Goal: Task Accomplishment & Management: Use online tool/utility

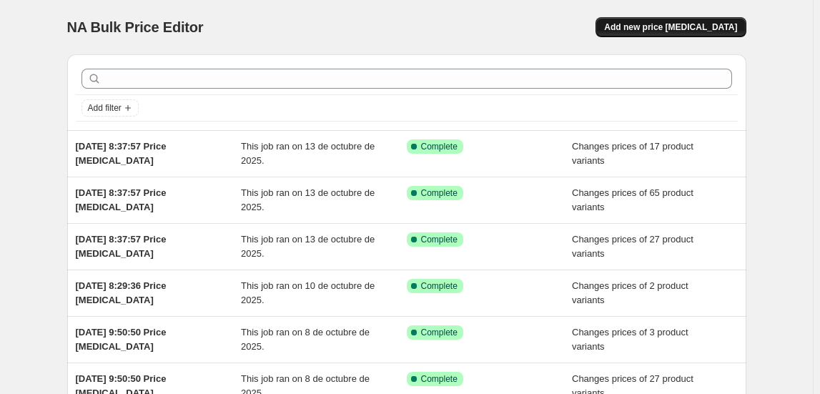
click at [682, 21] on span "Add new price [MEDICAL_DATA]" at bounding box center [670, 26] width 133 height 11
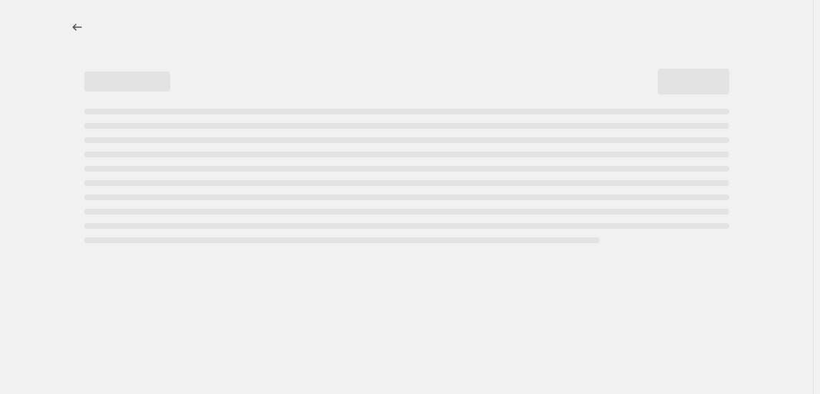
select select "percentage"
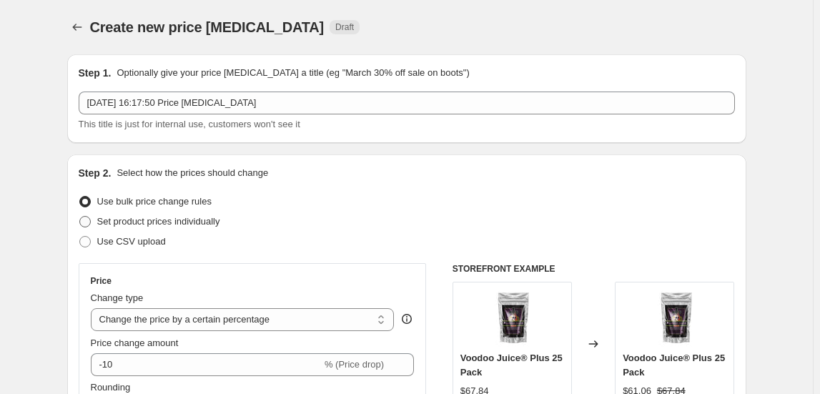
drag, startPoint x: 141, startPoint y: 214, endPoint x: 139, endPoint y: 227, distance: 13.0
click at [140, 225] on span "Set product prices individually" at bounding box center [158, 222] width 123 height 14
click at [80, 217] on input "Set product prices individually" at bounding box center [79, 216] width 1 height 1
radio input "true"
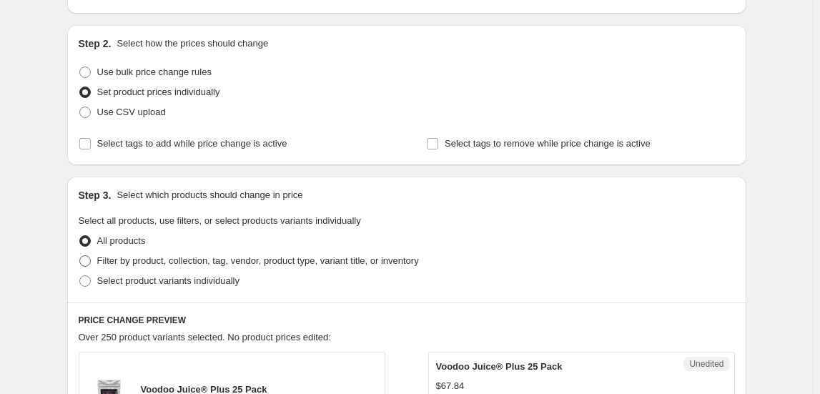
click at [140, 255] on span "Filter by product, collection, tag, vendor, product type, variant title, or inv…" at bounding box center [258, 260] width 322 height 11
click at [80, 255] on input "Filter by product, collection, tag, vendor, product type, variant title, or inv…" at bounding box center [79, 255] width 1 height 1
radio input "true"
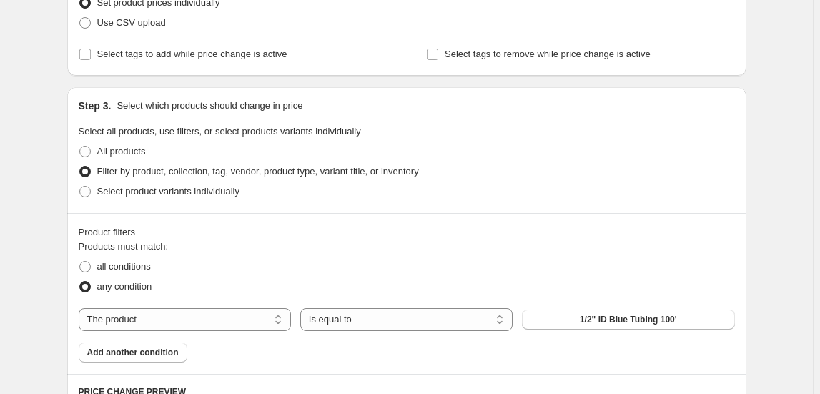
scroll to position [325, 0]
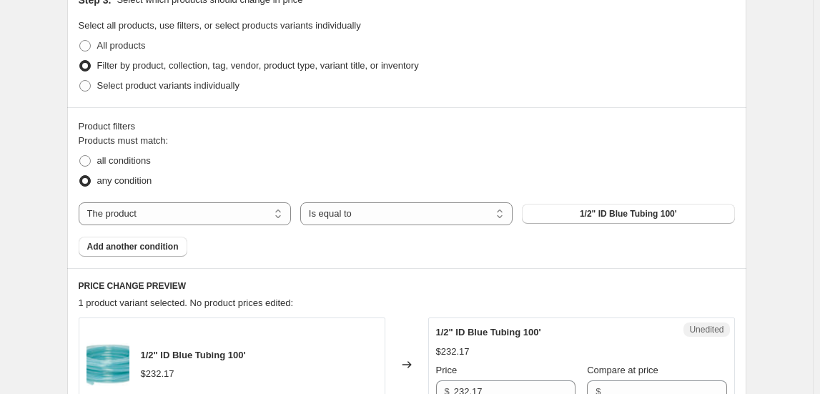
drag, startPoint x: 254, startPoint y: 202, endPoint x: 258, endPoint y: 178, distance: 24.6
click at [258, 178] on div "Products must match: all conditions any condition The product The product's col…" at bounding box center [407, 195] width 657 height 123
select select "collection"
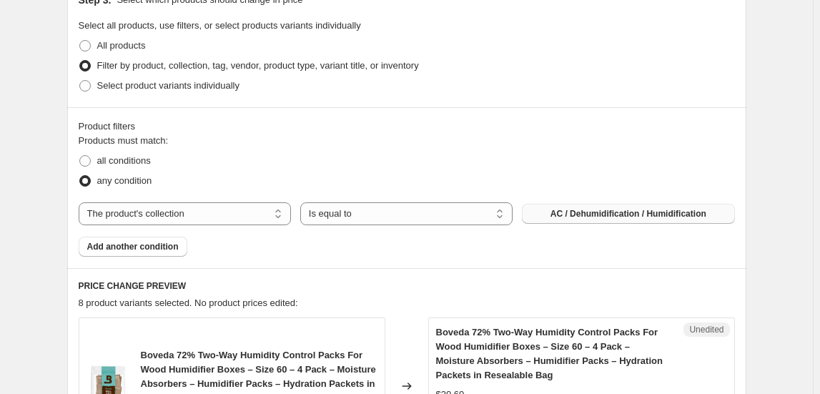
click at [604, 210] on span "AC / Dehumidification / Humidification" at bounding box center [629, 213] width 156 height 11
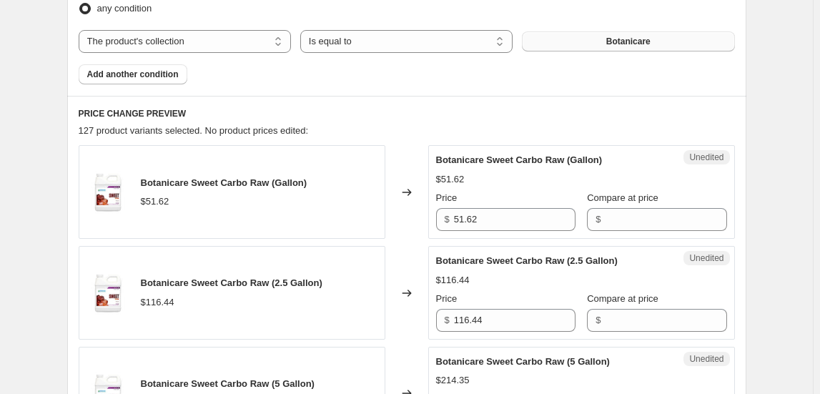
scroll to position [520, 0]
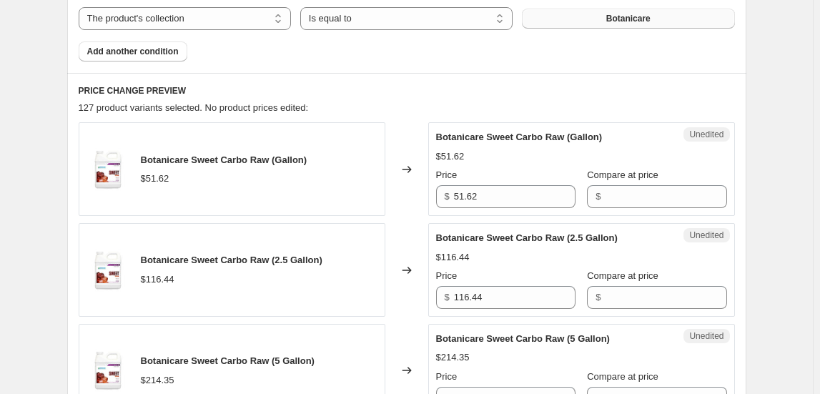
click at [619, 21] on span "Botanicare" at bounding box center [629, 18] width 44 height 11
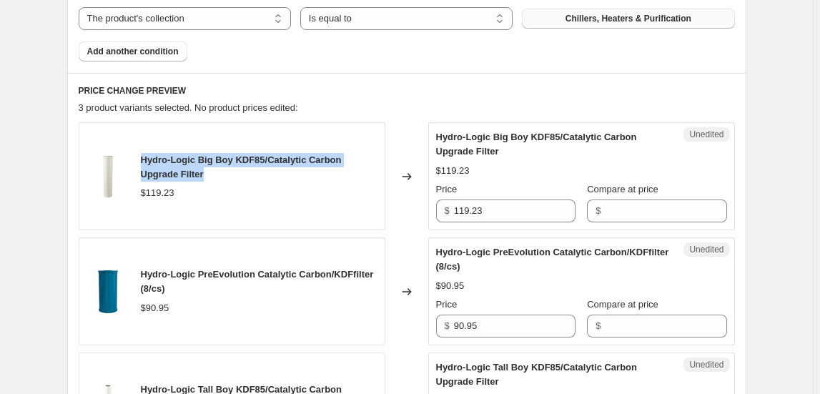
drag, startPoint x: 146, startPoint y: 156, endPoint x: 212, endPoint y: 180, distance: 69.9
click at [212, 180] on div "Hydro-Logic Big Boy KDF85/Catalytic Carbon Upgrade Filter" at bounding box center [259, 167] width 237 height 29
copy span "Hydro-Logic Big Boy KDF85/Catalytic Carbon Upgrade Filter"
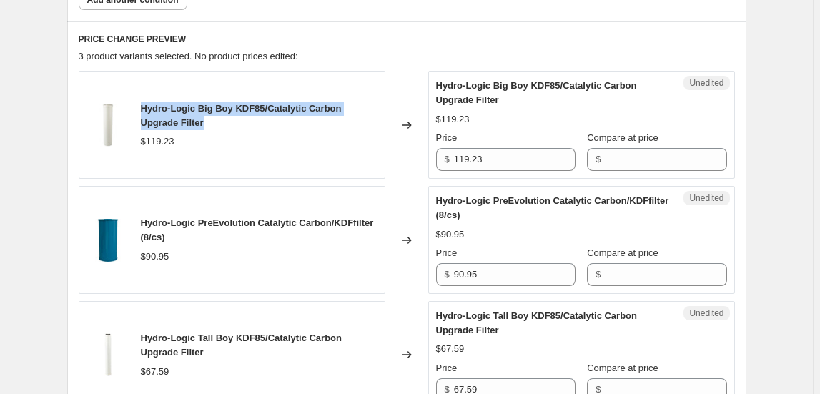
scroll to position [650, 0]
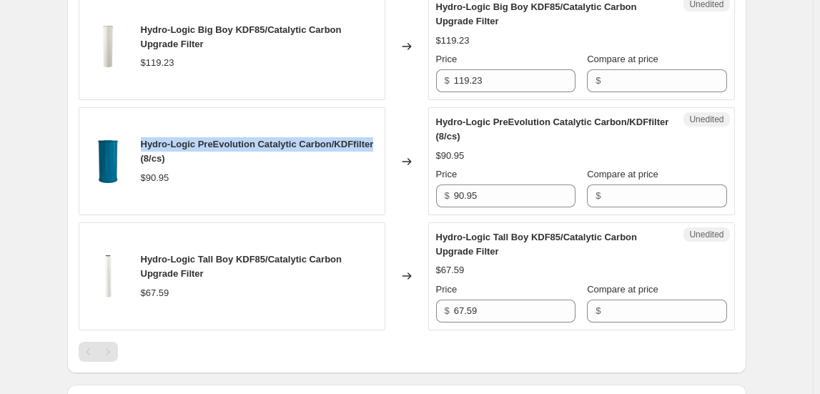
drag, startPoint x: 139, startPoint y: 139, endPoint x: 221, endPoint y: 154, distance: 82.9
click at [221, 154] on div "Hydro-Logic PreEvolution Catalytic Carbon/KDFfilter (8/cs) $90.95" at bounding box center [232, 161] width 307 height 108
copy span "Hydro-Logic PreEvolution Catalytic Carbon/KDFfilter"
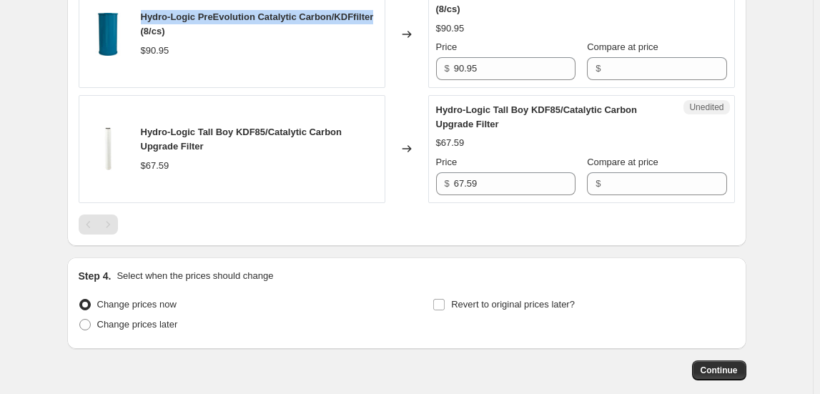
scroll to position [780, 0]
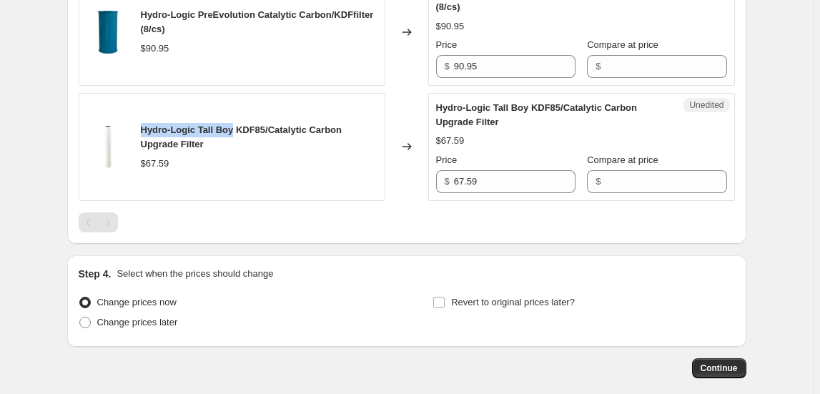
drag, startPoint x: 144, startPoint y: 128, endPoint x: 235, endPoint y: 130, distance: 90.9
click at [235, 130] on span "Hydro-Logic Tall Boy KDF85/Catalytic Carbon Upgrade Filter" at bounding box center [241, 136] width 201 height 25
copy span "Hydro-Logic Tall Boy"
click at [147, 129] on span "Hydro-Logic Tall Boy KDF85/Catalytic Carbon Upgrade Filter" at bounding box center [241, 136] width 201 height 25
drag, startPoint x: 206, startPoint y: 147, endPoint x: 139, endPoint y: 133, distance: 68.6
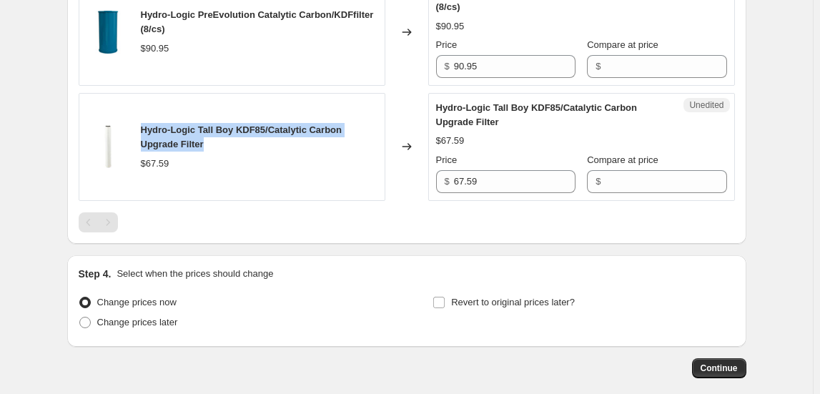
click at [139, 133] on div "Hydro-Logic Tall Boy KDF85/Catalytic Carbon Upgrade Filter $67.59" at bounding box center [232, 147] width 307 height 108
copy span "Hydro-Logic Tall Boy KDF85/Catalytic Carbon Upgrade Filter"
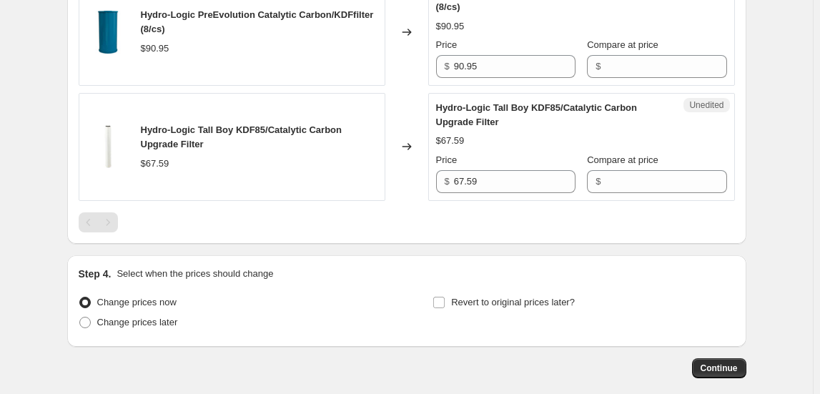
click at [344, 214] on div at bounding box center [407, 222] width 657 height 20
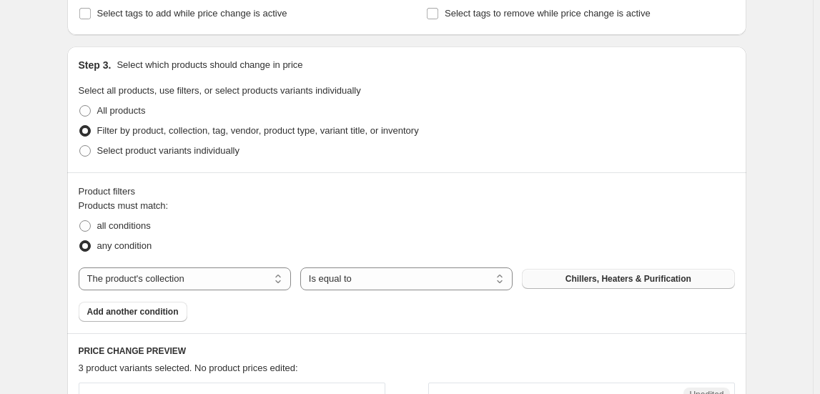
scroll to position [325, 0]
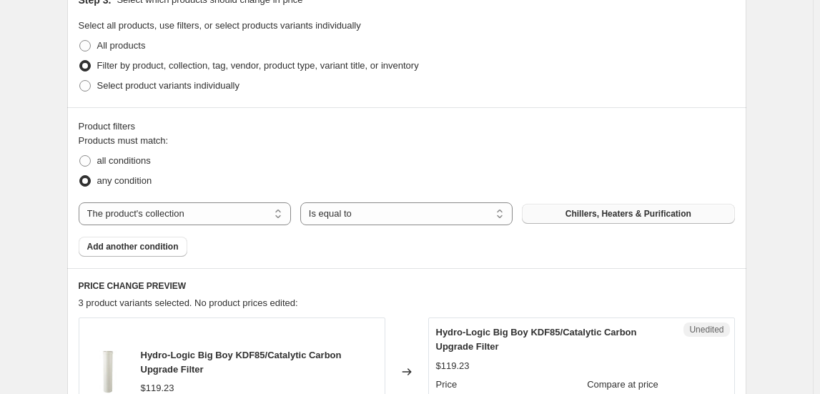
click at [551, 220] on button "Chillers, Heaters & Purification" at bounding box center [628, 214] width 212 height 20
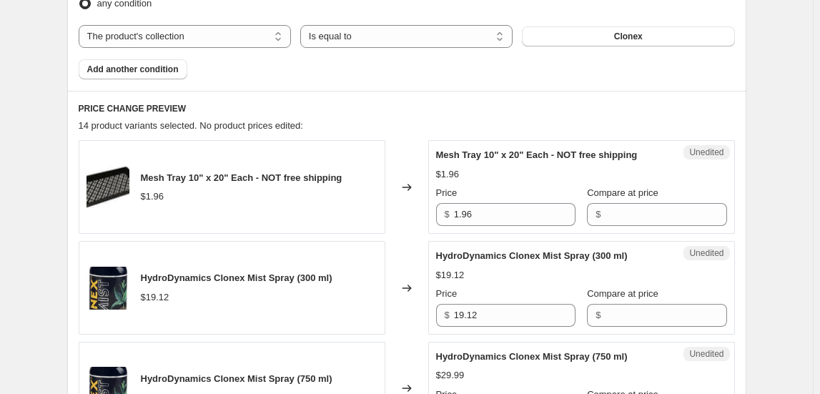
scroll to position [520, 0]
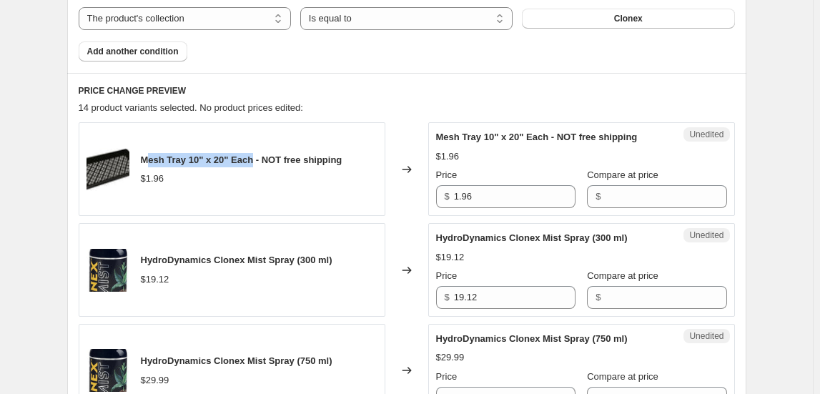
drag, startPoint x: 148, startPoint y: 157, endPoint x: 259, endPoint y: 157, distance: 110.9
click at [259, 157] on span "Mesh Tray 10" x 20" Each - NOT free shipping" at bounding box center [242, 160] width 202 height 11
drag, startPoint x: 144, startPoint y: 157, endPoint x: 260, endPoint y: 157, distance: 115.9
click at [260, 157] on span "Mesh Tray 10" x 20" Each - NOT free shipping" at bounding box center [242, 160] width 202 height 11
copy span "Mesh Tray 10" x 20" Each"
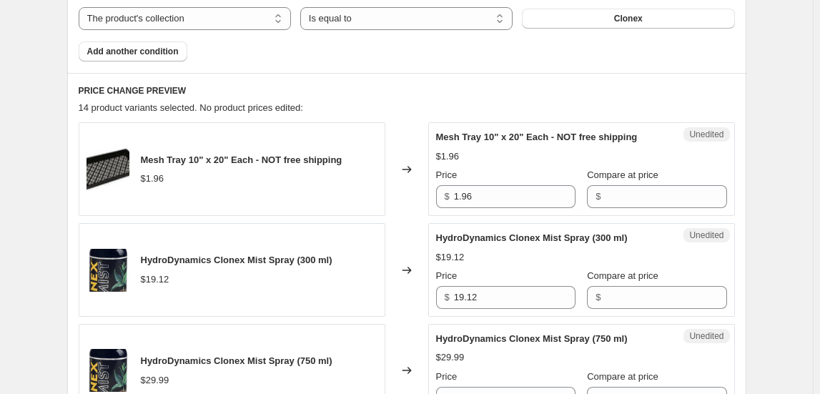
click at [195, 178] on div "$1.96" at bounding box center [242, 179] width 202 height 14
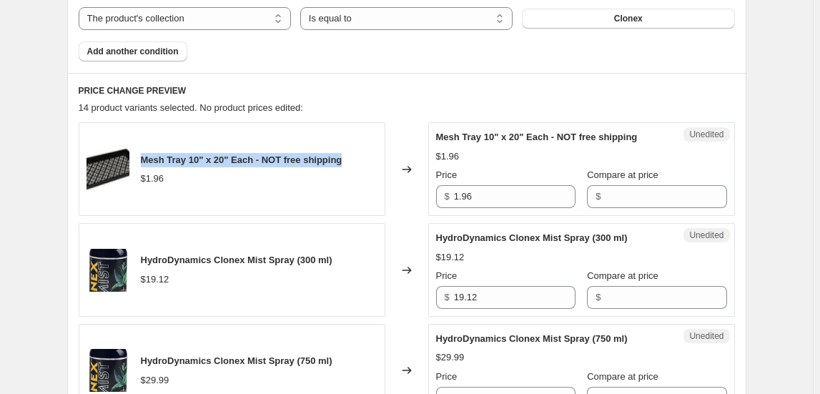
drag, startPoint x: 146, startPoint y: 159, endPoint x: 353, endPoint y: 165, distance: 207.5
click at [353, 165] on div "Mesh Tray 10" x 20" Each - NOT free shipping $1.96" at bounding box center [232, 169] width 307 height 94
copy span "Mesh Tray 10" x 20" Each - NOT free shipping"
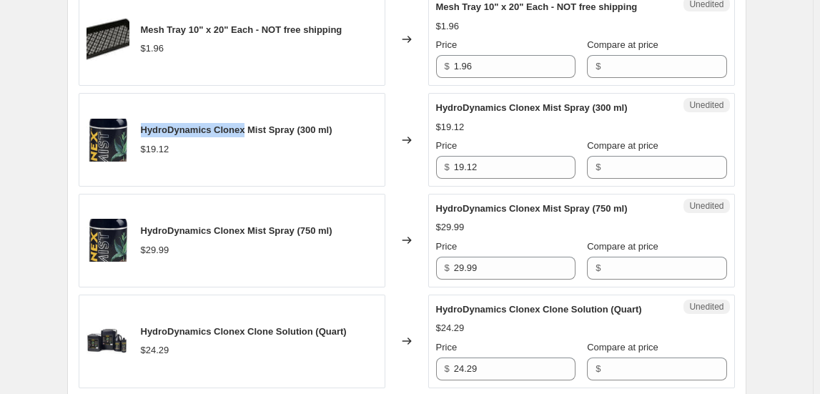
drag, startPoint x: 143, startPoint y: 128, endPoint x: 251, endPoint y: 125, distance: 108.1
click at [251, 125] on span "HydroDynamics Clonex Mist Spray (300 ml)" at bounding box center [237, 129] width 192 height 11
copy span "HydroDynamics Clonex"
click at [185, 144] on div "$19.12" at bounding box center [237, 149] width 192 height 14
drag, startPoint x: 142, startPoint y: 128, endPoint x: 343, endPoint y: 114, distance: 201.5
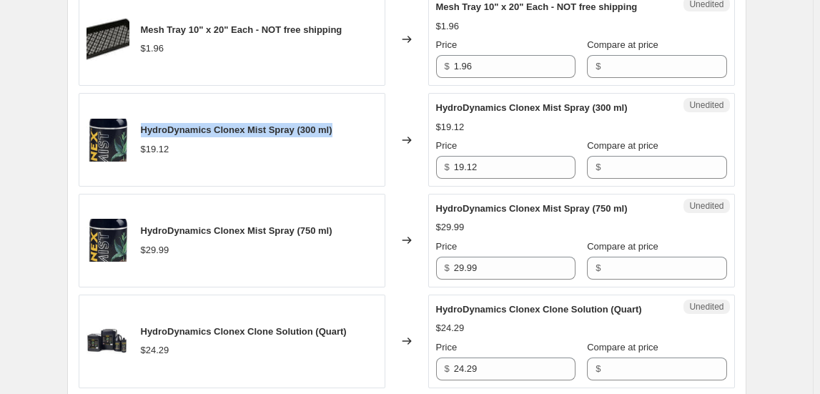
click at [343, 114] on div "HydroDynamics Clonex Mist Spray (300 ml) $19.12" at bounding box center [232, 140] width 307 height 94
copy span "HydroDynamics Clonex Mist Spray (300 ml)"
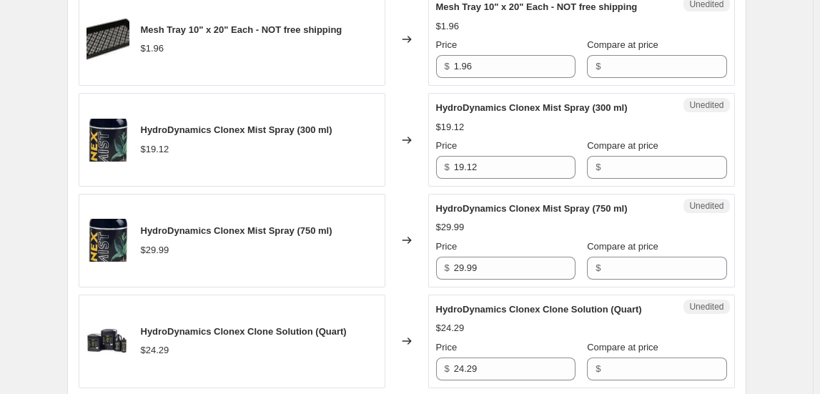
click at [248, 148] on div "$19.12" at bounding box center [237, 149] width 192 height 14
drag, startPoint x: 141, startPoint y: 127, endPoint x: 302, endPoint y: 131, distance: 161.0
click at [302, 131] on div "HydroDynamics Clonex Mist Spray (300 ml) $19.12" at bounding box center [232, 140] width 307 height 94
copy span "HydroDynamics Clonex Mist Spray"
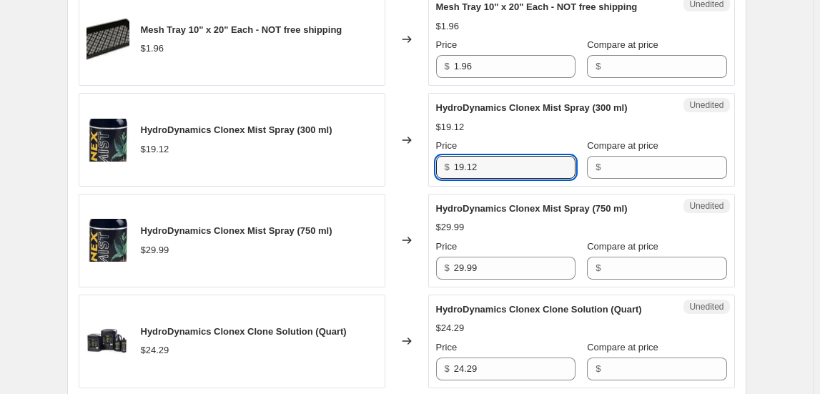
drag, startPoint x: 496, startPoint y: 170, endPoint x: 423, endPoint y: 170, distance: 73.0
click at [422, 170] on div "HydroDynamics Clonex Mist Spray (300 ml) $19.12 Changed to Unedited HydroDynami…" at bounding box center [407, 140] width 657 height 94
type input "43.23"
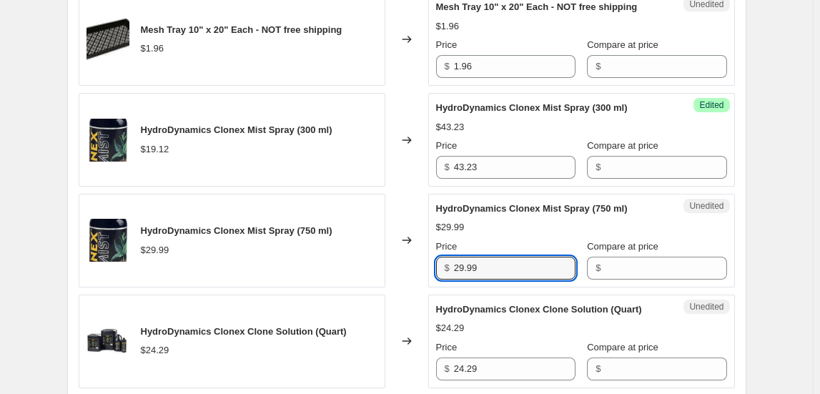
drag, startPoint x: 500, startPoint y: 271, endPoint x: 436, endPoint y: 271, distance: 63.7
click at [436, 271] on div "Unedited HydroDynamics Clonex Mist Spray (750 ml) $29.99 Price $ 29.99 Compare …" at bounding box center [581, 241] width 307 height 94
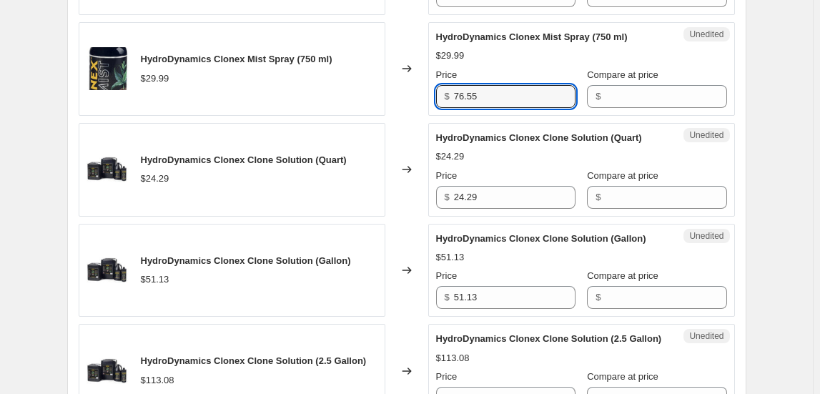
scroll to position [845, 0]
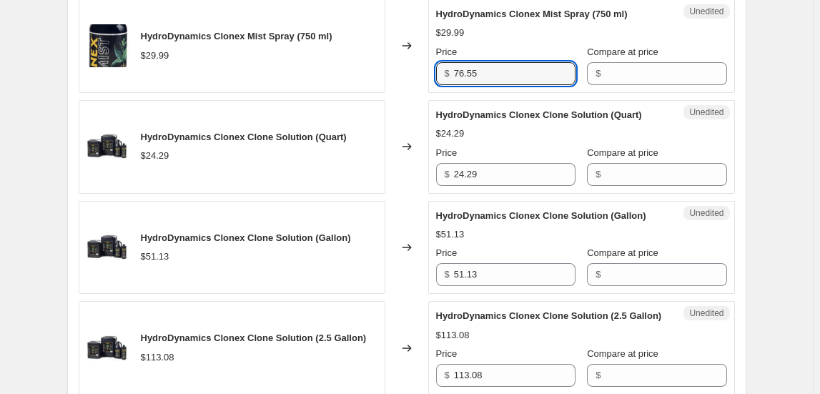
type input "76.55"
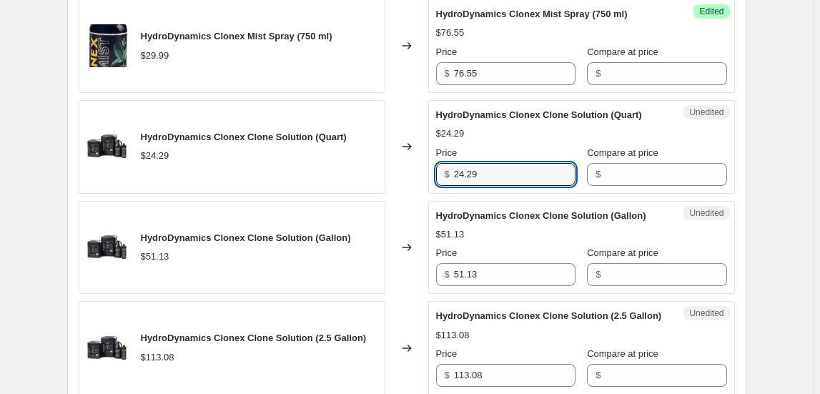
drag, startPoint x: 499, startPoint y: 174, endPoint x: 413, endPoint y: 170, distance: 85.9
click at [413, 170] on div "HydroDynamics Clonex Clone Solution (Quart) $24.29 Changed to Unedited HydroDyn…" at bounding box center [407, 147] width 657 height 94
click at [474, 171] on input "401.83" at bounding box center [515, 174] width 122 height 23
type input "40.83"
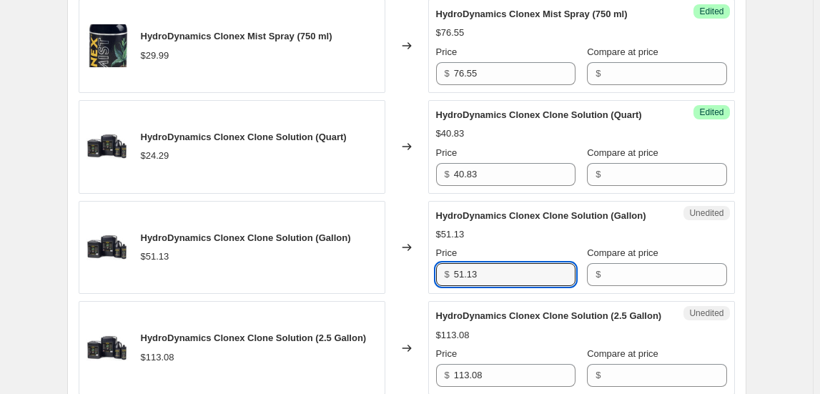
drag, startPoint x: 484, startPoint y: 269, endPoint x: 406, endPoint y: 269, distance: 78.0
click at [406, 269] on div "HydroDynamics Clonex Clone Solution (Gallon) $51.13 Changed to Unedited HydroDy…" at bounding box center [407, 248] width 657 height 94
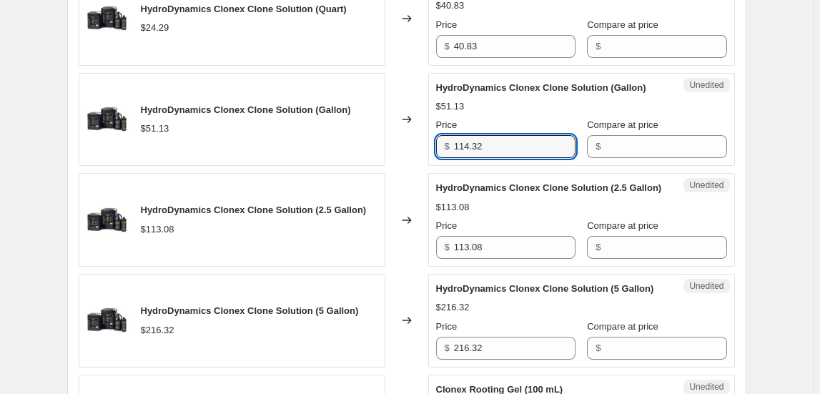
scroll to position [975, 0]
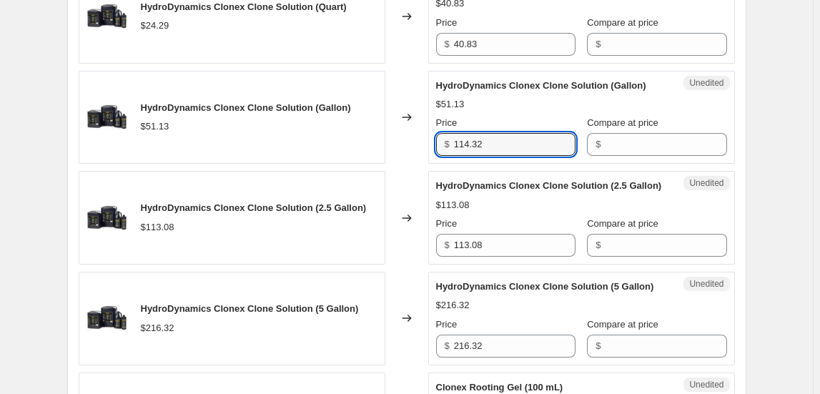
type input "114.32"
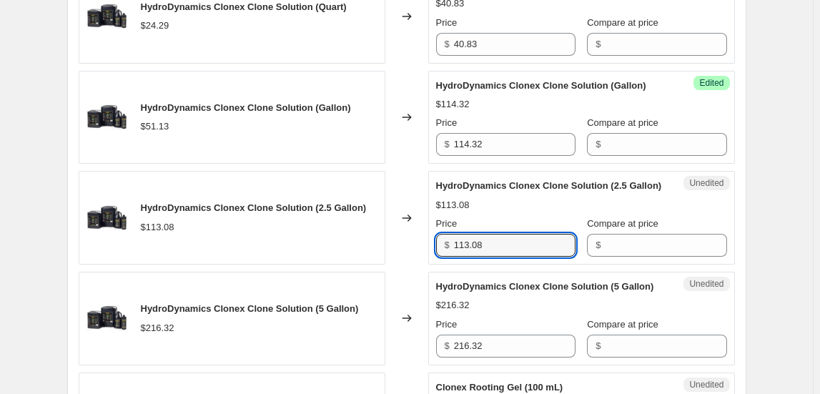
drag, startPoint x: 406, startPoint y: 250, endPoint x: 378, endPoint y: 251, distance: 27.9
click at [378, 251] on div "HydroDynamics Clonex Clone Solution (2.5 Gallon) $113.08 Changed to Unedited Hy…" at bounding box center [407, 218] width 657 height 94
type input "266.54"
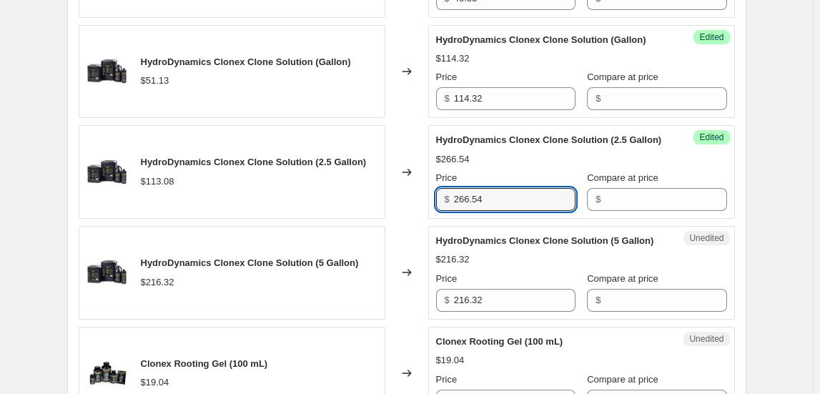
scroll to position [1105, 0]
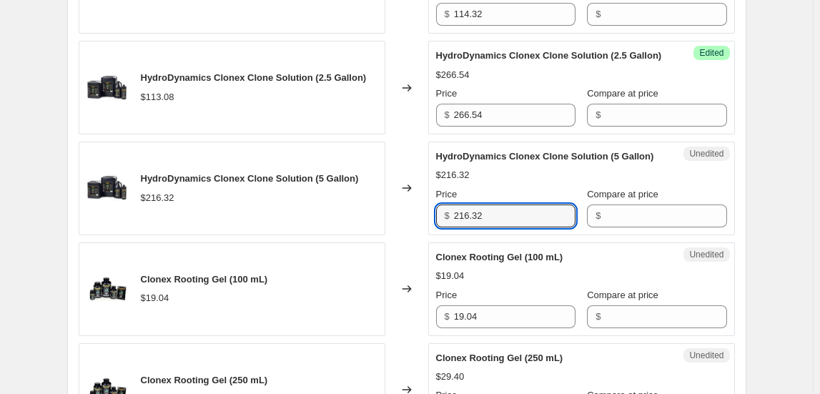
drag, startPoint x: 501, startPoint y: 214, endPoint x: 421, endPoint y: 224, distance: 80.7
click at [421, 224] on div "HydroDynamics Clonex Clone Solution (5 Gallon) $216.32 Changed to Unedited Hydr…" at bounding box center [407, 189] width 657 height 94
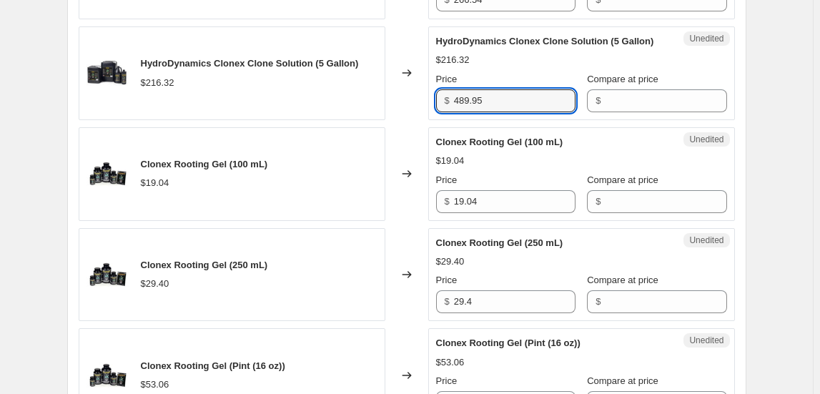
scroll to position [1235, 0]
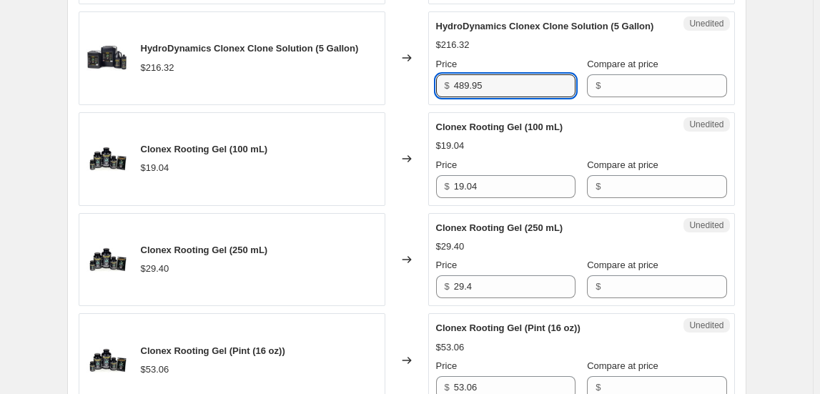
type input "489.95"
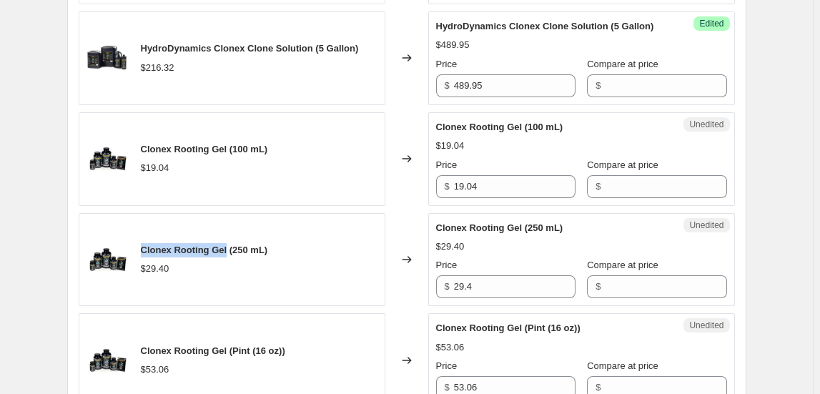
drag, startPoint x: 146, startPoint y: 243, endPoint x: 229, endPoint y: 242, distance: 83.0
click at [229, 245] on span "Clonex Rooting Gel (250 mL)" at bounding box center [204, 250] width 127 height 11
copy span "Clonex Rooting Gel"
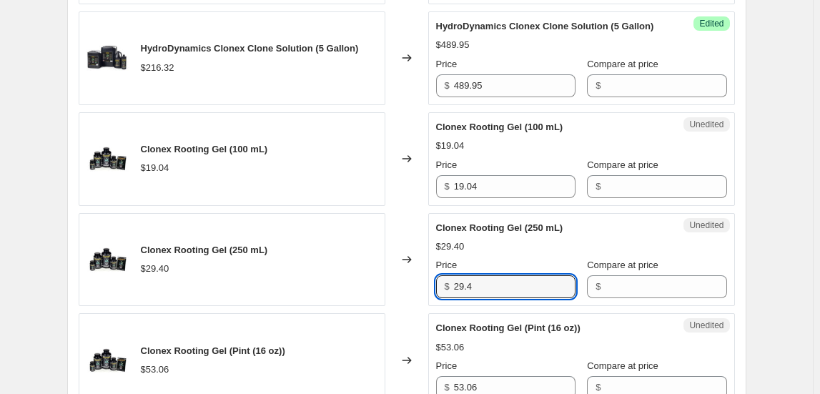
drag, startPoint x: 492, startPoint y: 282, endPoint x: 375, endPoint y: 285, distance: 117.3
click at [375, 285] on div "Clonex Rooting Gel (250 mL) $29.40 Changed to Unedited Clonex Rooting Gel (250 …" at bounding box center [407, 260] width 657 height 94
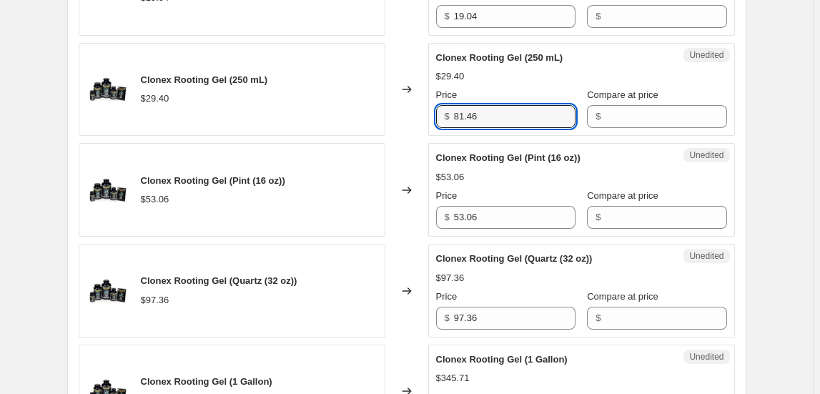
scroll to position [1431, 0]
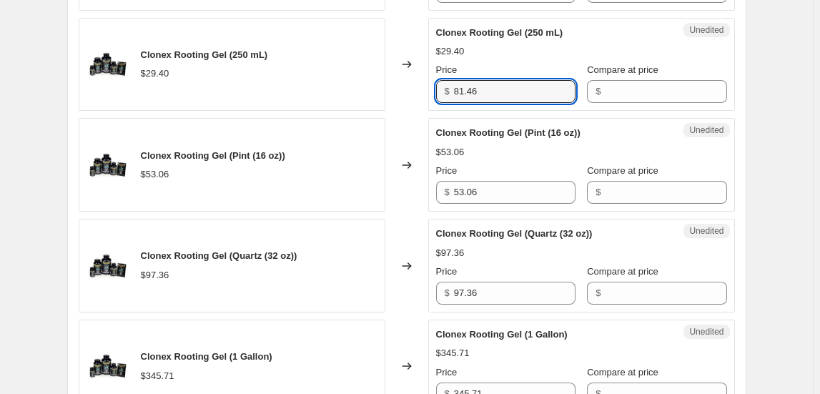
type input "81.46"
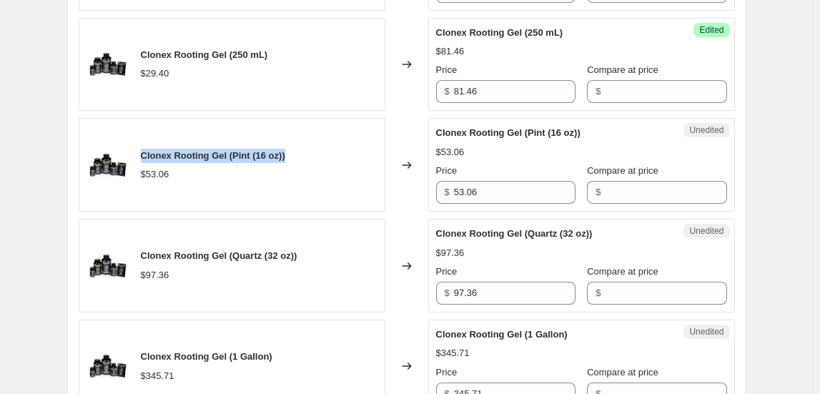
drag, startPoint x: 292, startPoint y: 153, endPoint x: 141, endPoint y: 151, distance: 150.9
click at [141, 151] on div "Clonex Rooting Gel (Pint (16 oz)) $53.06" at bounding box center [232, 165] width 307 height 94
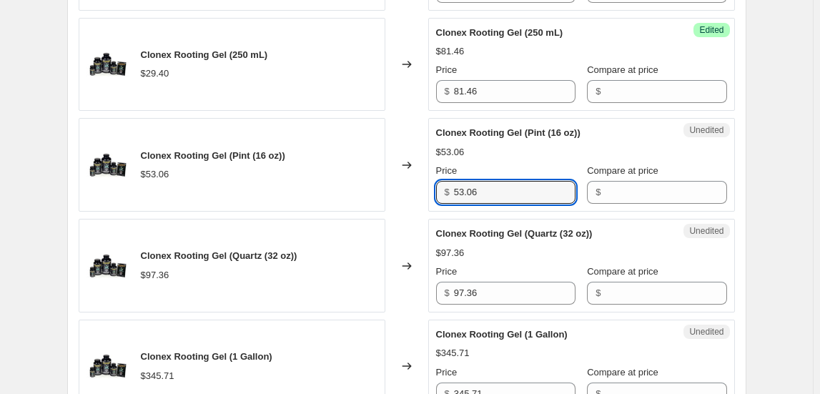
drag, startPoint x: 507, startPoint y: 188, endPoint x: 265, endPoint y: 191, distance: 242.5
click at [265, 191] on div "Clonex Rooting Gel (Pint (16 oz)) $53.06 Changed to Unedited Clonex Rooting Gel…" at bounding box center [407, 165] width 657 height 94
type input "148.62"
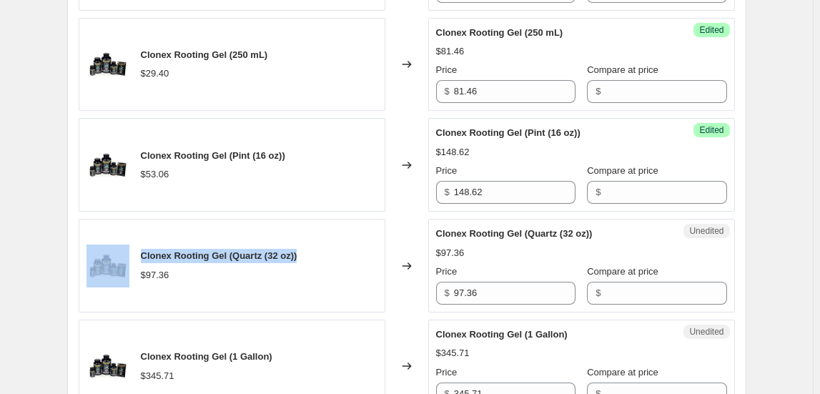
drag, startPoint x: 303, startPoint y: 253, endPoint x: 134, endPoint y: 245, distance: 168.3
click at [134, 245] on div "Clonex Rooting Gel (Quartz (32 oz)) $97.36" at bounding box center [232, 266] width 307 height 94
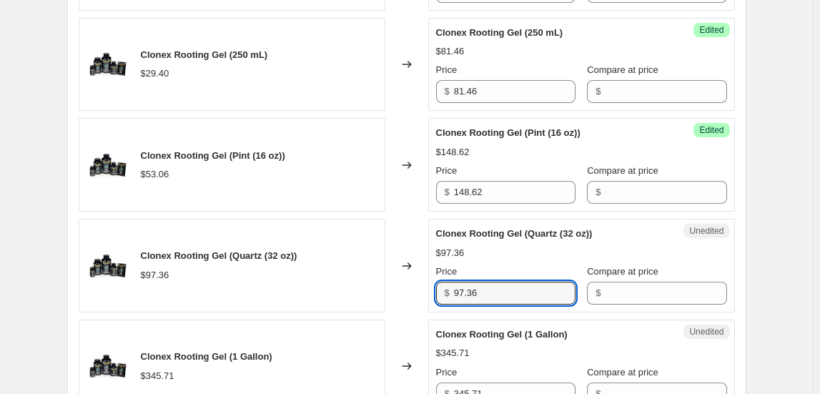
drag, startPoint x: 376, startPoint y: 301, endPoint x: 362, endPoint y: 303, distance: 14.5
click at [362, 303] on div "Clonex Rooting Gel (Quartz (32 oz)) $97.36 Changed to Unedited Clonex Rooting G…" at bounding box center [407, 266] width 657 height 94
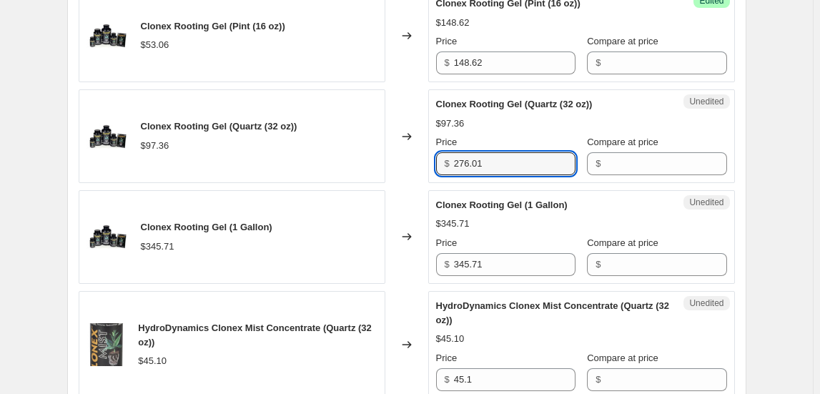
scroll to position [1625, 0]
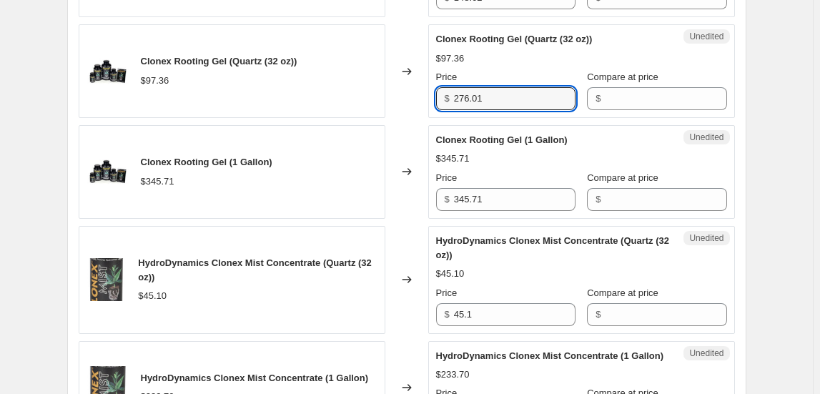
type input "276.01"
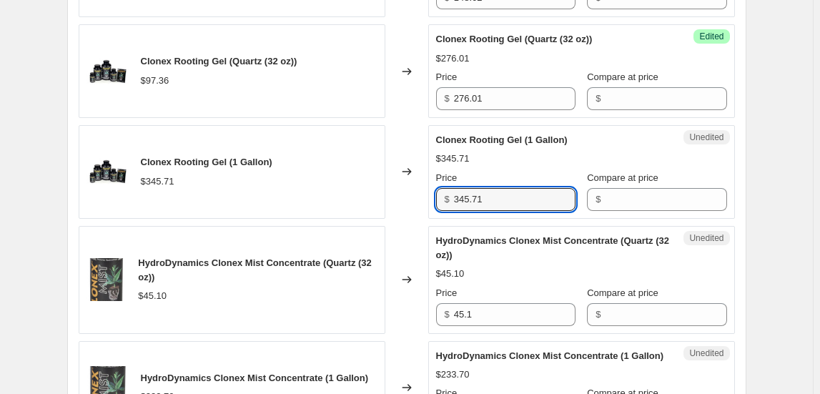
drag, startPoint x: 507, startPoint y: 187, endPoint x: 418, endPoint y: 199, distance: 90.2
click at [418, 199] on div "Clonex Rooting Gel (1 Gallon) $345.71 Changed to Unedited Clonex Rooting Gel (1…" at bounding box center [407, 172] width 657 height 94
type input "979.90"
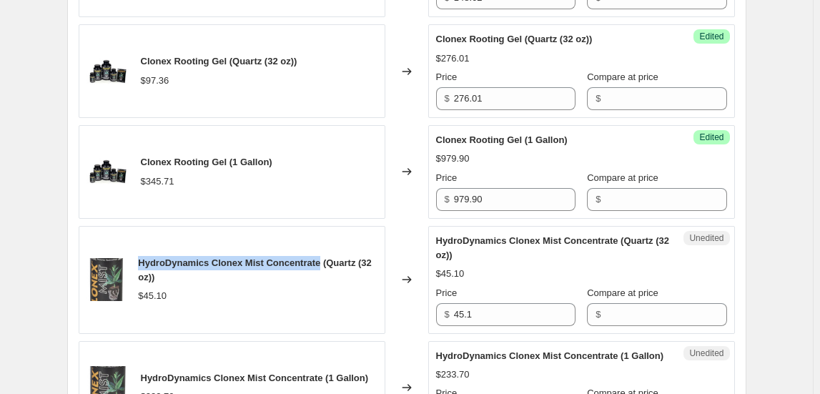
drag, startPoint x: 141, startPoint y: 255, endPoint x: 328, endPoint y: 249, distance: 186.8
click at [328, 249] on div "HydroDynamics Clonex Mist Concentrate (Quartz (32 oz)) $45.10" at bounding box center [232, 280] width 307 height 108
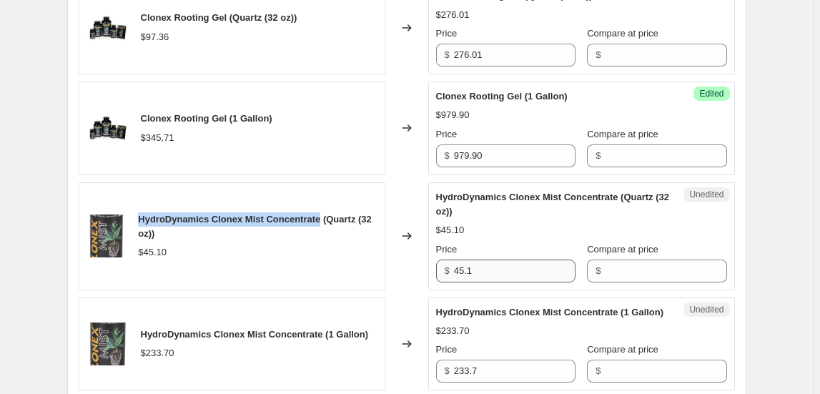
scroll to position [1690, 0]
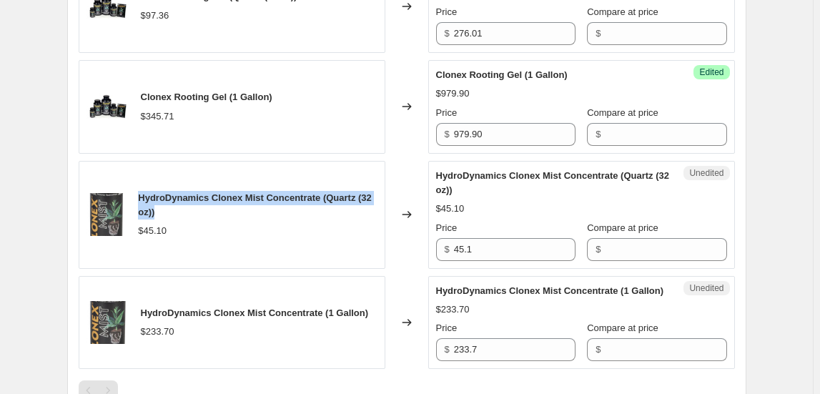
drag, startPoint x: 196, startPoint y: 208, endPoint x: 141, endPoint y: 192, distance: 57.5
click at [141, 192] on div "HydroDynamics Clonex Mist Concentrate (Quartz (32 oz))" at bounding box center [257, 205] width 239 height 29
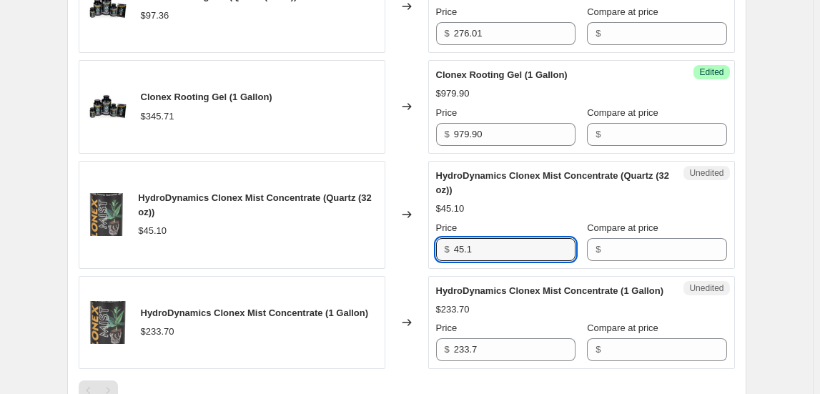
drag, startPoint x: 488, startPoint y: 244, endPoint x: 410, endPoint y: 251, distance: 78.3
click at [409, 252] on div "HydroDynamics Clonex Mist Concentrate (Quartz (32 oz)) $45.10 Changed to Unedit…" at bounding box center [407, 215] width 657 height 108
type input "149.92"
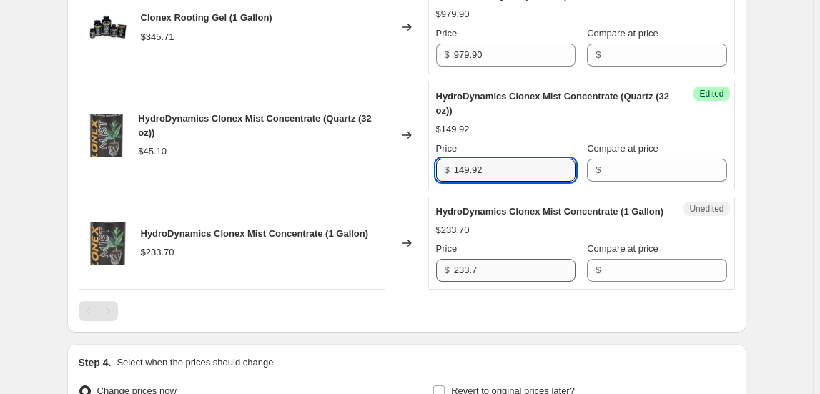
scroll to position [1755, 0]
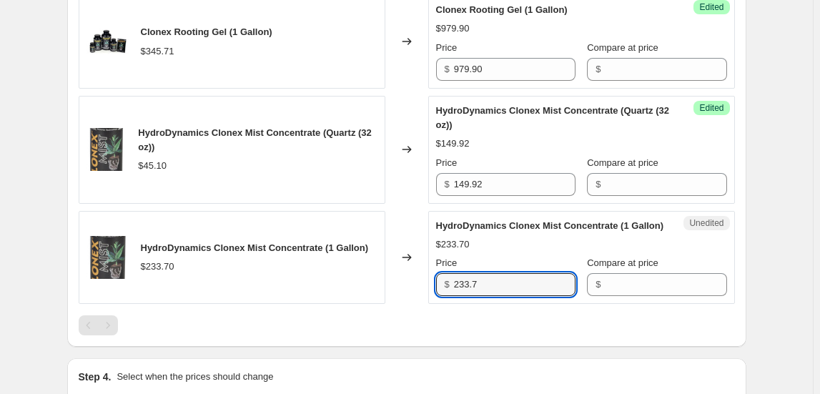
drag, startPoint x: 491, startPoint y: 282, endPoint x: 438, endPoint y: 283, distance: 53.0
click at [438, 283] on div "Unedited HydroDynamics Clonex Mist Concentrate (1 Gallon) $233.70 Price $ 233.7…" at bounding box center [581, 258] width 307 height 94
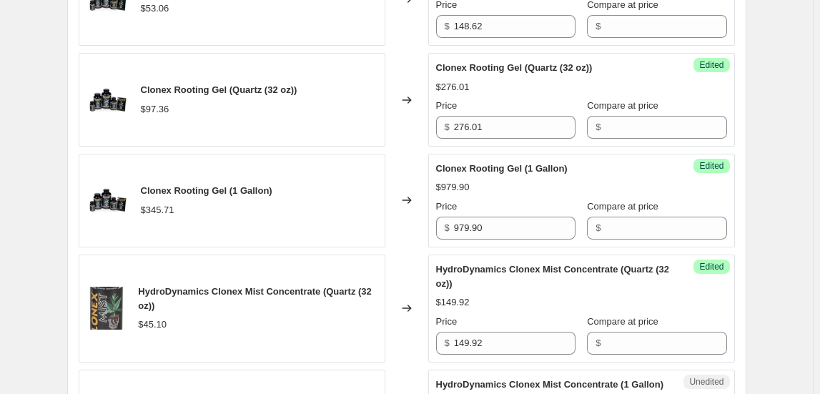
scroll to position [1923, 0]
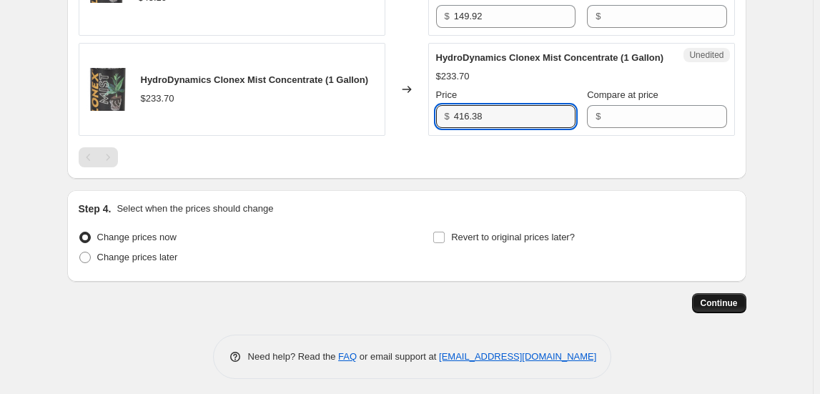
type input "416.38"
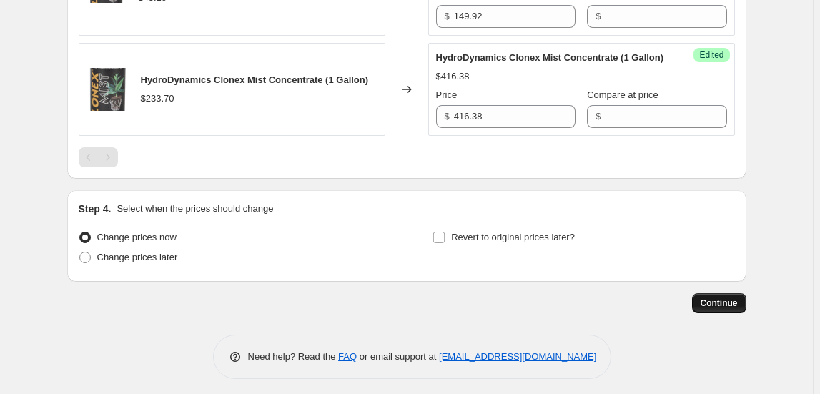
click at [735, 298] on span "Continue" at bounding box center [719, 303] width 37 height 11
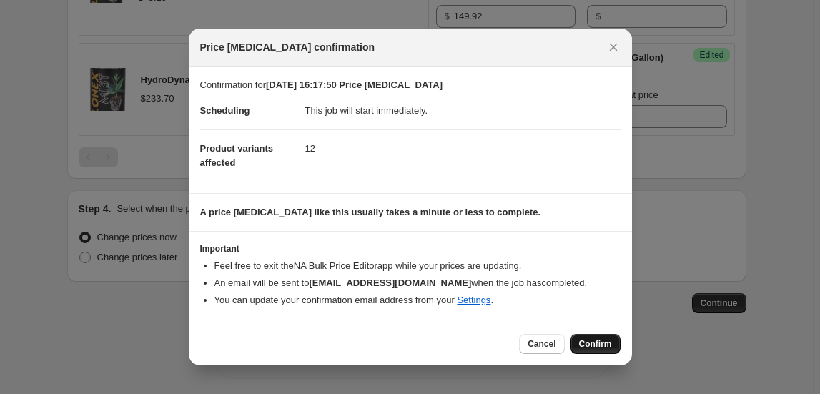
click at [598, 340] on span "Confirm" at bounding box center [595, 343] width 33 height 11
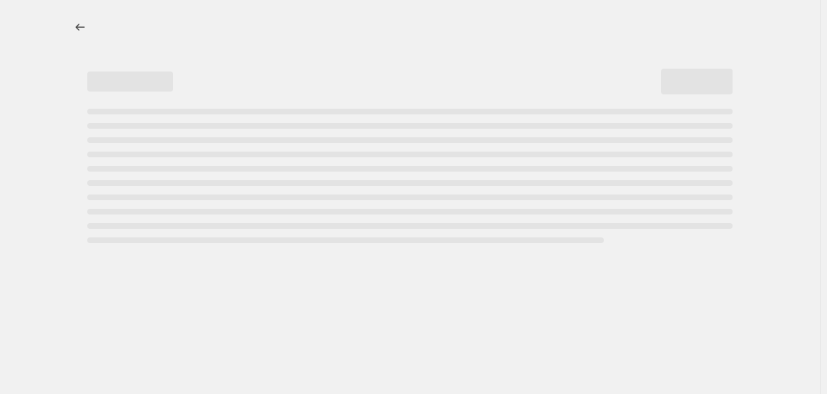
select select "collection"
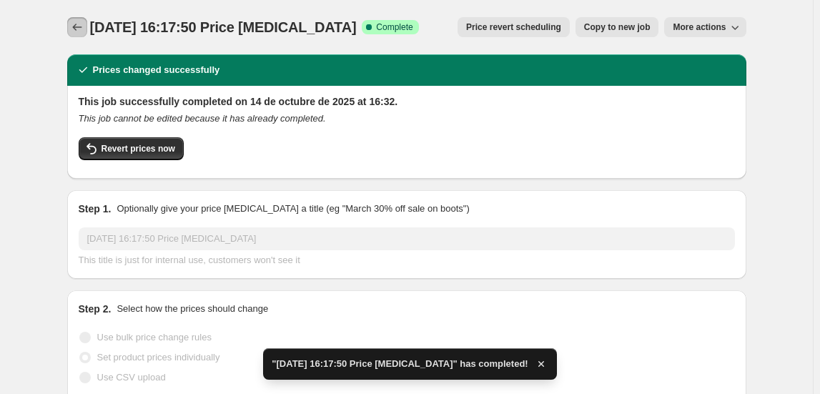
click at [80, 27] on icon "Price change jobs" at bounding box center [77, 27] width 14 height 14
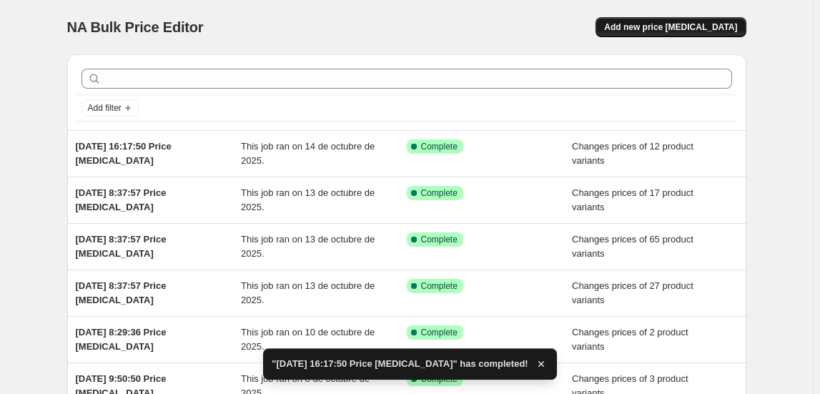
click at [694, 27] on span "Add new price [MEDICAL_DATA]" at bounding box center [670, 26] width 133 height 11
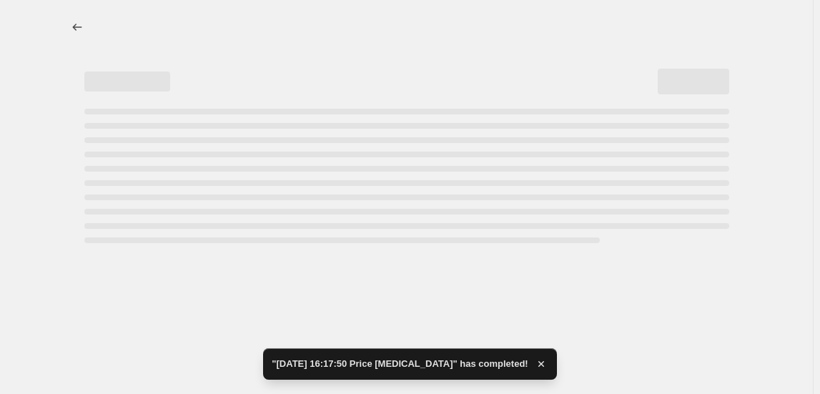
select select "percentage"
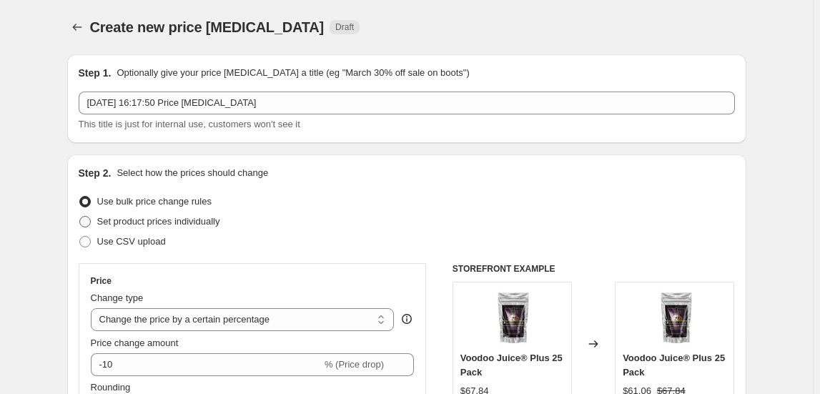
click at [144, 222] on span "Set product prices individually" at bounding box center [158, 221] width 123 height 11
click at [80, 217] on input "Set product prices individually" at bounding box center [79, 216] width 1 height 1
radio input "true"
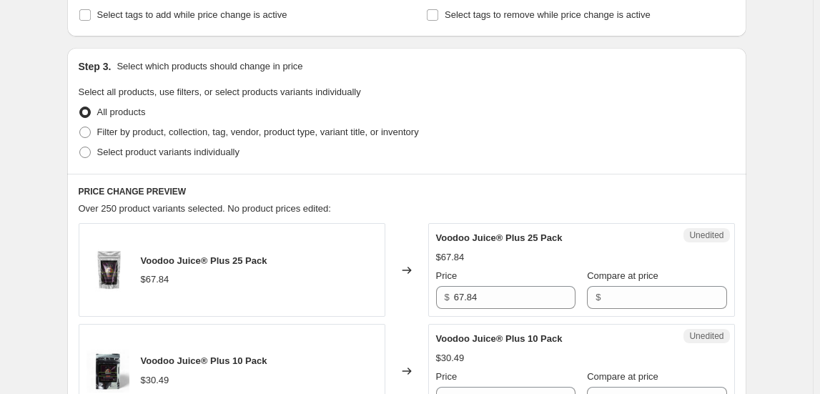
scroll to position [260, 0]
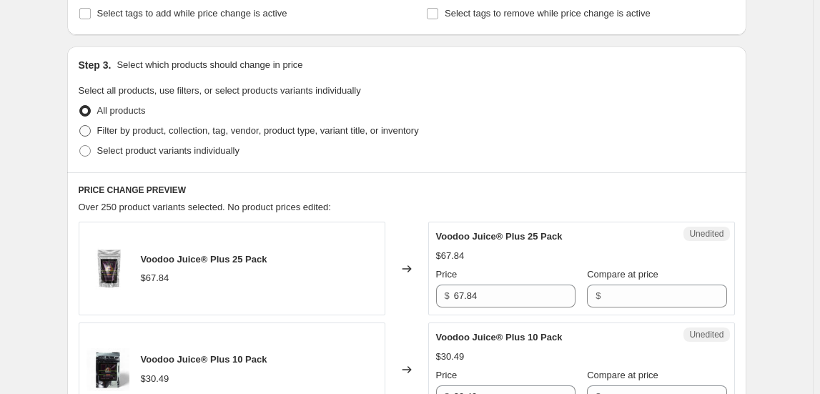
click at [134, 125] on span "Filter by product, collection, tag, vendor, product type, variant title, or inv…" at bounding box center [258, 130] width 322 height 11
click at [80, 125] on input "Filter by product, collection, tag, vendor, product type, variant title, or inv…" at bounding box center [79, 125] width 1 height 1
radio input "true"
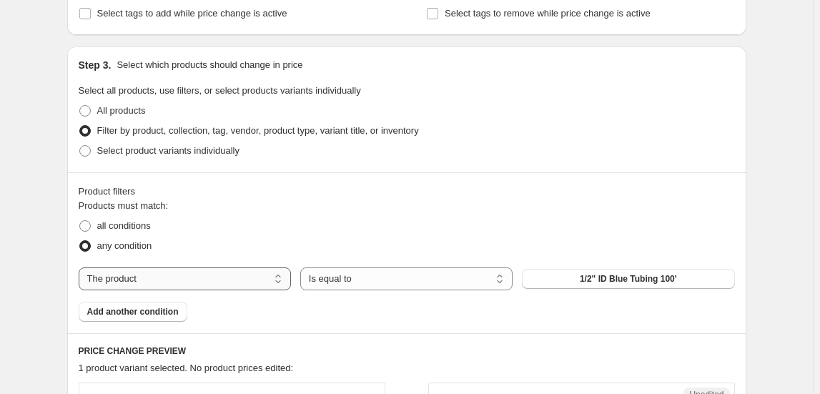
click at [206, 275] on select "The product The product's collection The product's tag The product's vendor The…" at bounding box center [185, 279] width 212 height 23
select select "collection"
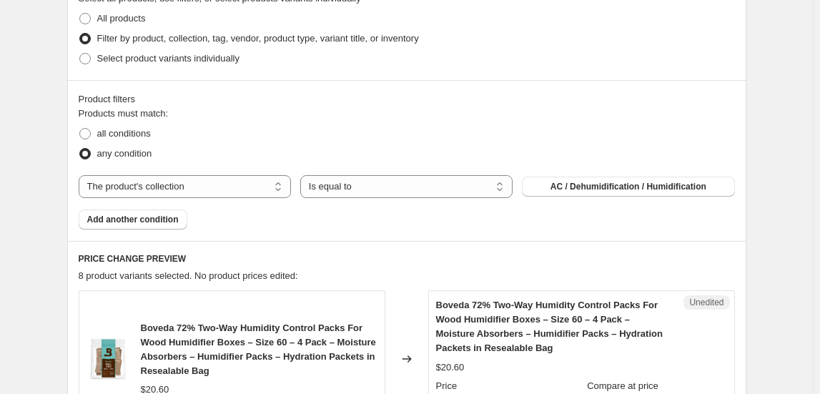
scroll to position [455, 0]
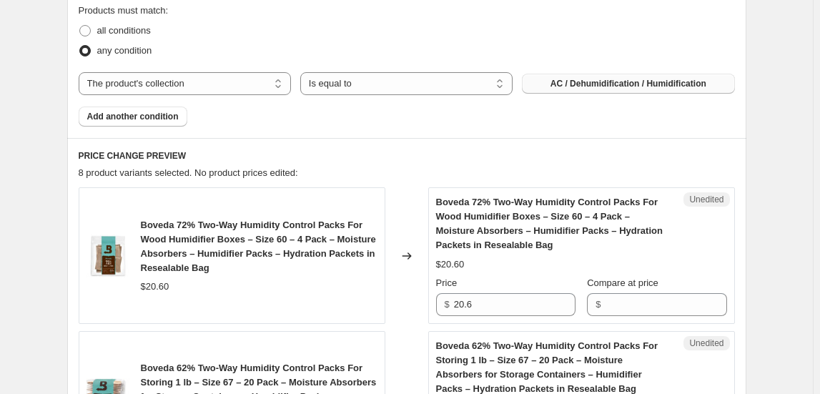
click at [625, 82] on span "AC / Dehumidification / Humidification" at bounding box center [629, 83] width 156 height 11
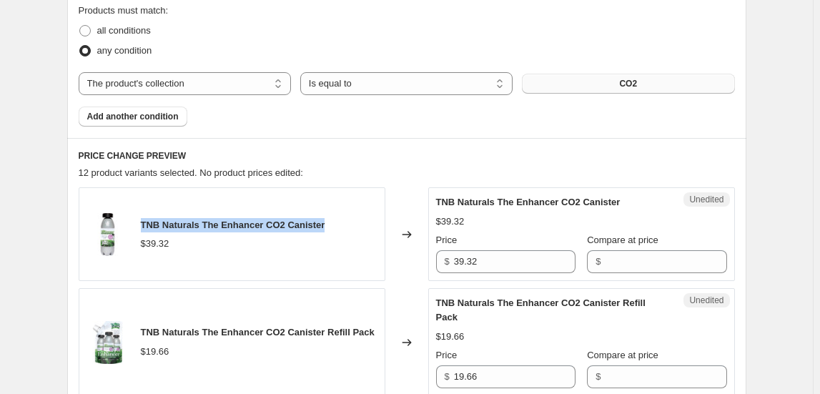
drag, startPoint x: 146, startPoint y: 224, endPoint x: 332, endPoint y: 227, distance: 186.0
click at [332, 227] on div "TNB Naturals The Enhancer CO2 Canister $39.32" at bounding box center [232, 234] width 307 height 94
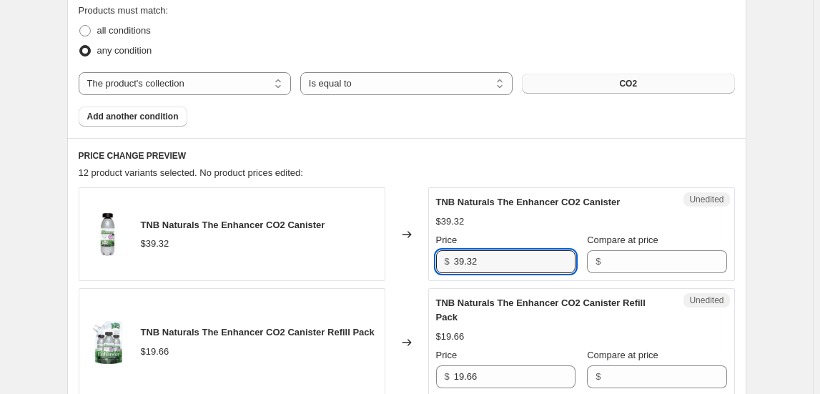
click at [306, 259] on div "TNB Naturals The Enhancer CO2 Canister $39.32 Changed to Unedited TNB Naturals …" at bounding box center [407, 234] width 657 height 94
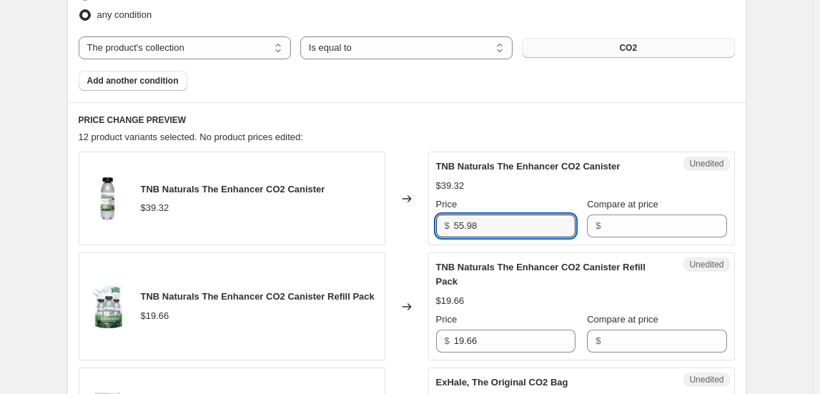
scroll to position [585, 0]
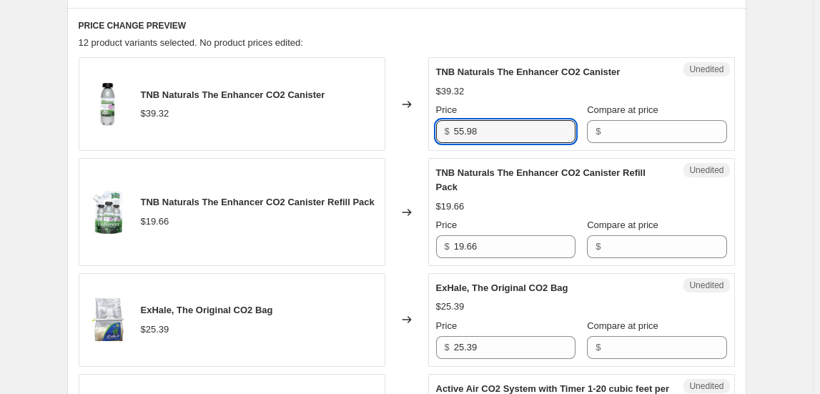
type input "55.98"
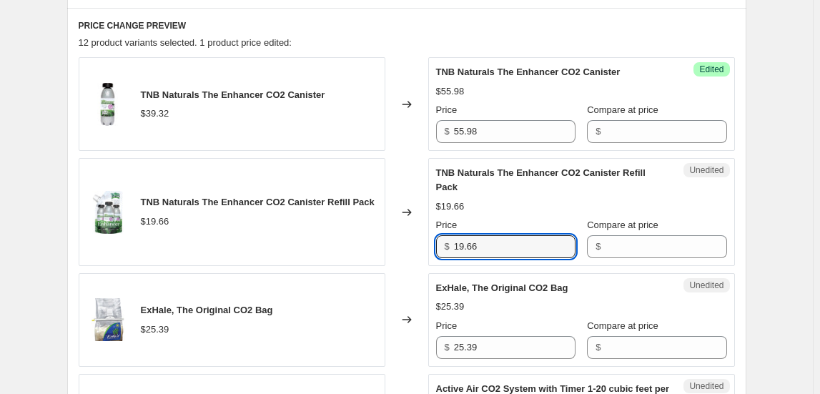
drag, startPoint x: 506, startPoint y: 240, endPoint x: 387, endPoint y: 242, distance: 119.5
click at [387, 240] on div "TNB Naturals The Enhancer CO2 Canister Refill Pack $19.66 Changed to Unedited T…" at bounding box center [407, 212] width 657 height 108
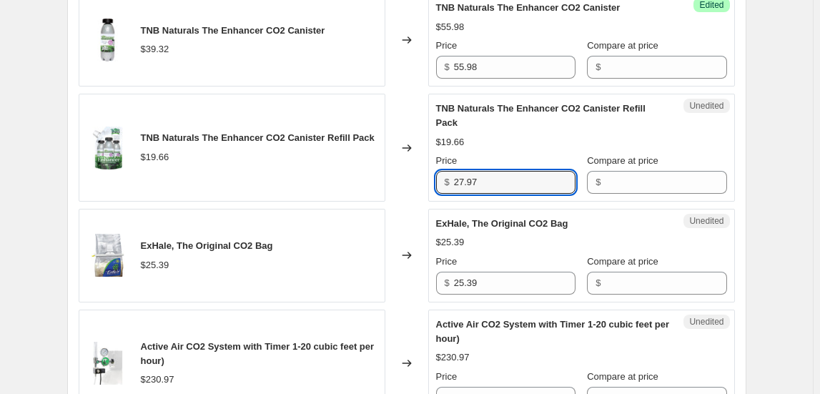
scroll to position [715, 0]
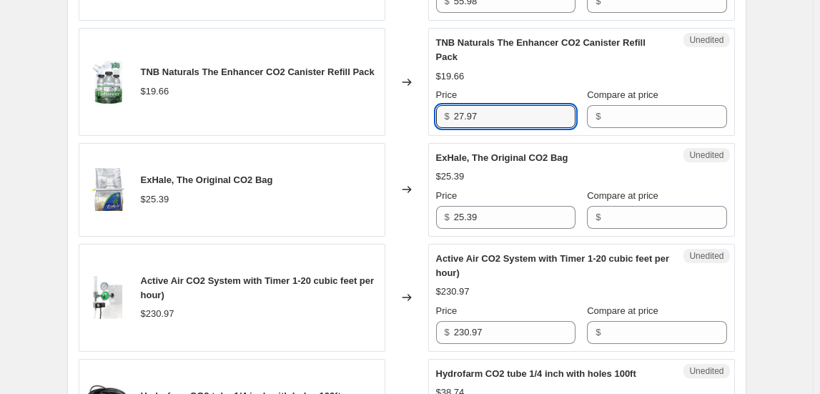
type input "27.97"
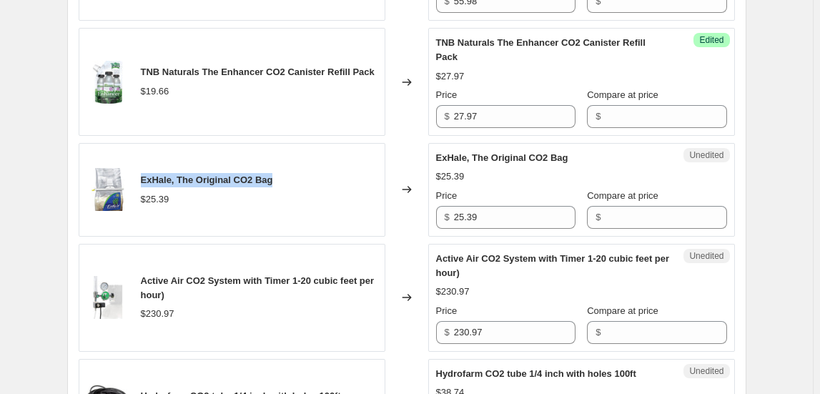
drag, startPoint x: 144, startPoint y: 178, endPoint x: 280, endPoint y: 162, distance: 136.9
click at [280, 162] on div "ExHale, The Original CO2 Bag $25.39" at bounding box center [232, 190] width 307 height 94
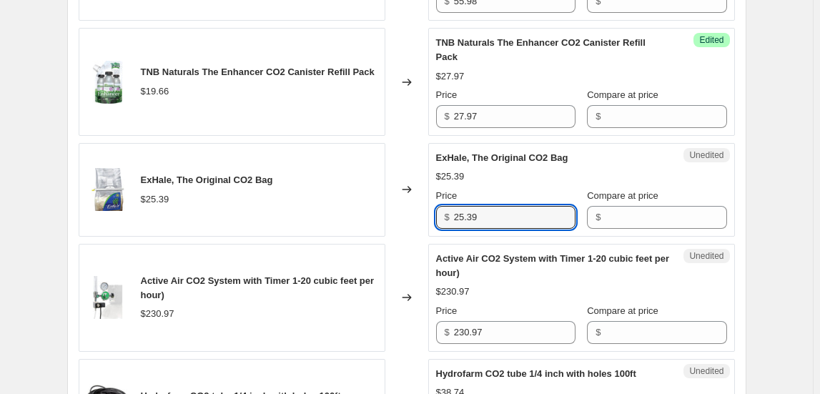
drag, startPoint x: 491, startPoint y: 207, endPoint x: 405, endPoint y: 223, distance: 87.3
click at [405, 223] on div "ExHale, The Original CO2 Bag $25.39 Changed to Unedited ExHale, The Original CO…" at bounding box center [407, 190] width 657 height 94
type input "50.38"
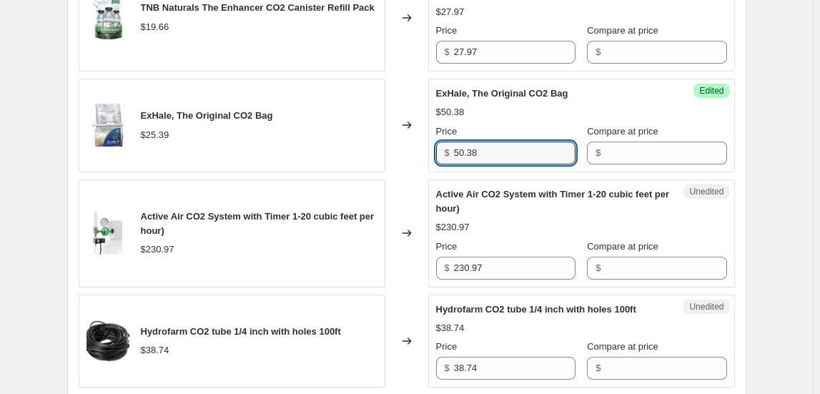
scroll to position [780, 0]
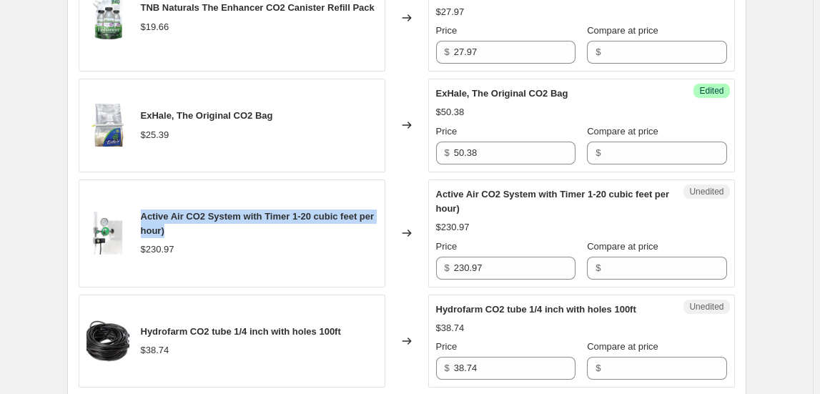
drag, startPoint x: 144, startPoint y: 212, endPoint x: 265, endPoint y: 234, distance: 123.6
click at [265, 234] on div "Active Air CO2 System with Timer 1-20 cubic feet per hour)" at bounding box center [259, 224] width 237 height 29
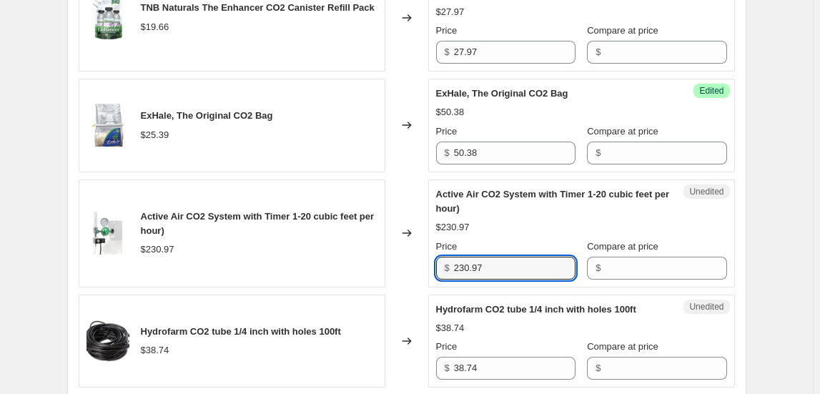
drag, startPoint x: 485, startPoint y: 258, endPoint x: 415, endPoint y: 265, distance: 70.5
click at [415, 265] on div "Active Air CO2 System with Timer 1-20 cubic feet per hour) $230.97 Changed to U…" at bounding box center [407, 234] width 657 height 108
type input "230.97"
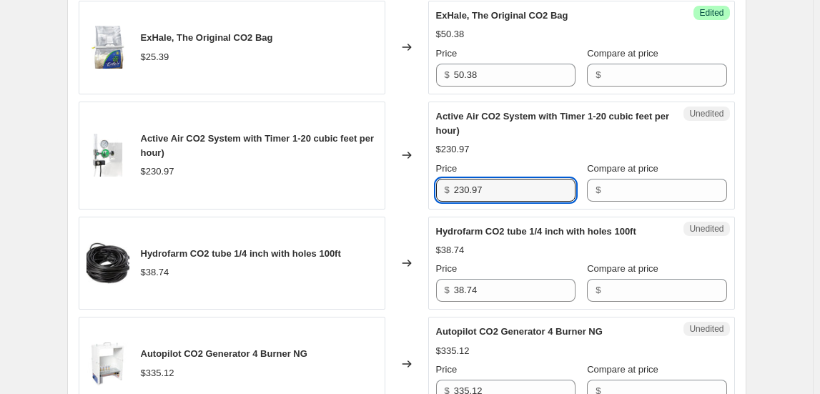
scroll to position [975, 0]
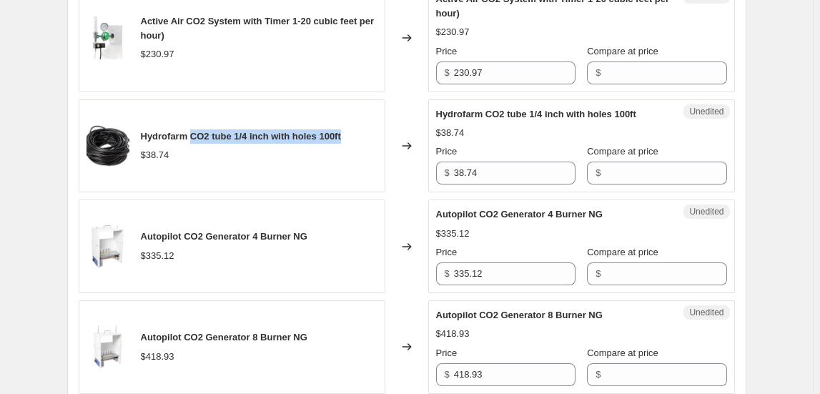
drag, startPoint x: 196, startPoint y: 133, endPoint x: 351, endPoint y: 124, distance: 155.5
click at [351, 124] on div "Hydrofarm CO2 tube 1/4 inch with holes 100ft $38.74" at bounding box center [232, 146] width 307 height 94
drag, startPoint x: 144, startPoint y: 134, endPoint x: 349, endPoint y: 124, distance: 205.5
click at [349, 124] on div "Hydrofarm CO2 tube 1/4 inch with holes 100ft $38.74" at bounding box center [232, 146] width 307 height 94
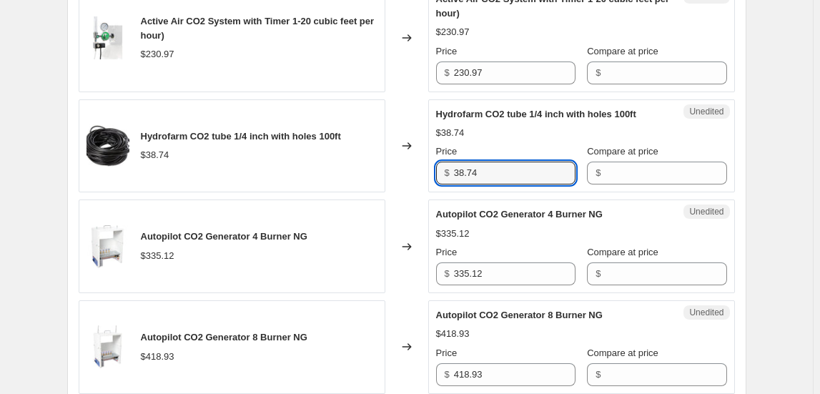
drag, startPoint x: 489, startPoint y: 172, endPoint x: 435, endPoint y: 180, distance: 54.2
click at [435, 180] on div "Unedited Hydrofarm CO2 tube 1/4 inch with holes 100ft $38.74 Price $ 38.74 Comp…" at bounding box center [581, 146] width 307 height 94
type input "76.91"
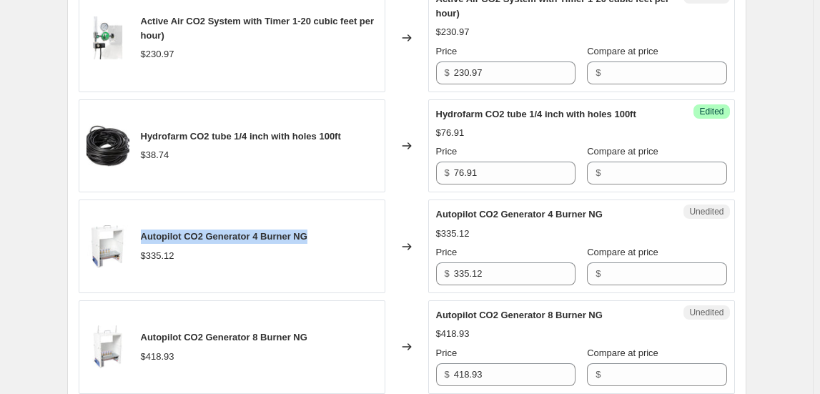
drag, startPoint x: 145, startPoint y: 232, endPoint x: 324, endPoint y: 228, distance: 178.9
click at [324, 228] on div "Autopilot CO2 Generator 4 Burner NG $335.12" at bounding box center [232, 247] width 307 height 94
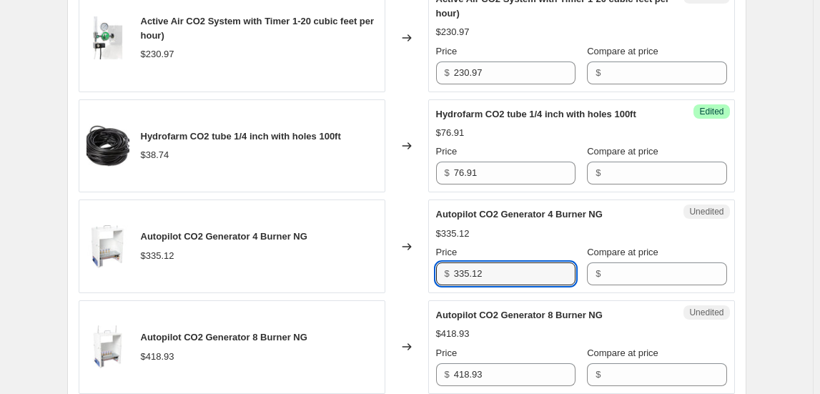
drag, startPoint x: 495, startPoint y: 273, endPoint x: 396, endPoint y: 283, distance: 99.9
click at [396, 283] on div "Autopilot CO2 Generator 4 Burner NG $335.12 Changed to Unedited Autopilot CO2 G…" at bounding box center [407, 247] width 657 height 94
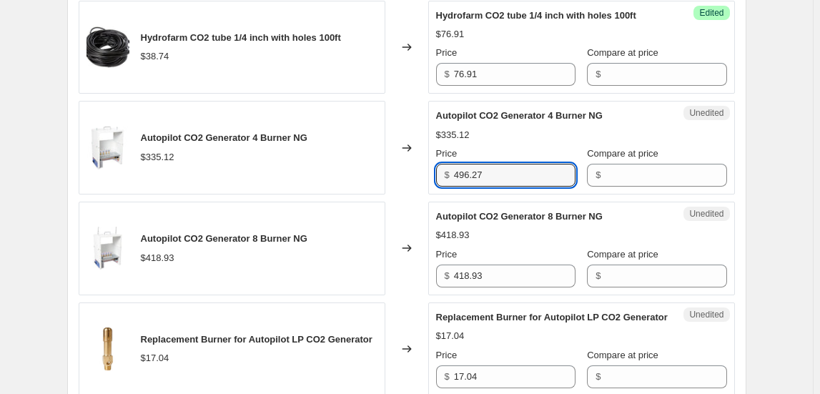
scroll to position [1105, 0]
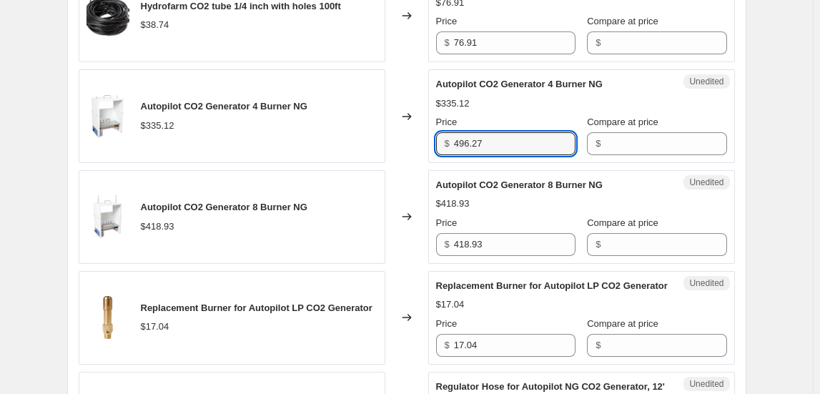
type input "496.27"
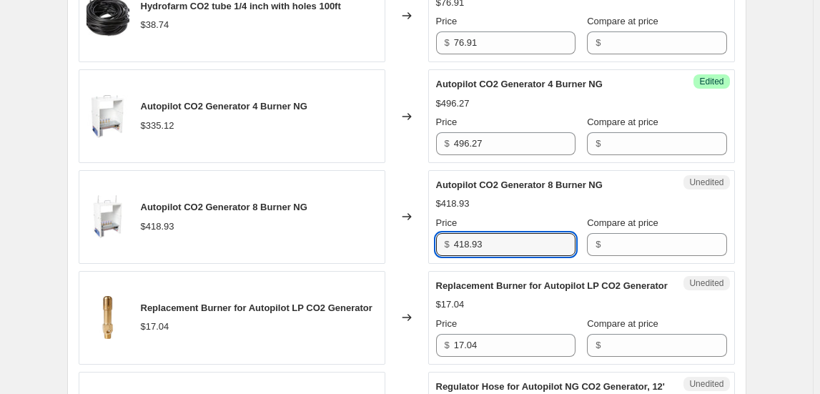
drag, startPoint x: 492, startPoint y: 242, endPoint x: 396, endPoint y: 232, distance: 97.0
click at [391, 237] on div "Autopilot CO2 Generator 8 Burner NG $418.93 Changed to Unedited Autopilot CO2 G…" at bounding box center [407, 217] width 657 height 94
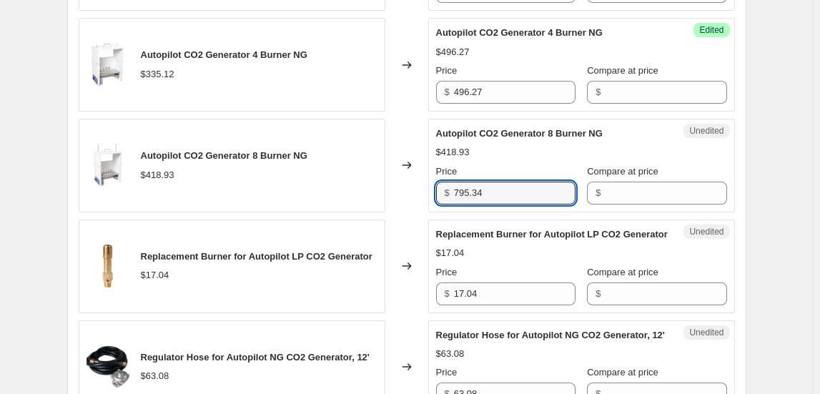
scroll to position [1235, 0]
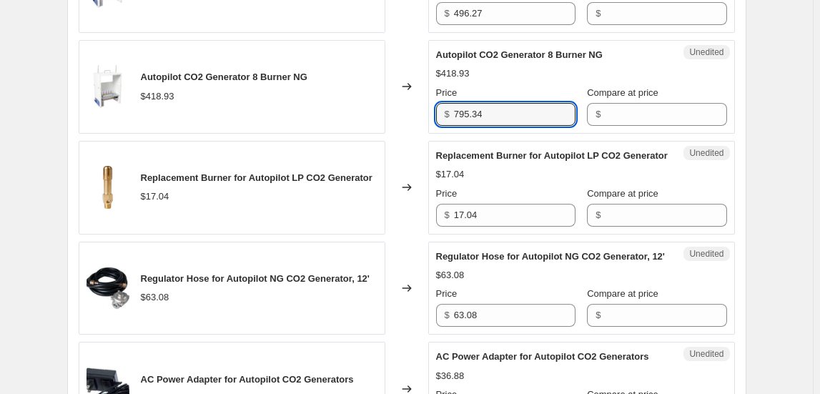
type input "795.34"
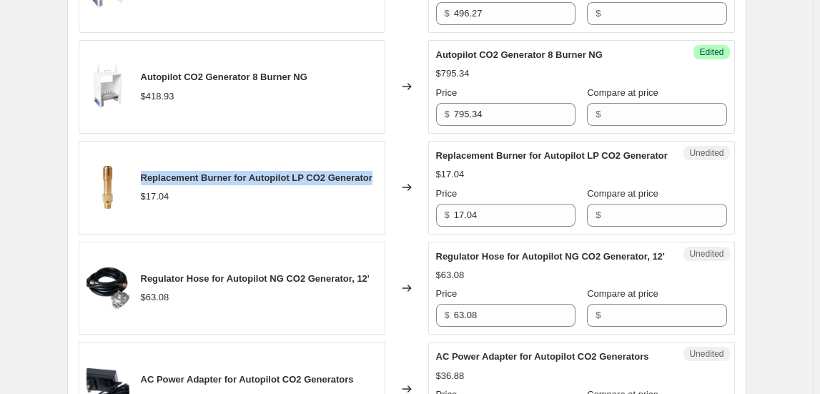
drag, startPoint x: 143, startPoint y: 182, endPoint x: 378, endPoint y: 172, distance: 234.8
click at [378, 172] on div "Replacement Burner for Autopilot LP CO2 Generator $17.04" at bounding box center [232, 188] width 307 height 94
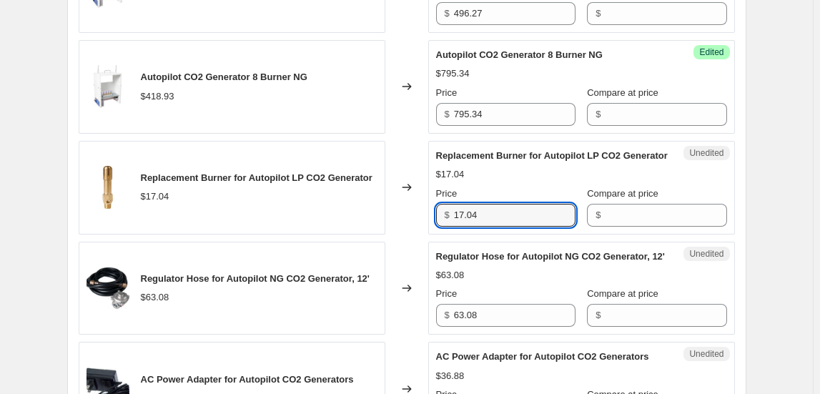
drag, startPoint x: 499, startPoint y: 225, endPoint x: 411, endPoint y: 227, distance: 88.0
click at [411, 227] on div "Replacement Burner for Autopilot LP CO2 Generator $17.04 Changed to Unedited Re…" at bounding box center [407, 188] width 657 height 94
type input "24.24"
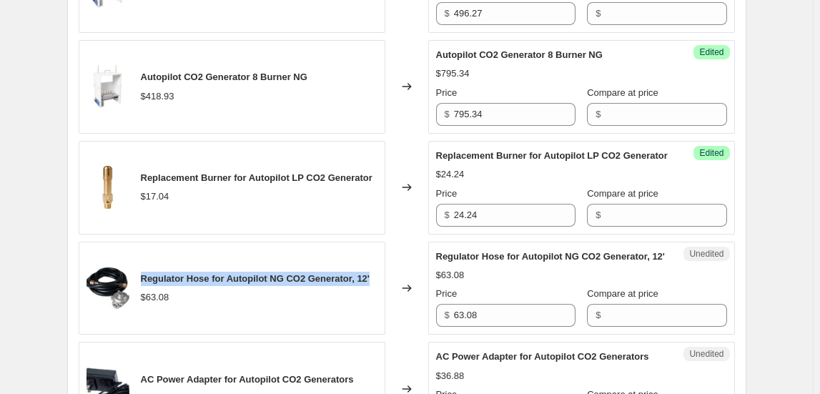
drag, startPoint x: 142, startPoint y: 286, endPoint x: 385, endPoint y: 283, distance: 242.5
click at [385, 283] on div "Regulator Hose for Autopilot NG CO2 Generator, 12' $63.08" at bounding box center [232, 289] width 307 height 94
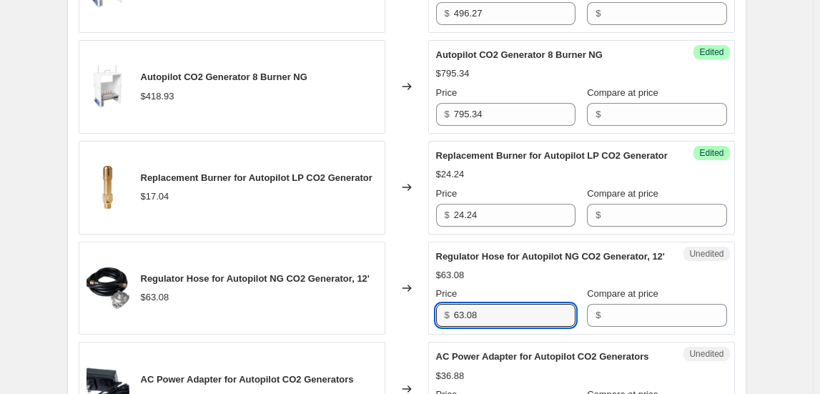
drag, startPoint x: 442, startPoint y: 328, endPoint x: 429, endPoint y: 328, distance: 12.9
click at [429, 328] on div "Regulator Hose for Autopilot NG CO2 Generator, 12' $63.08 Changed to Unedited R…" at bounding box center [407, 289] width 657 height 94
drag, startPoint x: 486, startPoint y: 324, endPoint x: 479, endPoint y: 326, distance: 7.5
click at [479, 325] on input "143.36" at bounding box center [515, 315] width 122 height 23
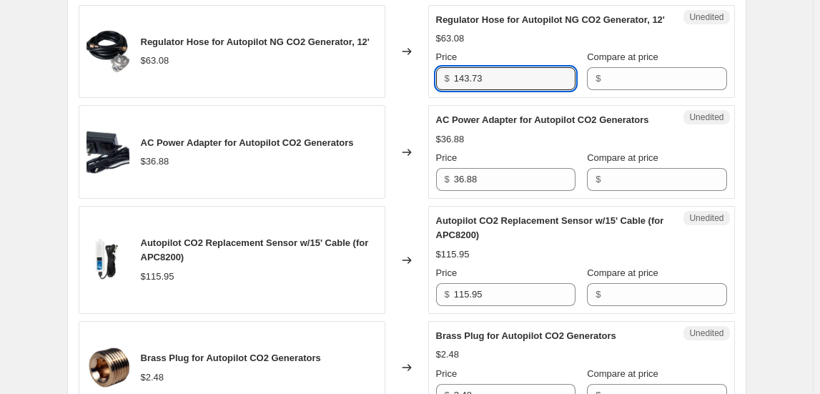
scroll to position [1495, 0]
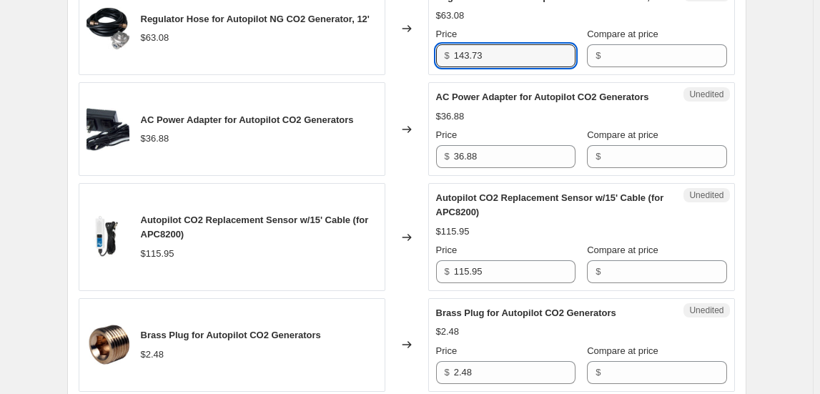
type input "143.73"
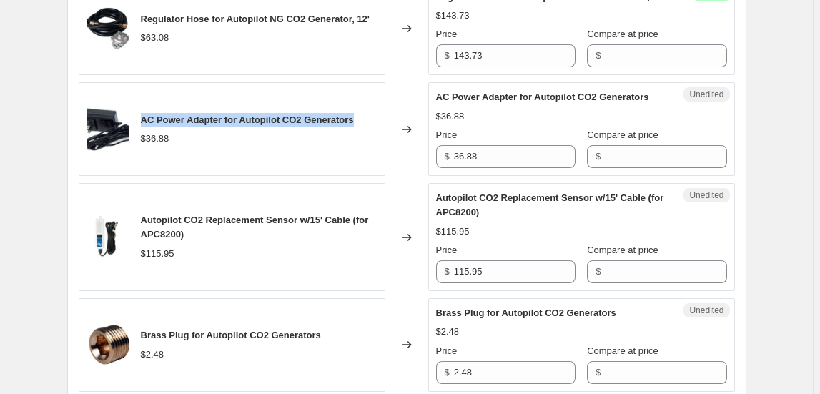
drag, startPoint x: 146, startPoint y: 127, endPoint x: 361, endPoint y: 124, distance: 214.6
click at [361, 124] on div "AC Power Adapter for Autopilot CO2 Generators $36.88" at bounding box center [232, 129] width 307 height 94
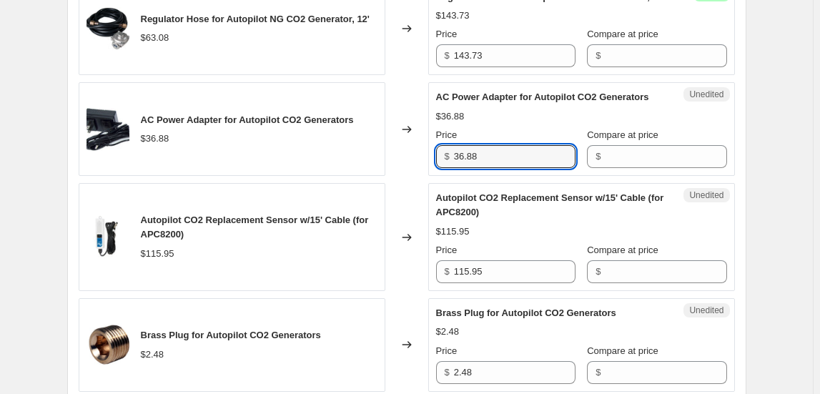
drag, startPoint x: 428, startPoint y: 165, endPoint x: 396, endPoint y: 168, distance: 31.7
click at [396, 168] on div "AC Power Adapter for Autopilot CO2 Generators $36.88 Changed to Unedited AC Pow…" at bounding box center [407, 129] width 657 height 94
type input "65.60"
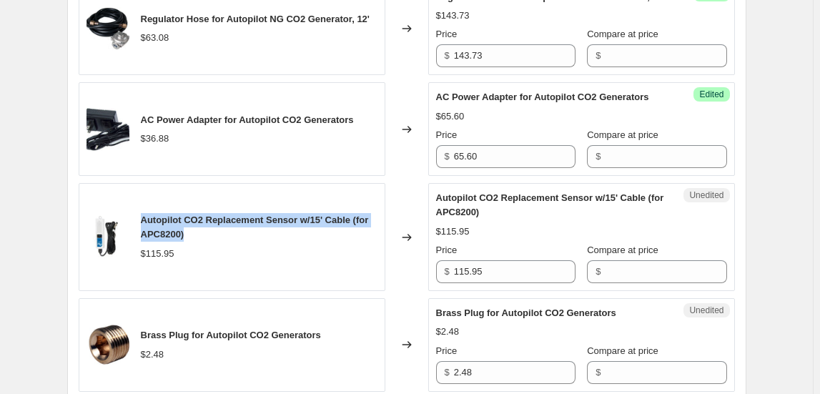
drag, startPoint x: 144, startPoint y: 227, endPoint x: 197, endPoint y: 239, distance: 53.5
click at [197, 239] on div "Autopilot CO2 Replacement Sensor w/15' Cable (for APC8200)" at bounding box center [259, 227] width 237 height 29
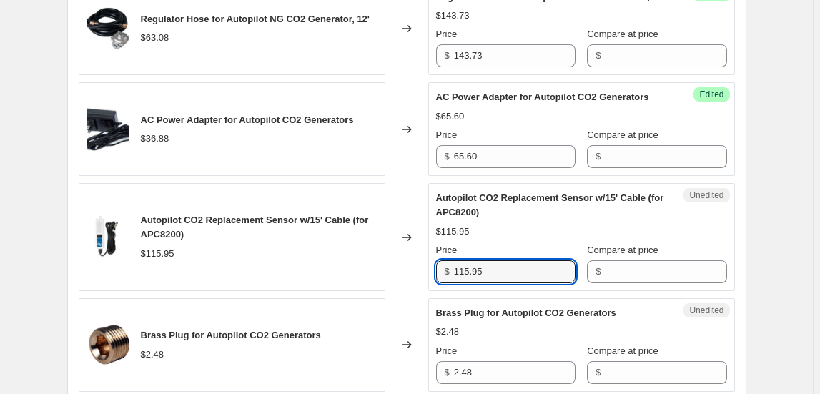
drag, startPoint x: 506, startPoint y: 283, endPoint x: 420, endPoint y: 282, distance: 86.6
click at [420, 282] on div "Autopilot CO2 Replacement Sensor w/15' Cable (for APC8200) $115.95 Changed to U…" at bounding box center [407, 237] width 657 height 108
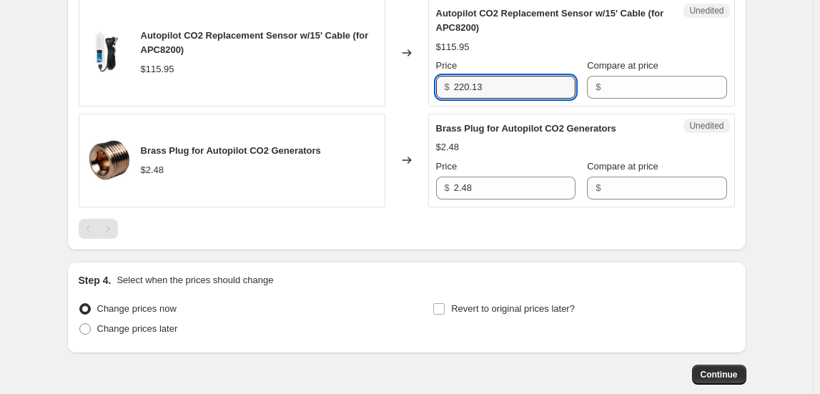
scroll to position [1690, 0]
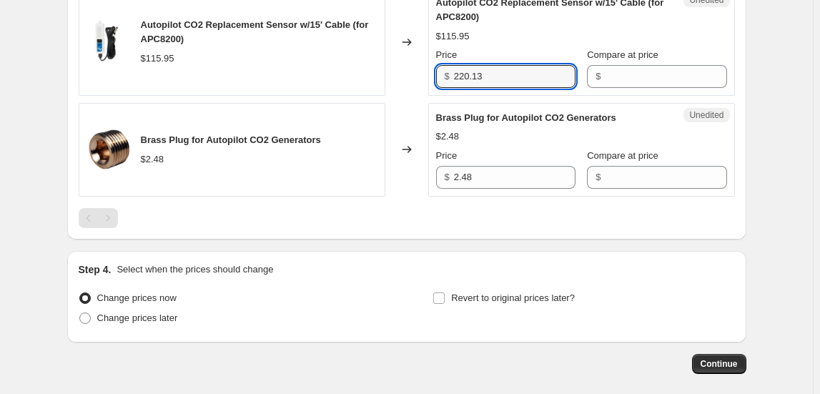
type input "220.13"
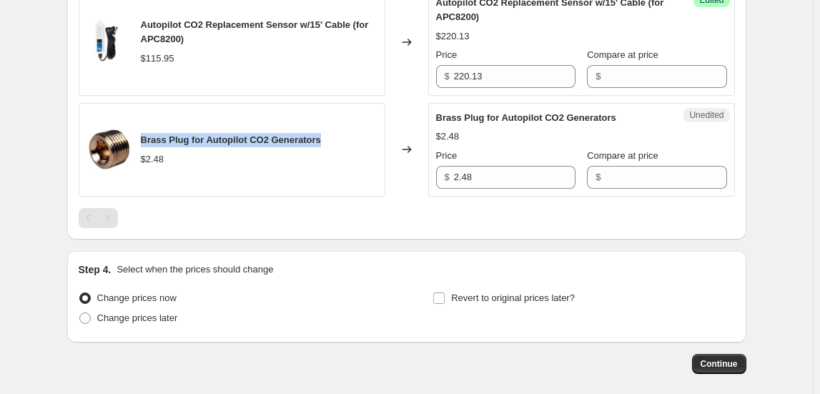
drag, startPoint x: 147, startPoint y: 147, endPoint x: 326, endPoint y: 130, distance: 180.3
click at [326, 130] on div "Brass Plug for Autopilot CO2 Generators $2.48" at bounding box center [232, 150] width 307 height 94
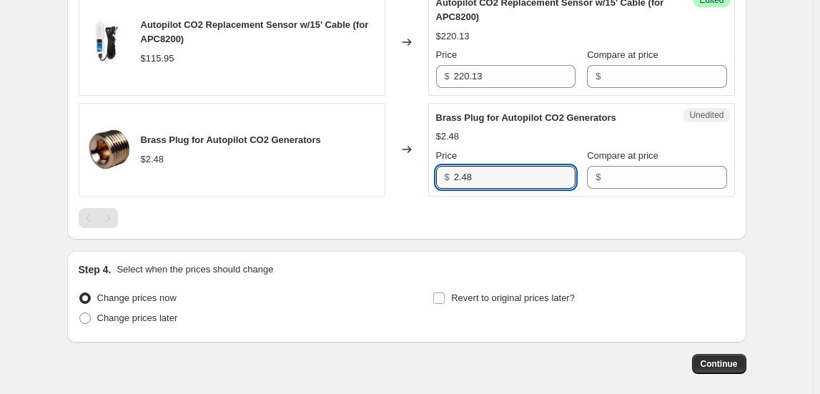
drag, startPoint x: 486, startPoint y: 185, endPoint x: 425, endPoint y: 185, distance: 61.5
click at [425, 185] on div "Brass Plug for Autopilot CO2 Generators $2.48 Changed to Unedited Brass Plug fo…" at bounding box center [407, 150] width 657 height 94
type input "5.6"
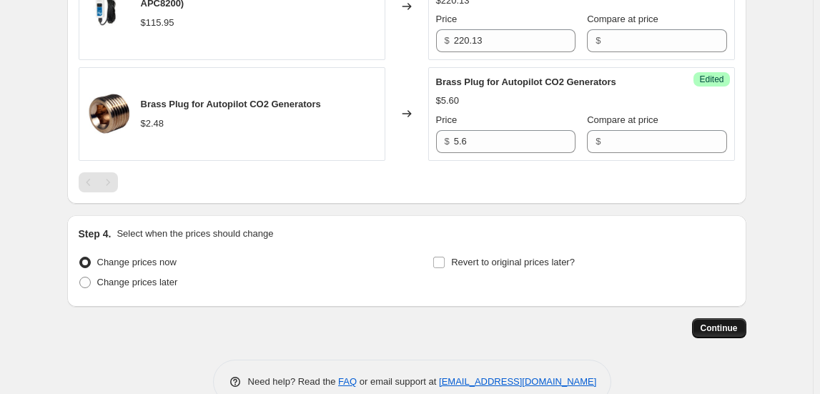
scroll to position [1755, 0]
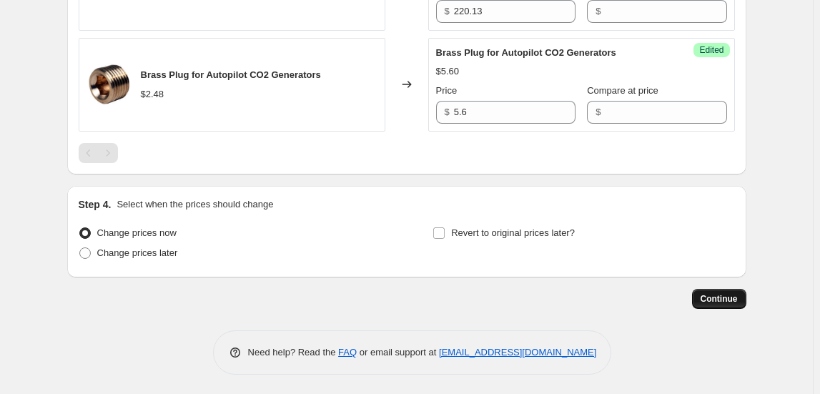
click at [734, 302] on button "Continue" at bounding box center [719, 299] width 54 height 20
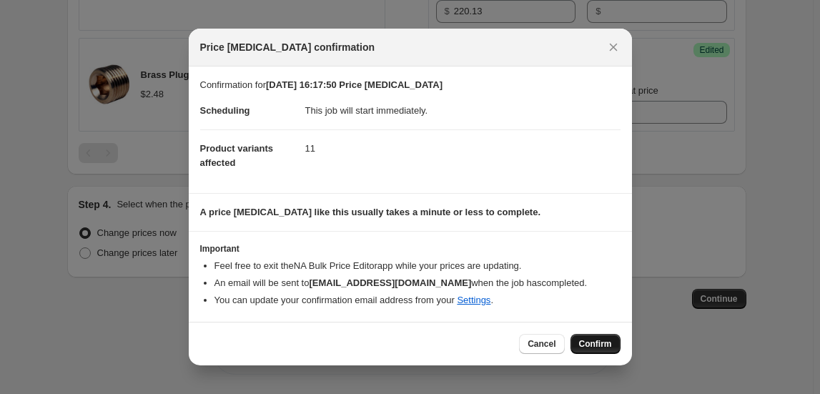
click at [587, 340] on span "Confirm" at bounding box center [595, 343] width 33 height 11
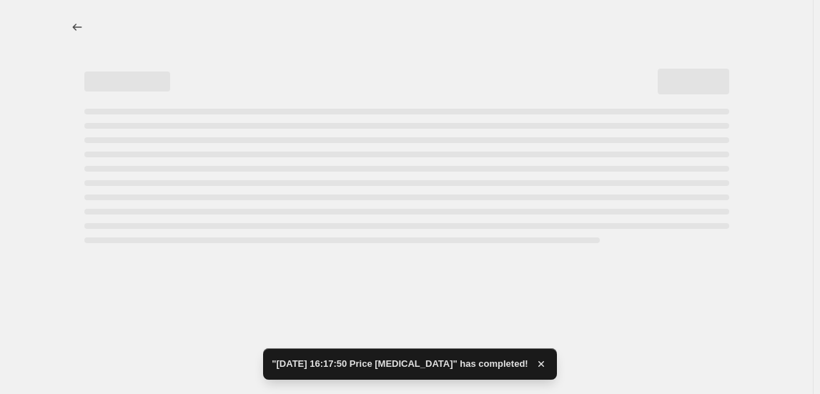
select select "collection"
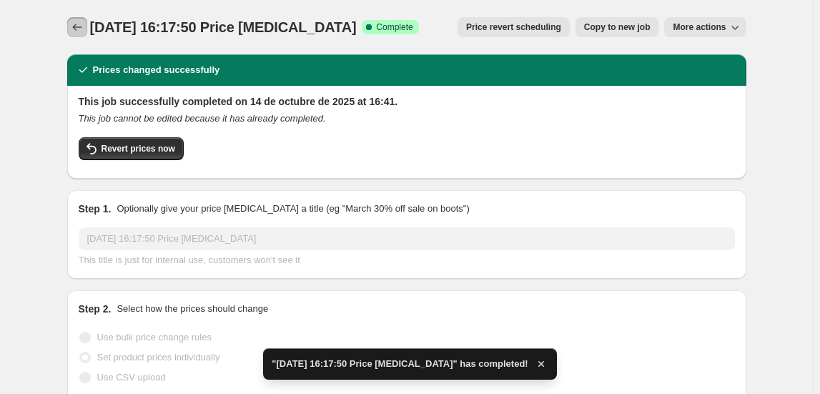
click at [79, 23] on icon "Price change jobs" at bounding box center [77, 27] width 14 height 14
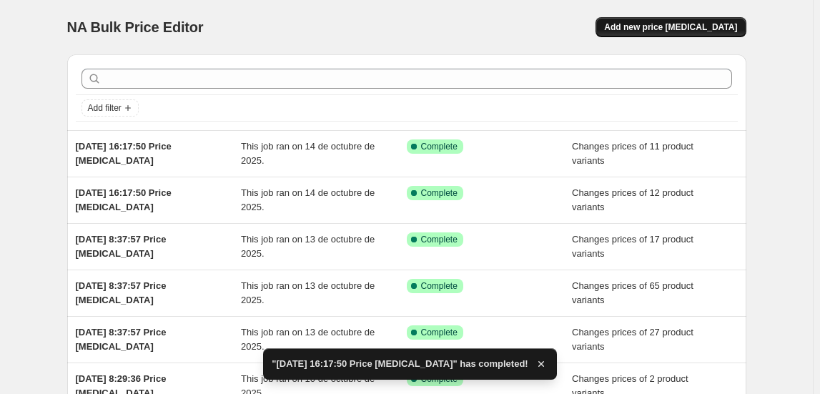
click at [664, 21] on span "Add new price [MEDICAL_DATA]" at bounding box center [670, 26] width 133 height 11
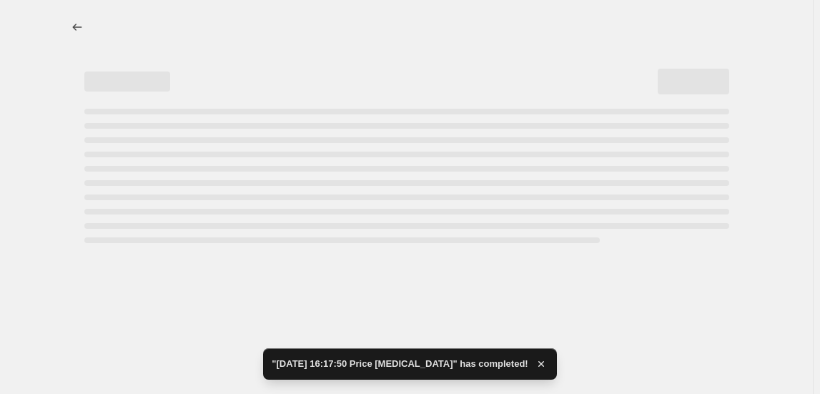
select select "percentage"
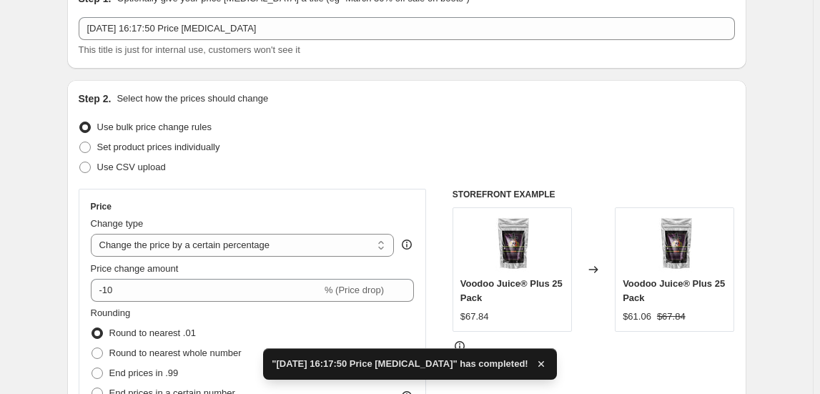
scroll to position [129, 0]
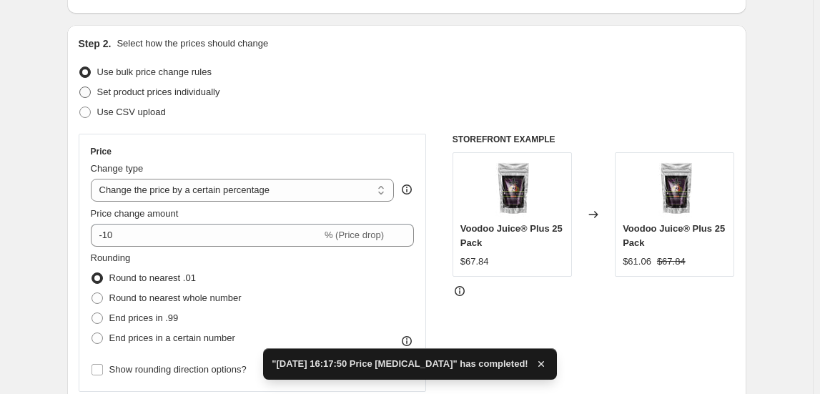
click at [126, 88] on span "Set product prices individually" at bounding box center [158, 92] width 123 height 11
click at [80, 87] on input "Set product prices individually" at bounding box center [79, 87] width 1 height 1
radio input "true"
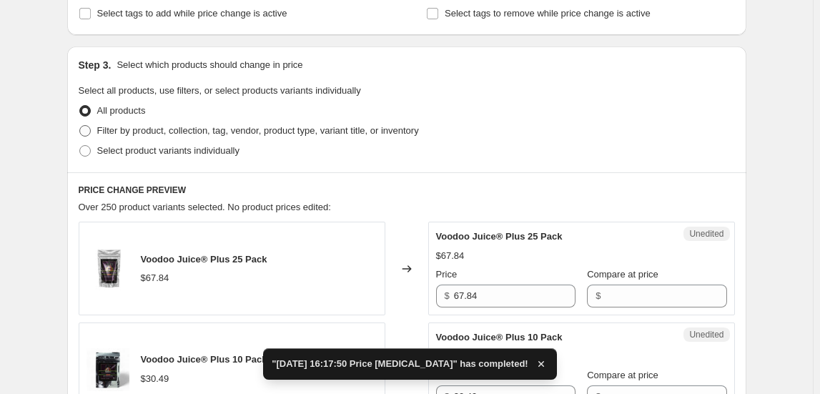
click at [117, 127] on span "Filter by product, collection, tag, vendor, product type, variant title, or inv…" at bounding box center [258, 130] width 322 height 11
click at [80, 126] on input "Filter by product, collection, tag, vendor, product type, variant title, or inv…" at bounding box center [79, 125] width 1 height 1
radio input "true"
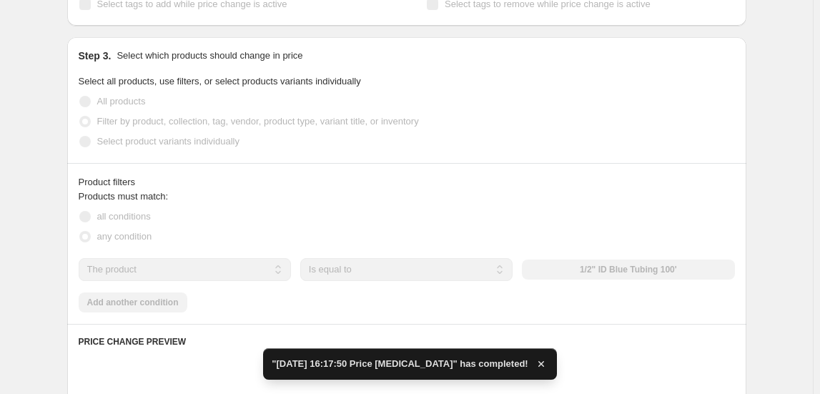
scroll to position [390, 0]
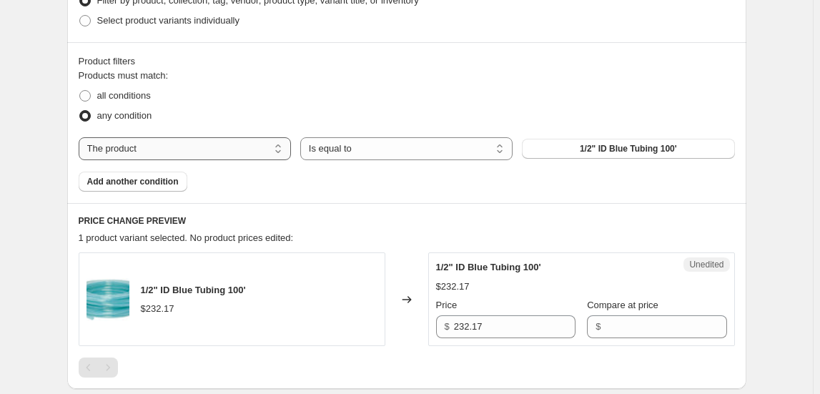
click at [155, 138] on select "The product The product's collection The product's tag The product's vendor The…" at bounding box center [185, 148] width 212 height 23
select select "collection"
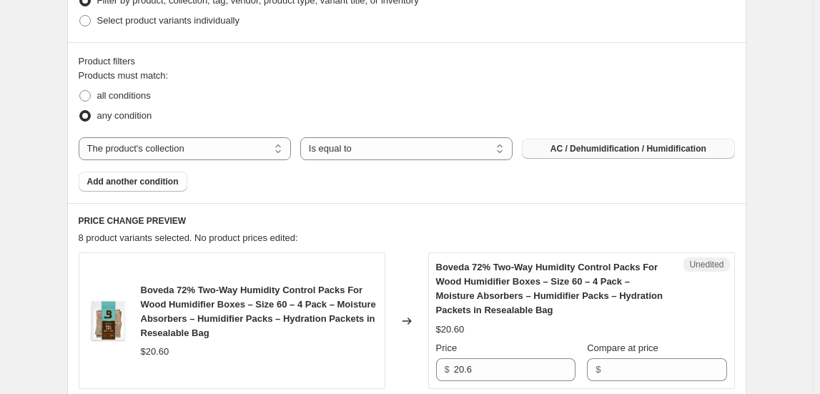
click at [660, 155] on button "AC / Dehumidification / Humidification" at bounding box center [628, 149] width 212 height 20
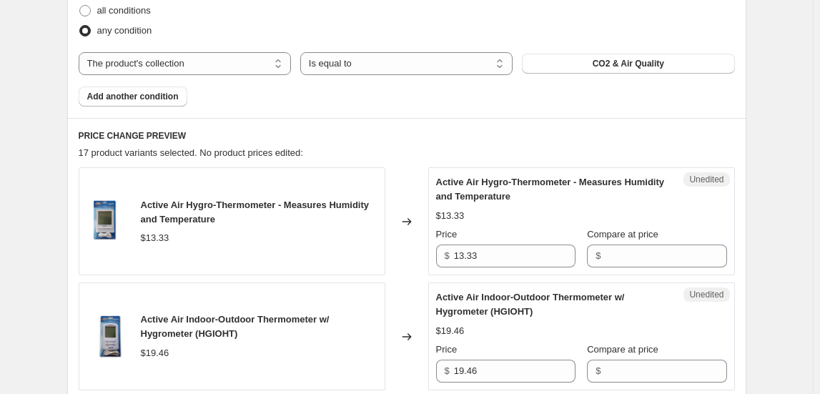
scroll to position [585, 0]
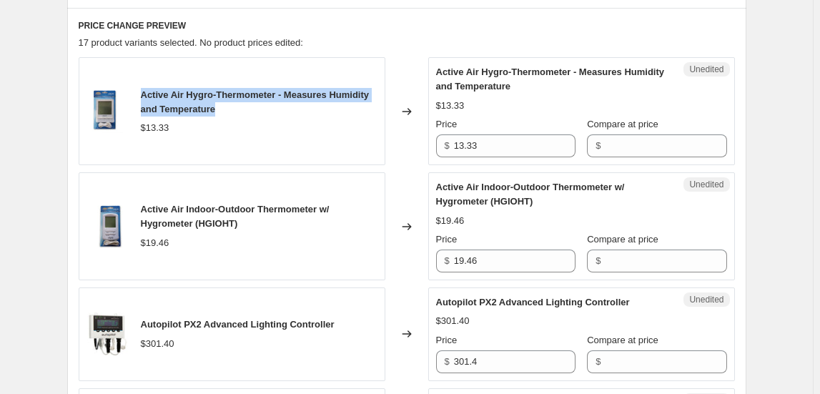
drag, startPoint x: 144, startPoint y: 94, endPoint x: 281, endPoint y: 107, distance: 137.3
click at [281, 107] on div "Active Air Hygro-Thermometer - Measures Humidity and Temperature" at bounding box center [259, 102] width 237 height 29
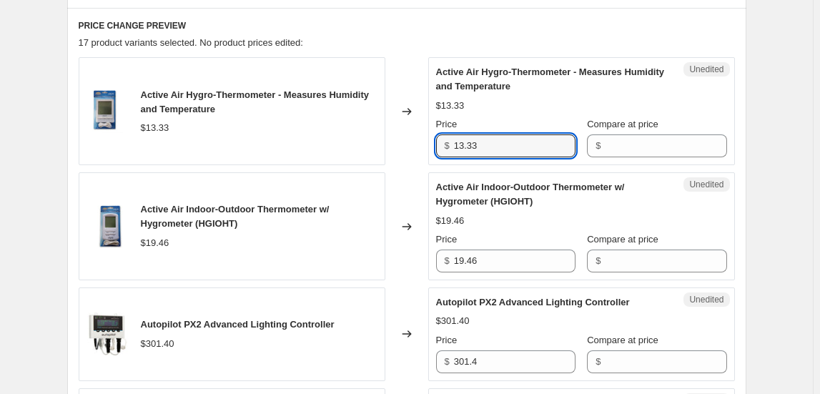
drag, startPoint x: 531, startPoint y: 155, endPoint x: 387, endPoint y: 152, distance: 144.5
click at [387, 152] on div "Active Air Hygro-Thermometer - Measures Humidity and Temperature $13.33 Changed…" at bounding box center [407, 111] width 657 height 108
type input "24.5"
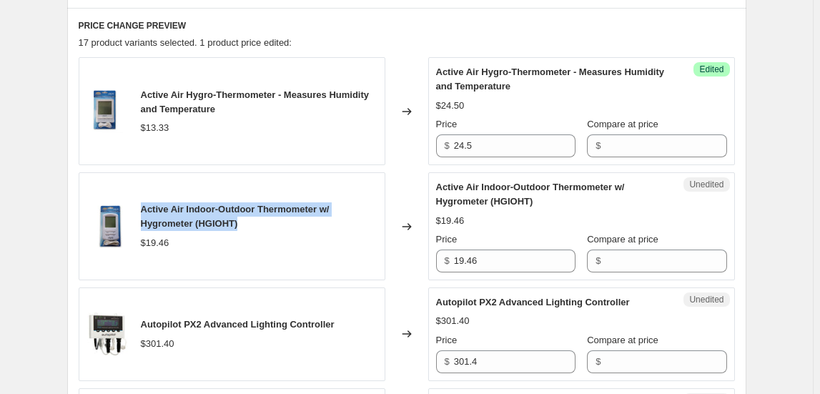
drag, startPoint x: 143, startPoint y: 206, endPoint x: 252, endPoint y: 218, distance: 109.4
click at [252, 218] on div "Active Air Indoor-Outdoor Thermometer w/ Hygrometer (HGIOHT)" at bounding box center [259, 216] width 237 height 29
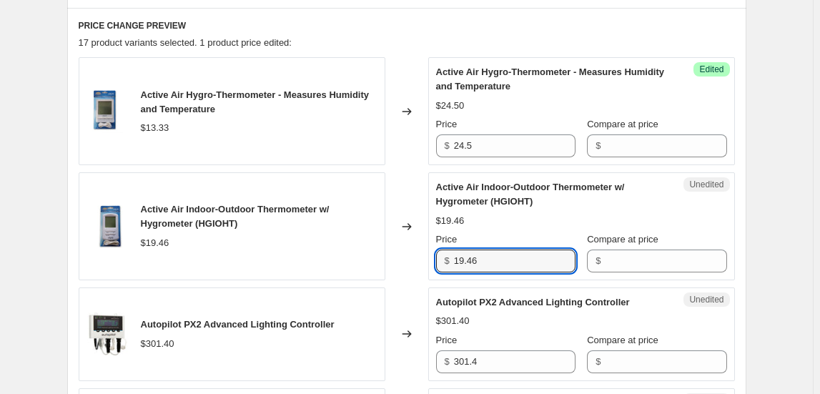
drag, startPoint x: 438, startPoint y: 263, endPoint x: 417, endPoint y: 265, distance: 21.6
click at [421, 263] on div "Active Air Indoor-Outdoor Thermometer w/ Hygrometer (HGIOHT) $19.46 Changed to …" at bounding box center [407, 226] width 657 height 108
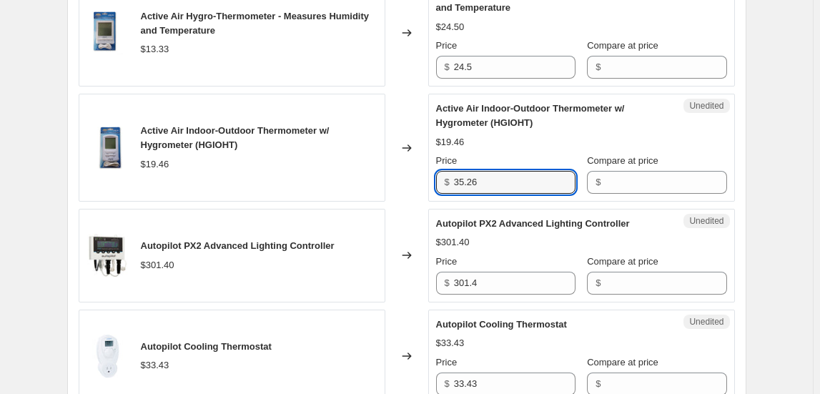
scroll to position [715, 0]
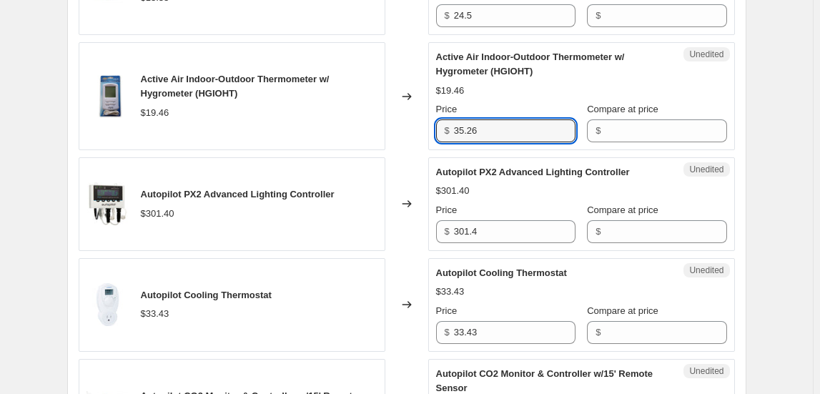
type input "35.26"
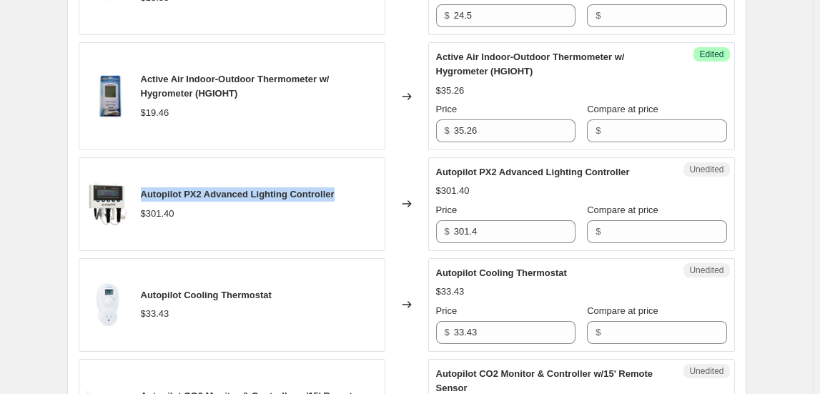
drag, startPoint x: 143, startPoint y: 194, endPoint x: 343, endPoint y: 196, distance: 199.6
click at [343, 196] on div "Autopilot PX2 Advanced Lighting Controller $301.40" at bounding box center [232, 204] width 307 height 94
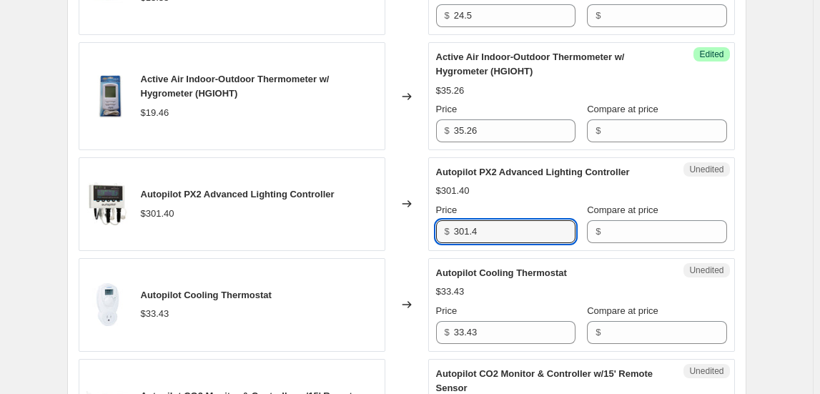
drag, startPoint x: 456, startPoint y: 231, endPoint x: 361, endPoint y: 244, distance: 96.0
click at [359, 231] on div "Autopilot PX2 Advanced Lighting Controller $301.40 Changed to Unedited Autopilo…" at bounding box center [407, 204] width 657 height 94
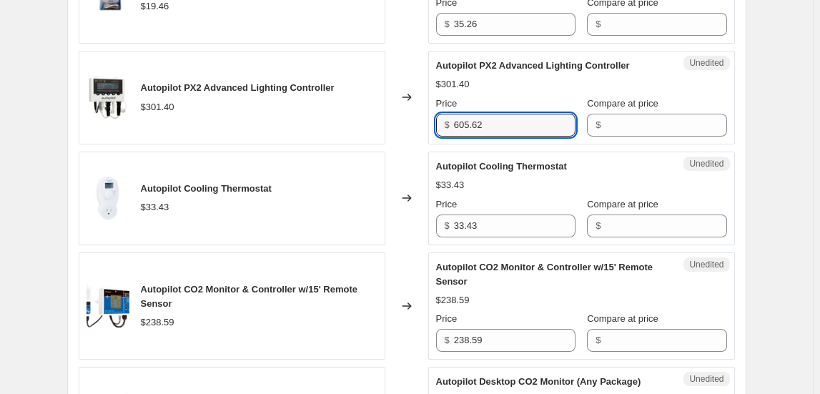
scroll to position [845, 0]
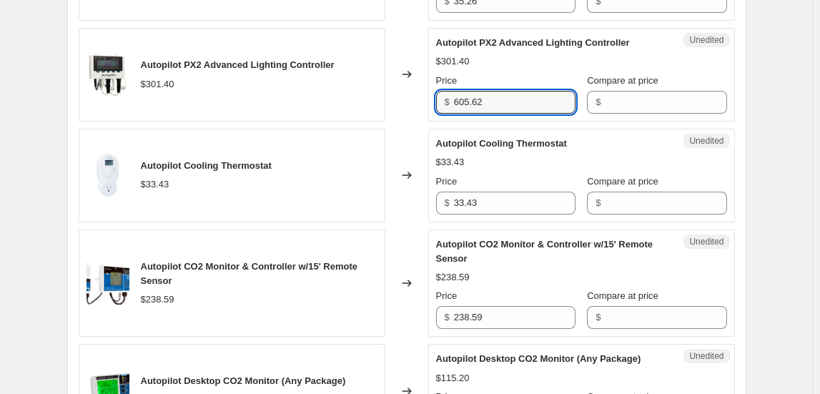
type input "605.62"
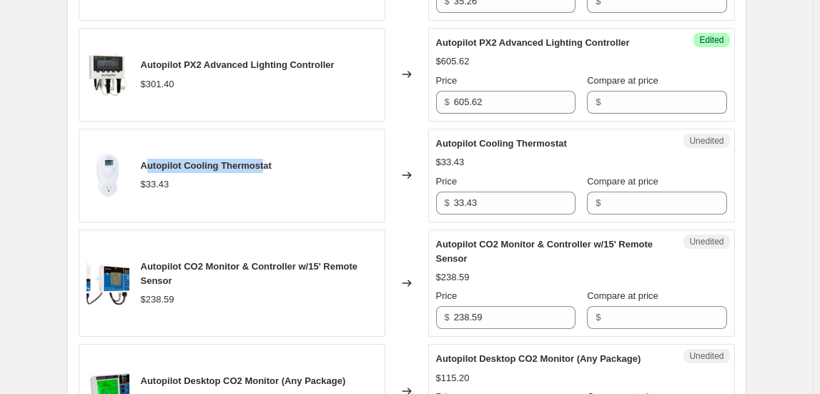
drag, startPoint x: 147, startPoint y: 165, endPoint x: 287, endPoint y: 166, distance: 140.2
click at [270, 164] on span "Autopilot Cooling Thermostat" at bounding box center [206, 165] width 131 height 11
drag, startPoint x: 235, startPoint y: 165, endPoint x: 146, endPoint y: 168, distance: 88.8
click at [143, 162] on div "Autopilot Cooling Thermostat $33.43" at bounding box center [232, 176] width 307 height 94
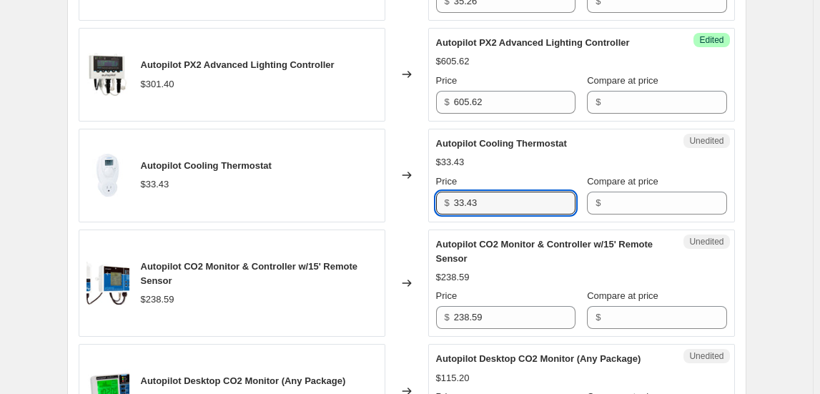
drag, startPoint x: 498, startPoint y: 195, endPoint x: 391, endPoint y: 200, distance: 107.5
click at [391, 200] on div "Autopilot Cooling Thermostat $33.43 Changed to Unedited Autopilot Cooling Therm…" at bounding box center [407, 176] width 657 height 94
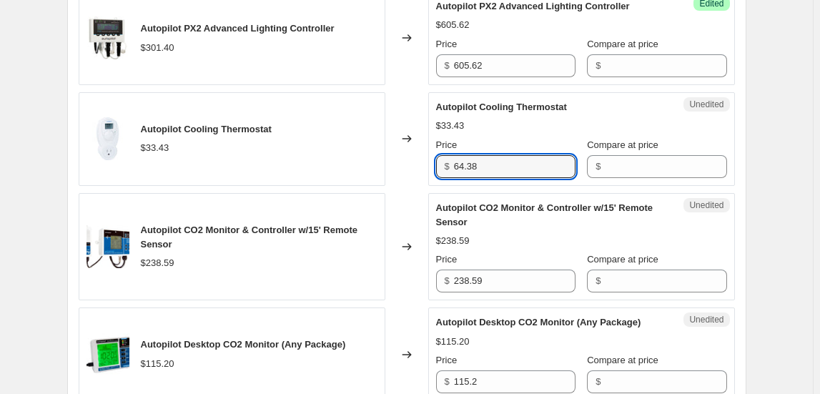
scroll to position [910, 0]
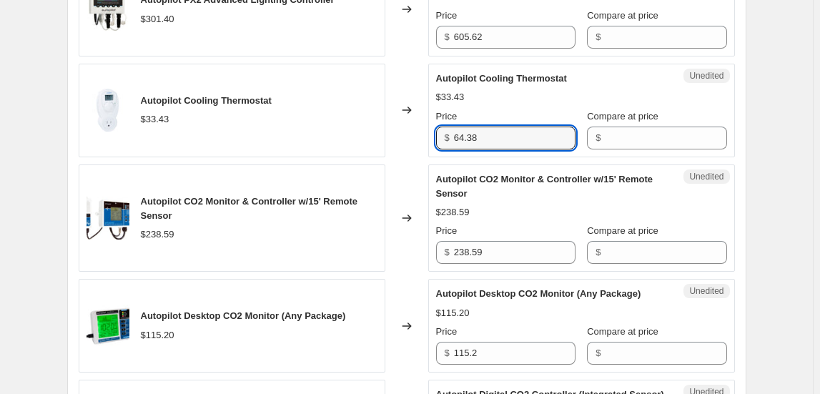
type input "64.38"
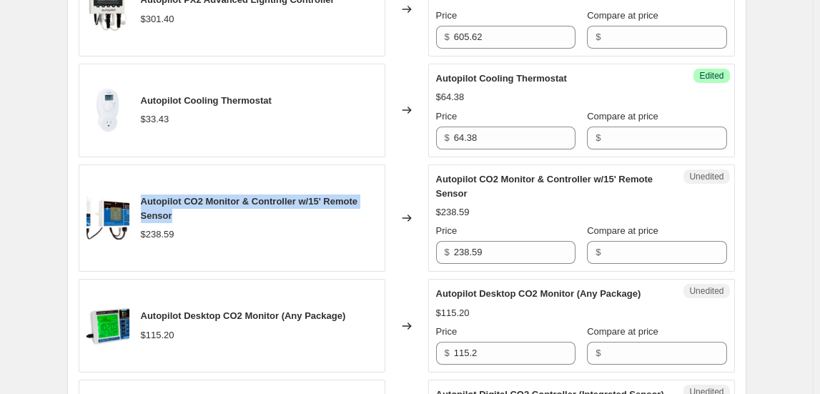
drag, startPoint x: 144, startPoint y: 199, endPoint x: 192, endPoint y: 215, distance: 50.4
click at [192, 215] on div "Autopilot CO2 Monitor & Controller w/15' Remote Sensor" at bounding box center [259, 209] width 237 height 29
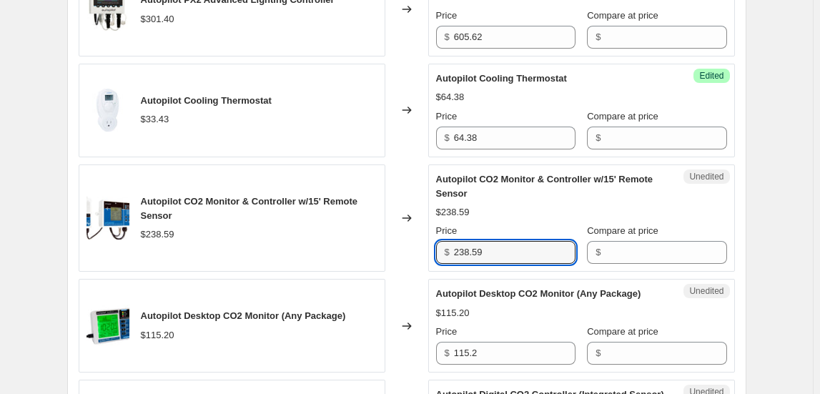
drag, startPoint x: 445, startPoint y: 245, endPoint x: 428, endPoint y: 246, distance: 16.5
click at [428, 246] on div "Autopilot CO2 Monitor & Controller w/15' Remote Sensor $238.59 Changed to Unedi…" at bounding box center [407, 219] width 657 height 108
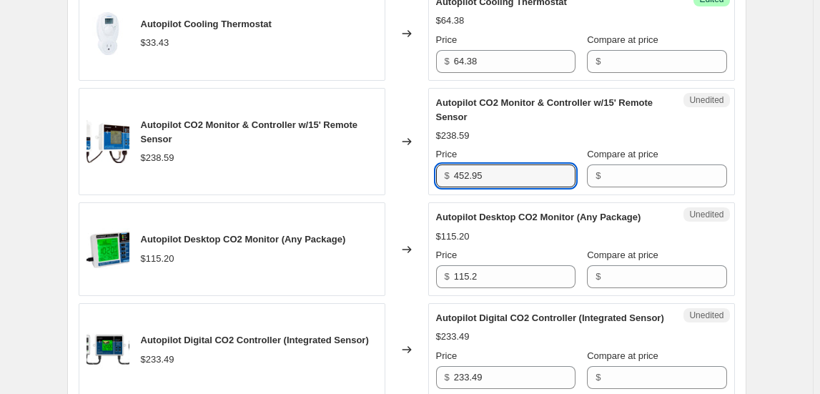
scroll to position [1040, 0]
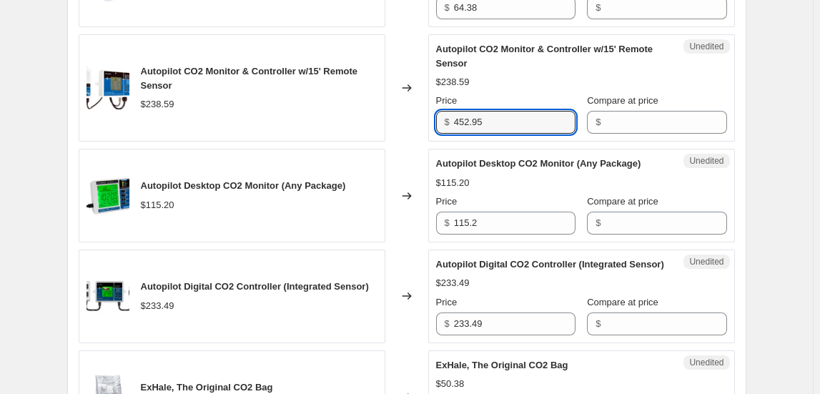
type input "452.95"
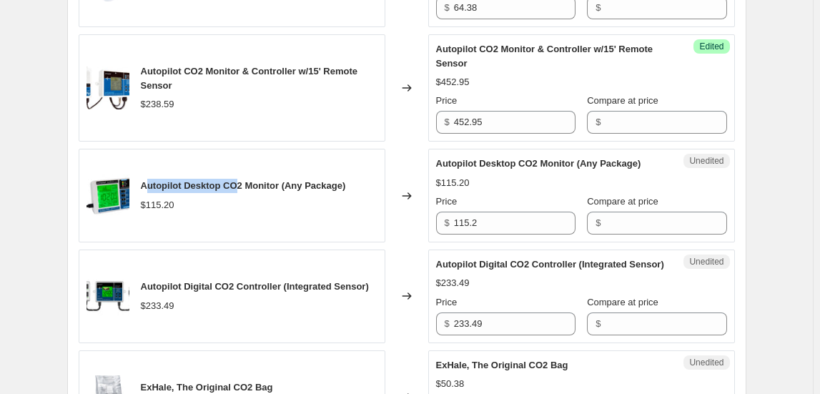
drag, startPoint x: 147, startPoint y: 184, endPoint x: 207, endPoint y: 178, distance: 59.6
click at [240, 180] on span "Autopilot Desktop CO2 Monitor (Any Package)" at bounding box center [243, 185] width 205 height 11
drag, startPoint x: 146, startPoint y: 183, endPoint x: 286, endPoint y: 181, distance: 140.2
click at [286, 181] on span "Autopilot Desktop CO2 Monitor (Any Package)" at bounding box center [243, 185] width 205 height 11
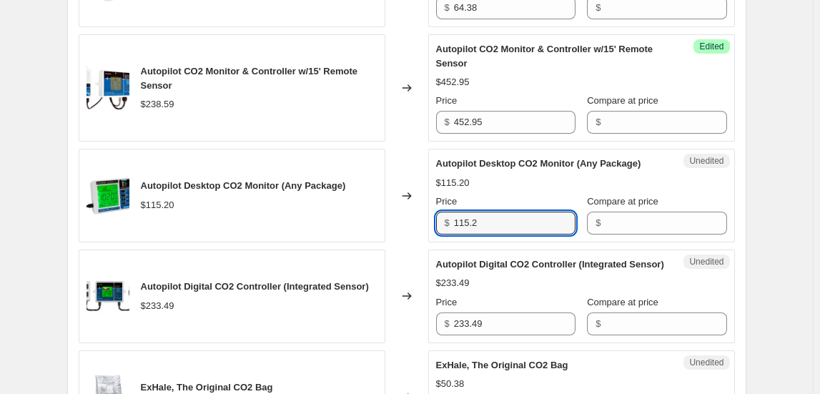
drag, startPoint x: 486, startPoint y: 212, endPoint x: 418, endPoint y: 235, distance: 71.0
click at [418, 235] on div "Autopilot Desktop CO2 Monitor (Any Package) $115.20 Changed to Unedited Autopil…" at bounding box center [407, 196] width 657 height 94
type input "218.70"
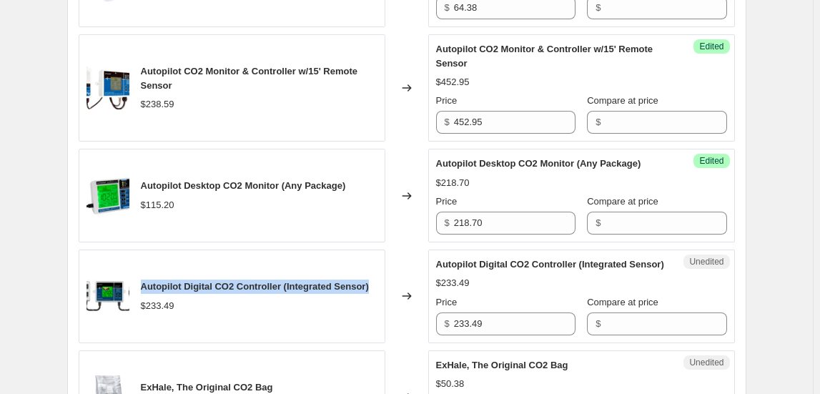
drag, startPoint x: 144, startPoint y: 285, endPoint x: 378, endPoint y: 280, distance: 233.9
click at [378, 280] on div "Autopilot Digital CO2 Controller (Integrated Sensor) $233.49" at bounding box center [232, 297] width 307 height 94
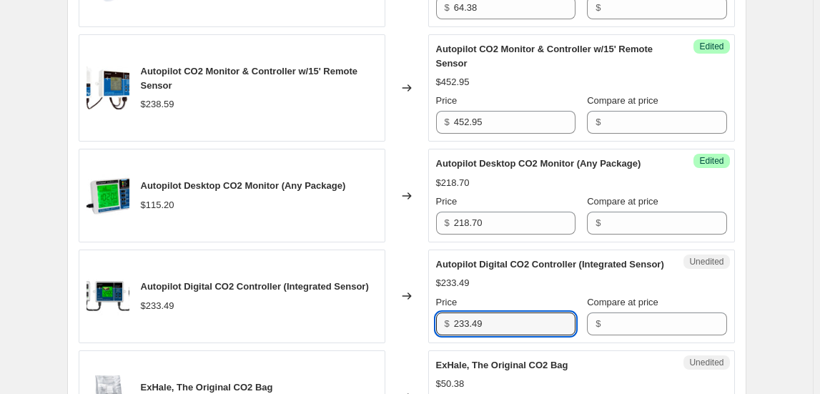
drag, startPoint x: 476, startPoint y: 320, endPoint x: 396, endPoint y: 320, distance: 80.8
click at [396, 320] on div "Autopilot Digital CO2 Controller (Integrated Sensor) $233.49 Changed to Unedite…" at bounding box center [407, 297] width 657 height 94
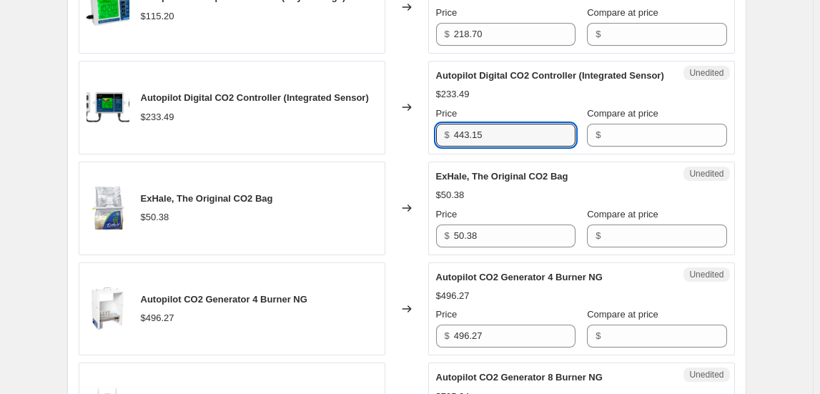
scroll to position [1300, 0]
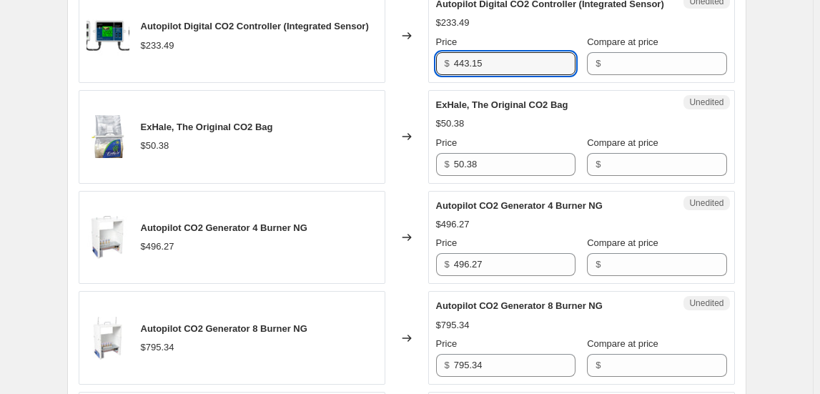
type input "443.15"
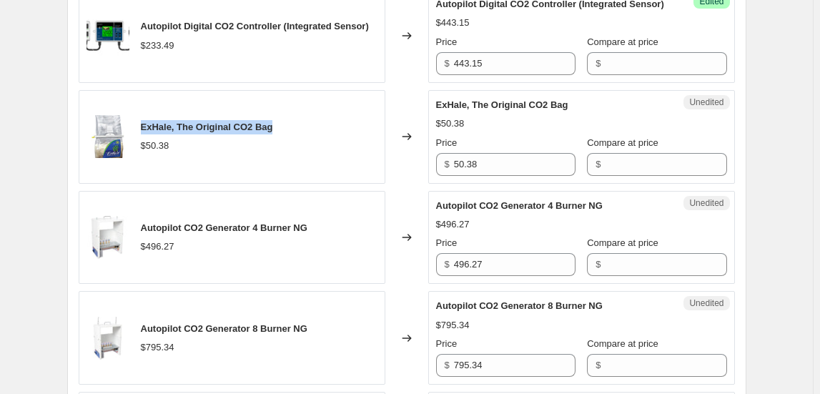
drag, startPoint x: 273, startPoint y: 124, endPoint x: 144, endPoint y: 119, distance: 128.8
click at [144, 119] on div "ExHale, The Original CO2 Bag $50.38" at bounding box center [232, 137] width 307 height 94
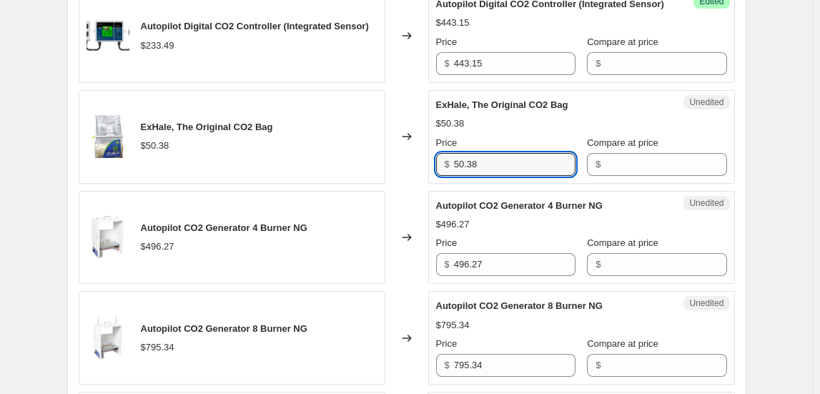
drag, startPoint x: 453, startPoint y: 167, endPoint x: 443, endPoint y: 167, distance: 10.0
click at [443, 167] on div "$ 50.38" at bounding box center [505, 164] width 139 height 23
click at [522, 127] on div "$50.38" at bounding box center [581, 124] width 291 height 14
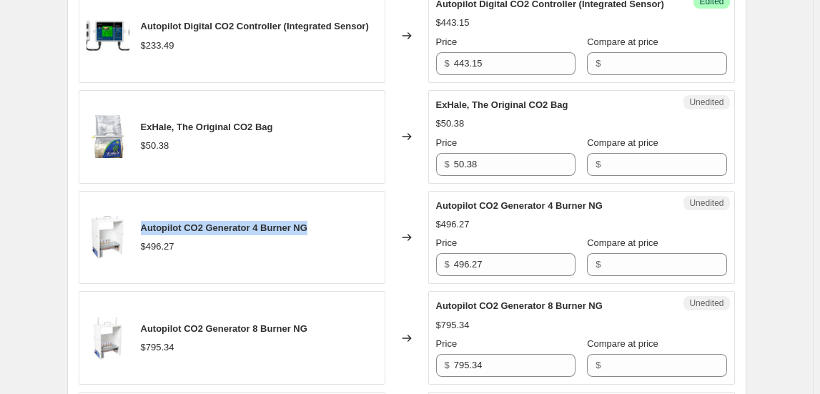
drag, startPoint x: 144, startPoint y: 225, endPoint x: 310, endPoint y: 215, distance: 166.9
click at [310, 215] on div "Autopilot CO2 Generator 4 Burner NG $496.27" at bounding box center [232, 238] width 307 height 94
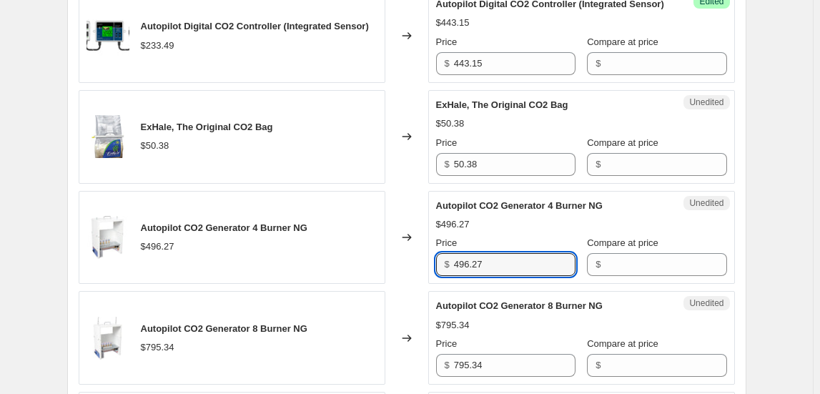
drag, startPoint x: 459, startPoint y: 255, endPoint x: 416, endPoint y: 255, distance: 43.6
click at [416, 255] on div "Autopilot CO2 Generator 4 Burner NG $496.27 Changed to Unedited Autopilot CO2 G…" at bounding box center [407, 238] width 657 height 94
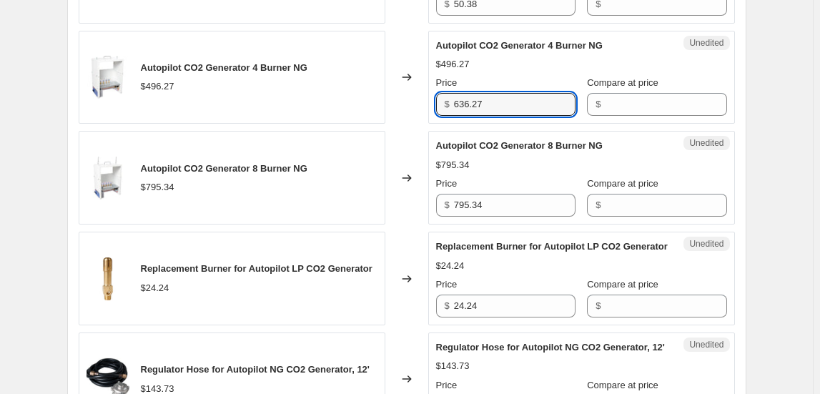
scroll to position [1495, 0]
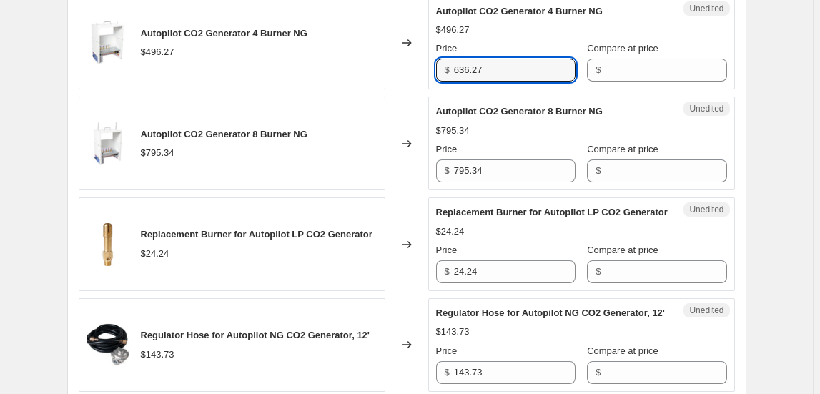
type input "636.27"
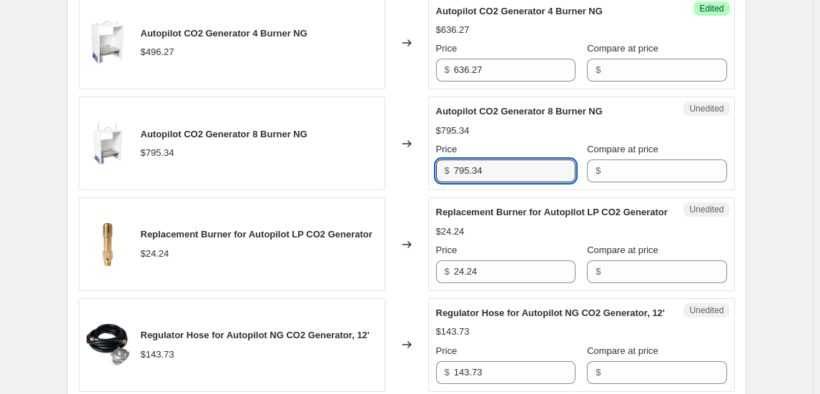
drag, startPoint x: 504, startPoint y: 169, endPoint x: 417, endPoint y: 170, distance: 87.3
click at [417, 170] on div "Autopilot CO2 Generator 8 Burner NG $795.34 Changed to Unedited Autopilot CO2 G…" at bounding box center [407, 144] width 657 height 94
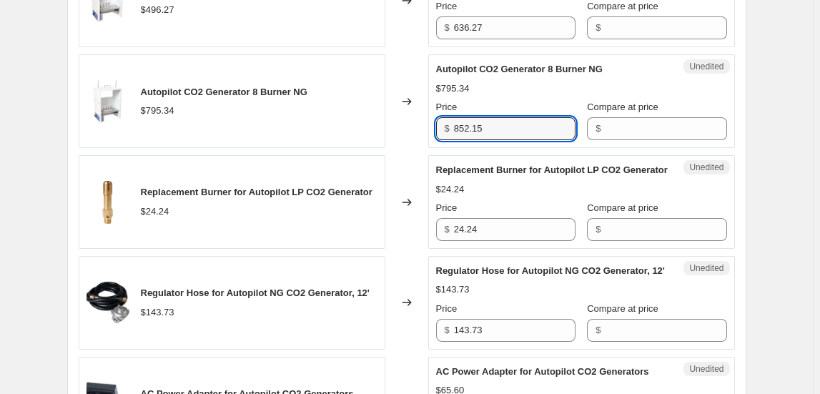
scroll to position [1560, 0]
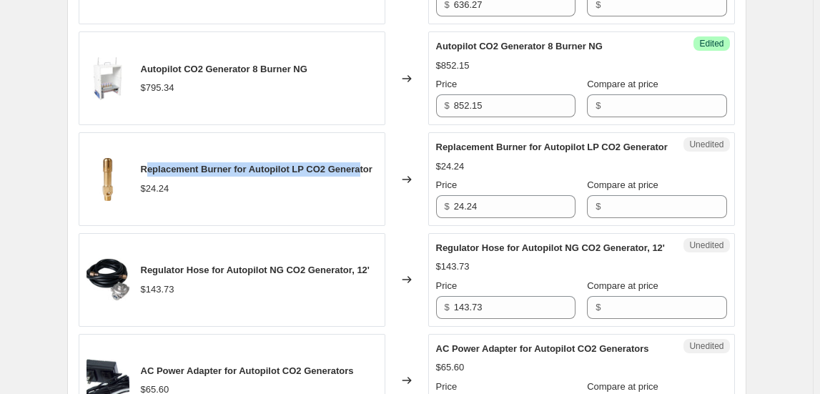
drag, startPoint x: 147, startPoint y: 171, endPoint x: 364, endPoint y: 177, distance: 217.5
click at [364, 175] on span "Replacement Burner for Autopilot LP CO2 Generator" at bounding box center [257, 169] width 232 height 11
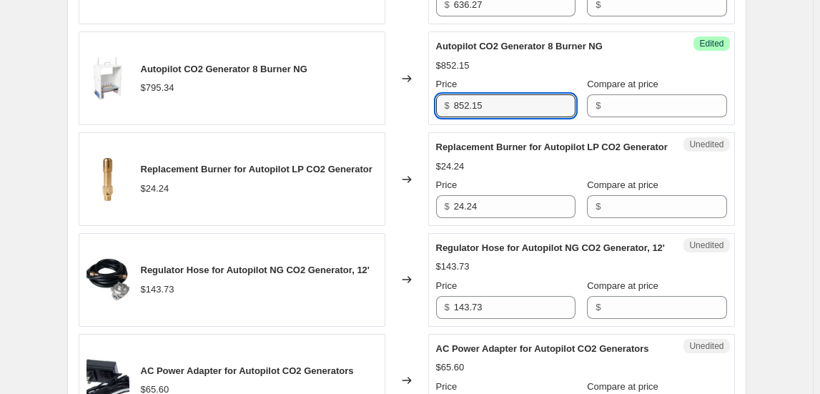
drag, startPoint x: 501, startPoint y: 102, endPoint x: 430, endPoint y: 104, distance: 70.8
click at [430, 104] on div "Autopilot CO2 Generator 8 Burner NG $795.34 Changed to Success Edited Autopilot…" at bounding box center [407, 78] width 657 height 94
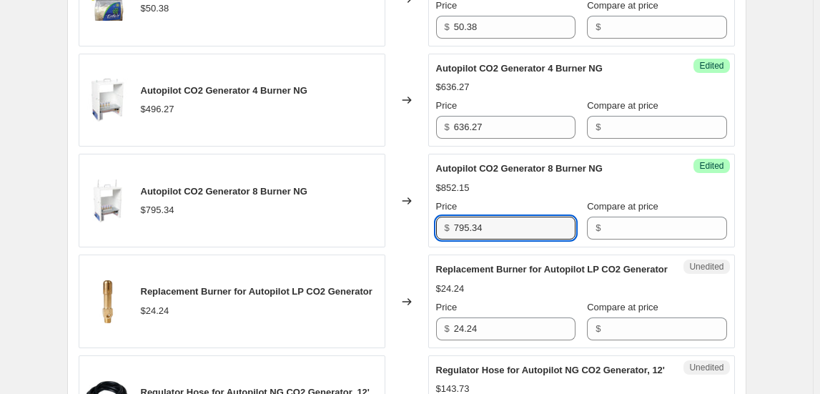
scroll to position [1431, 0]
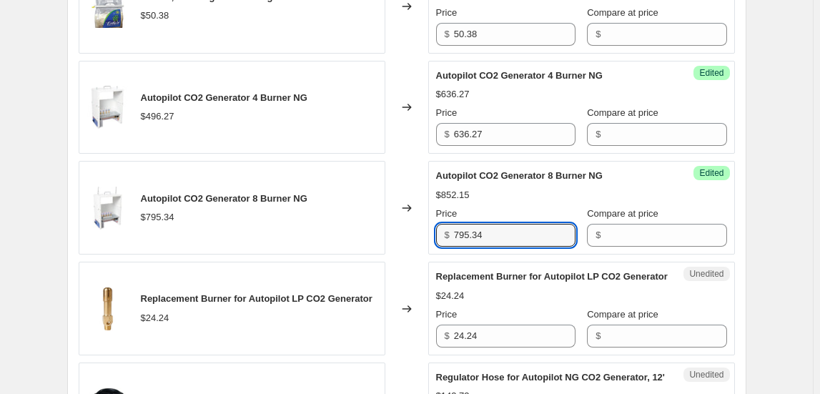
type input "795.34"
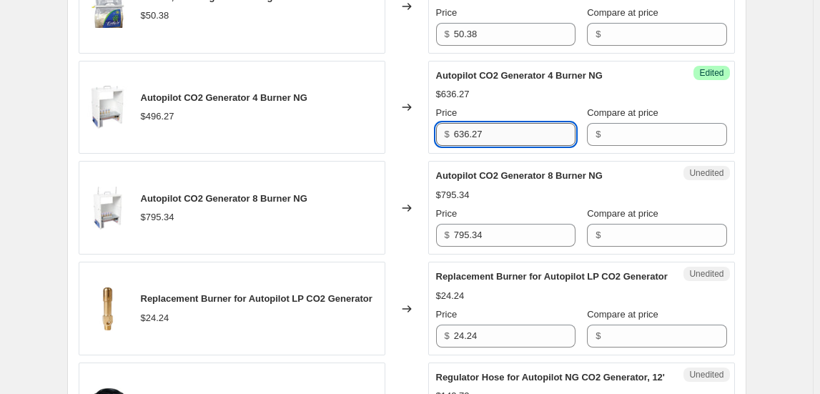
click at [494, 127] on input "636.27" at bounding box center [515, 134] width 122 height 23
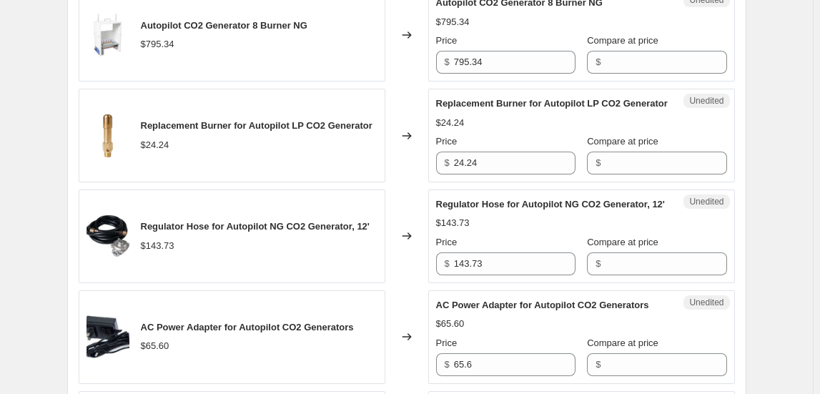
scroll to position [1625, 0]
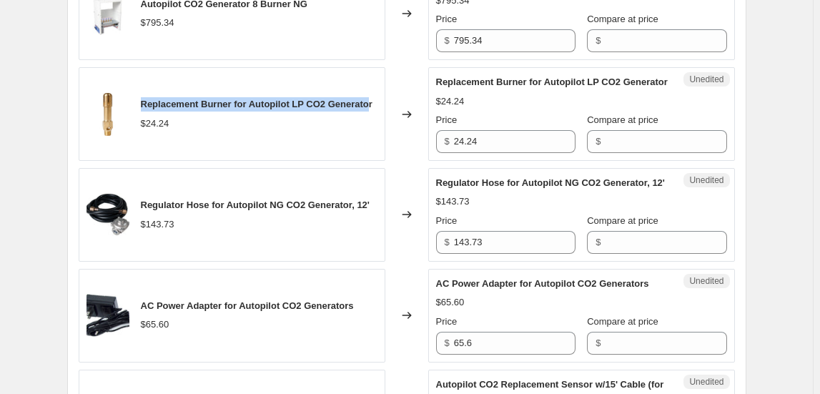
drag, startPoint x: 146, startPoint y: 105, endPoint x: 378, endPoint y: 92, distance: 232.2
click at [378, 94] on div "Replacement Burner for Autopilot LP CO2 Generator $24.24" at bounding box center [232, 114] width 307 height 94
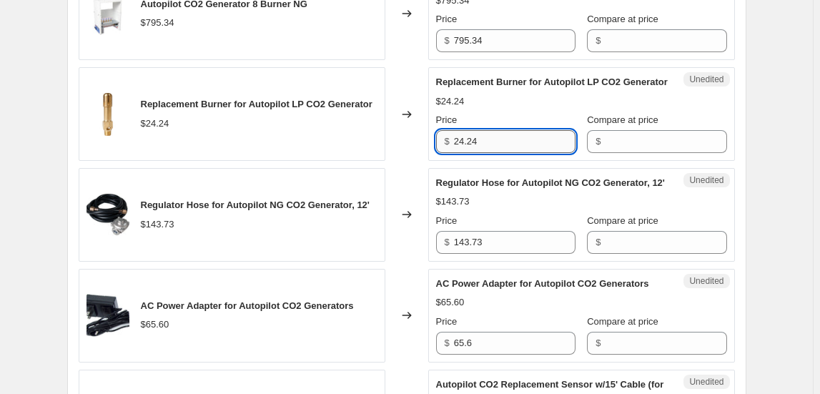
click at [491, 147] on input "24.24" at bounding box center [515, 141] width 122 height 23
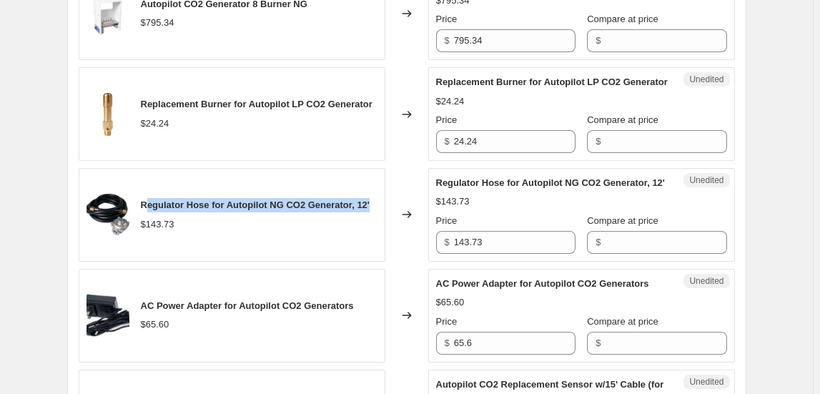
drag, startPoint x: 147, startPoint y: 214, endPoint x: 383, endPoint y: 210, distance: 236.1
click at [383, 210] on div "Regulator Hose for Autopilot NG CO2 Generator, 12' $143.73" at bounding box center [232, 215] width 307 height 94
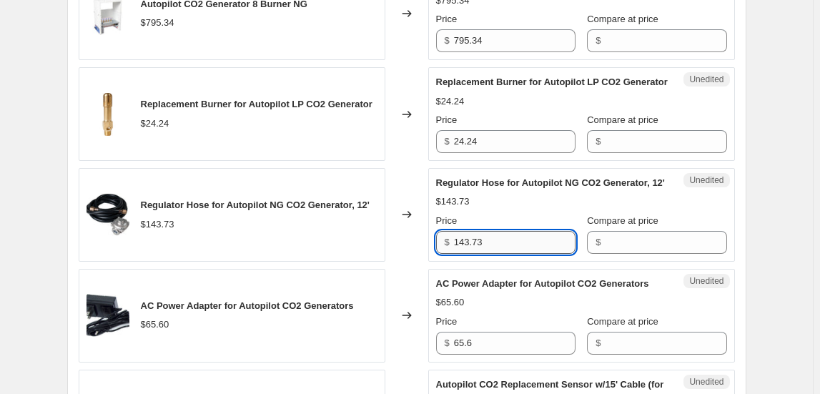
click at [501, 242] on input "143.73" at bounding box center [515, 242] width 122 height 23
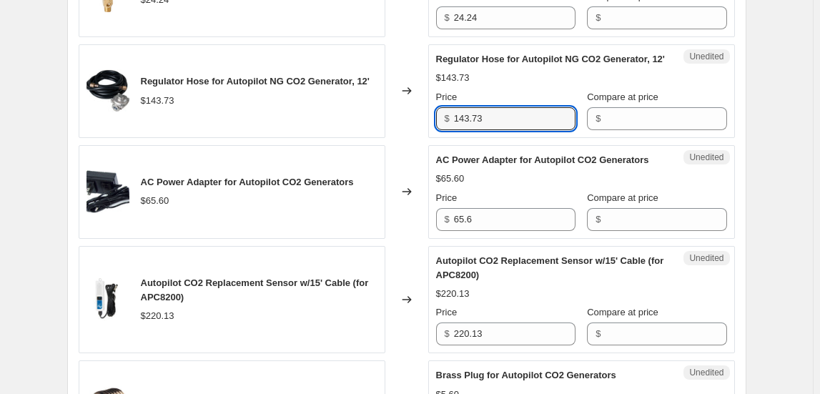
scroll to position [1755, 0]
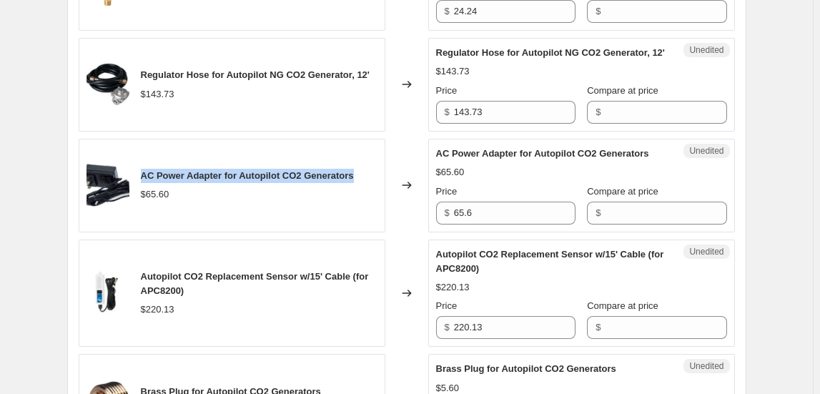
drag, startPoint x: 145, startPoint y: 183, endPoint x: 369, endPoint y: 182, distance: 223.9
click at [369, 182] on div "AC Power Adapter for Autopilot CO2 Generators $65.60" at bounding box center [232, 186] width 307 height 94
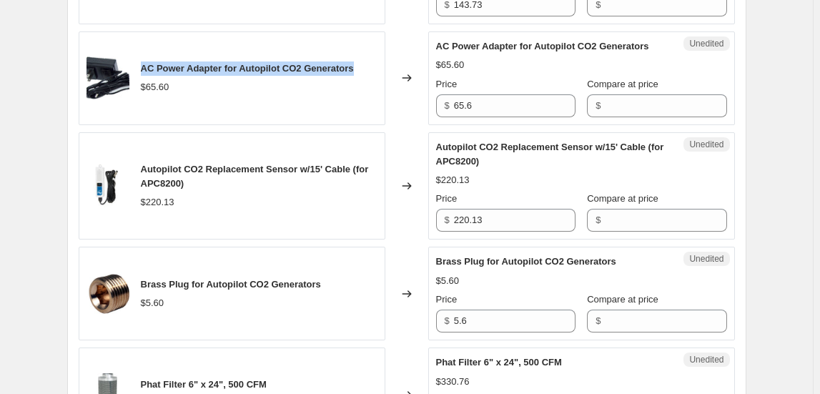
scroll to position [1886, 0]
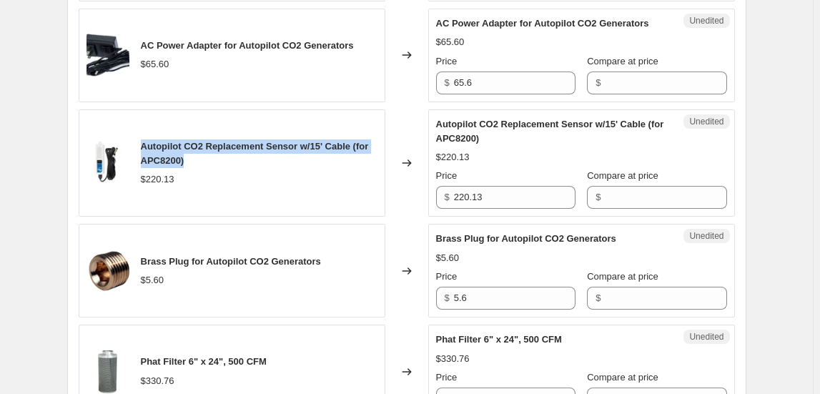
drag, startPoint x: 144, startPoint y: 153, endPoint x: 200, endPoint y: 166, distance: 56.6
click at [200, 166] on div "Autopilot CO2 Replacement Sensor w/15' Cable (for APC8200)" at bounding box center [259, 153] width 237 height 29
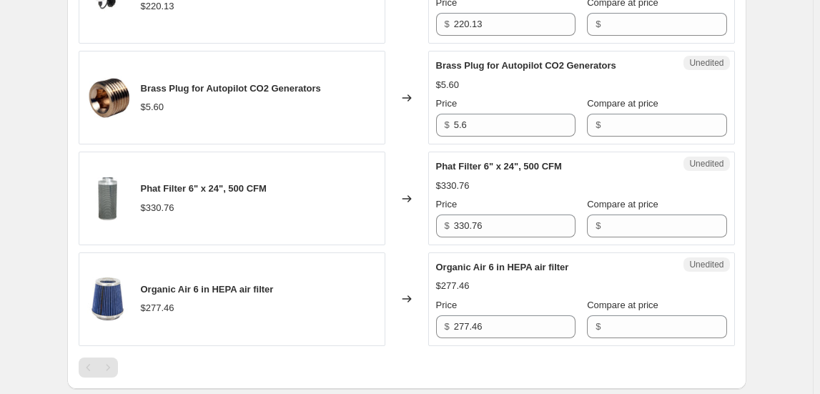
scroll to position [2081, 0]
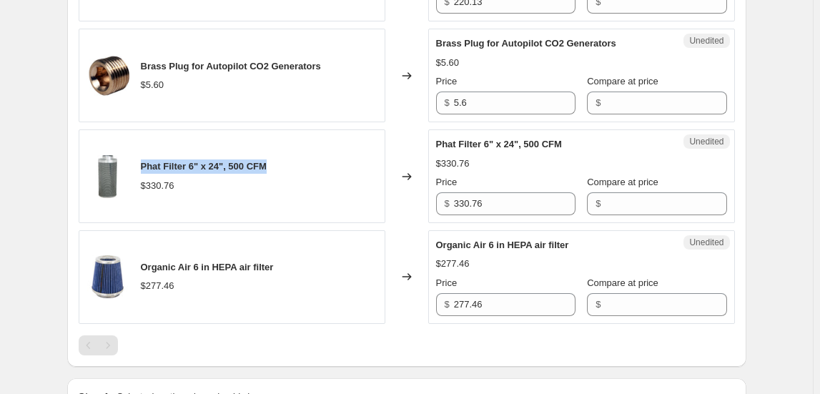
drag, startPoint x: 144, startPoint y: 174, endPoint x: 278, endPoint y: 172, distance: 134.5
click at [278, 172] on div "Phat Filter 6" x 24", 500 CFM $330.76" at bounding box center [232, 176] width 307 height 94
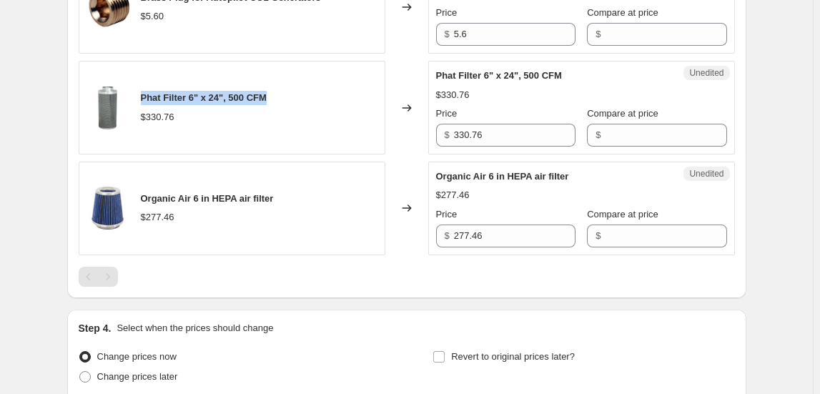
scroll to position [2210, 0]
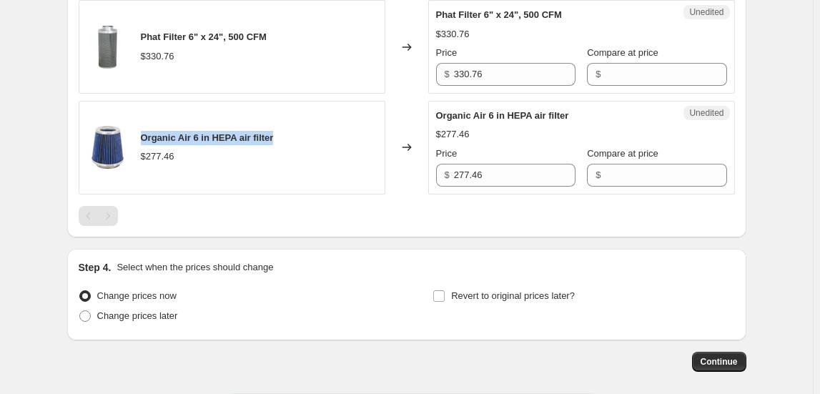
drag, startPoint x: 145, startPoint y: 145, endPoint x: 299, endPoint y: 133, distance: 154.3
click at [299, 133] on div "Organic Air 6 in HEPA air filter $277.46" at bounding box center [232, 148] width 307 height 94
click at [719, 366] on span "Continue" at bounding box center [719, 361] width 37 height 11
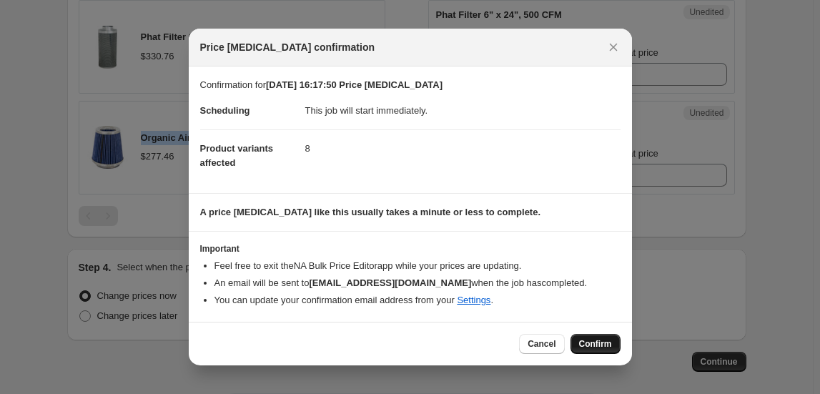
click at [614, 339] on button "Confirm" at bounding box center [596, 344] width 50 height 20
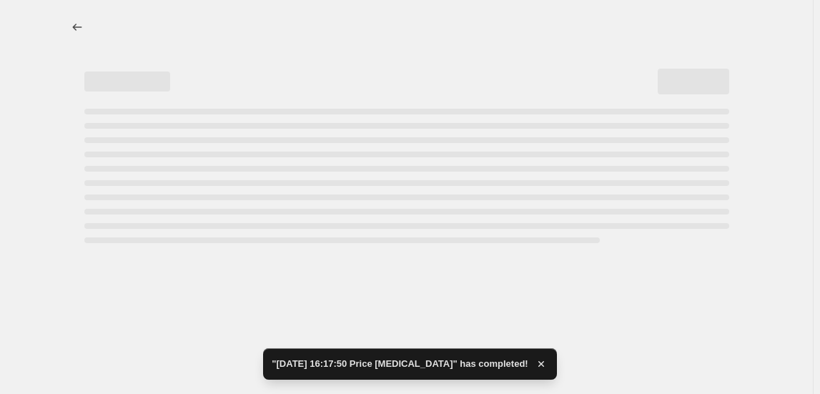
select select "collection"
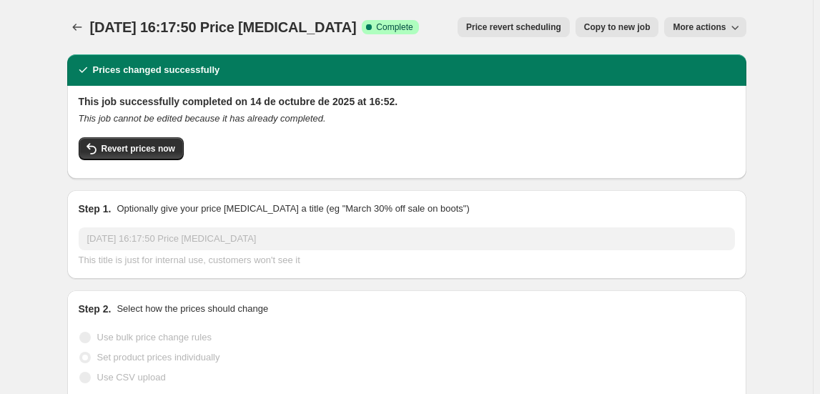
click at [77, 29] on icon "Price change jobs" at bounding box center [76, 27] width 9 height 7
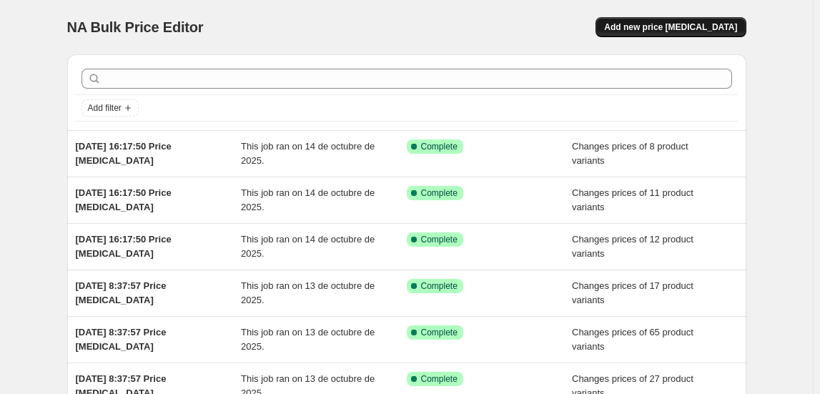
click at [685, 23] on span "Add new price [MEDICAL_DATA]" at bounding box center [670, 26] width 133 height 11
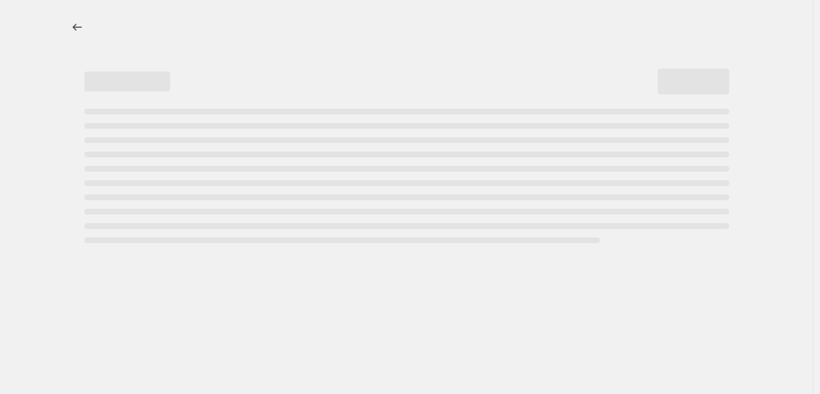
select select "percentage"
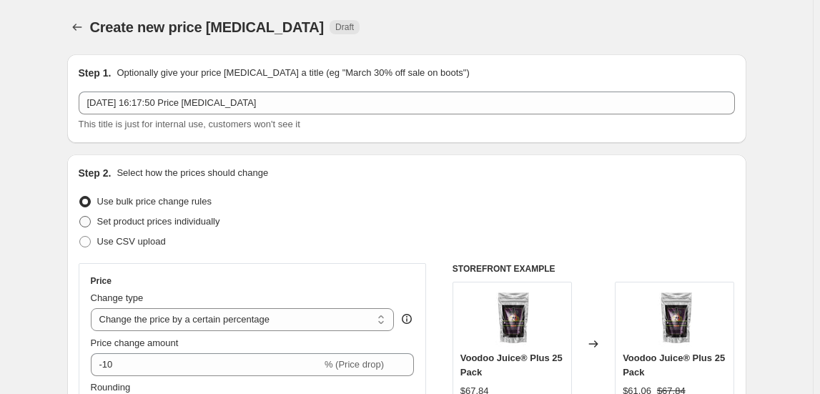
click at [139, 220] on span "Set product prices individually" at bounding box center [158, 221] width 123 height 11
click at [80, 217] on input "Set product prices individually" at bounding box center [79, 216] width 1 height 1
radio input "true"
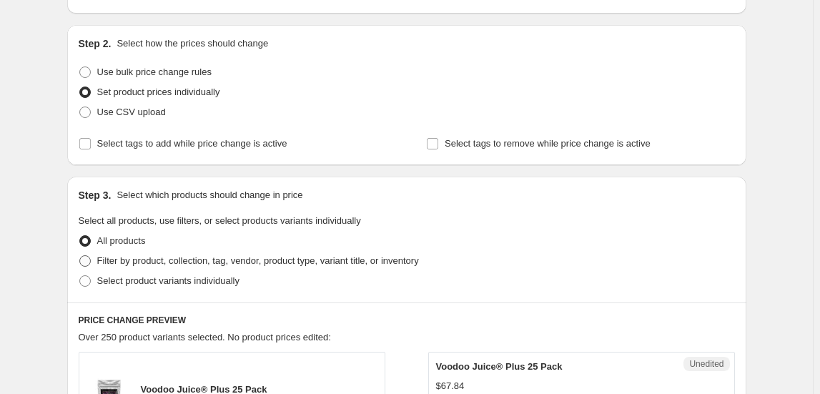
click at [135, 265] on span "Filter by product, collection, tag, vendor, product type, variant title, or inv…" at bounding box center [258, 261] width 322 height 14
click at [80, 256] on input "Filter by product, collection, tag, vendor, product type, variant title, or inv…" at bounding box center [79, 255] width 1 height 1
radio input "true"
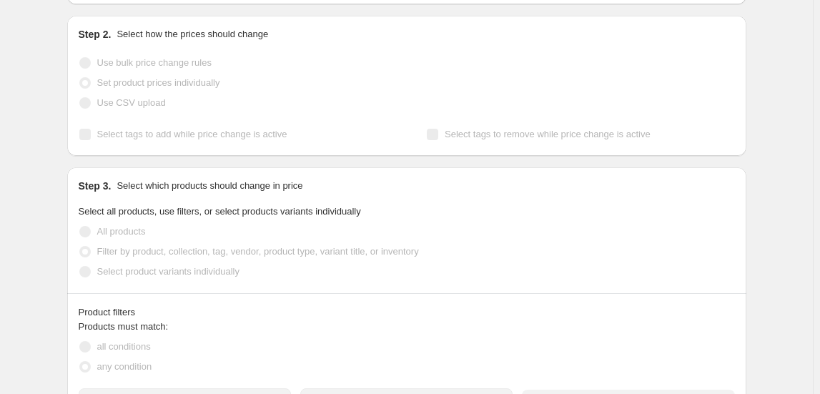
scroll to position [325, 0]
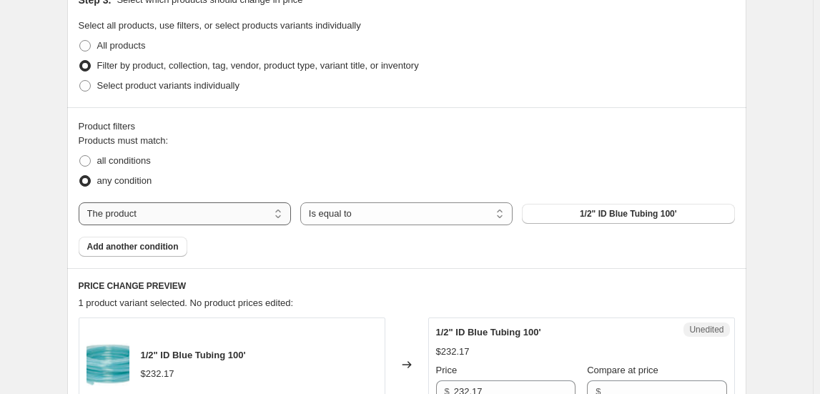
click at [157, 216] on select "The product The product's collection The product's tag The product's vendor The…" at bounding box center [185, 213] width 212 height 23
select select "collection"
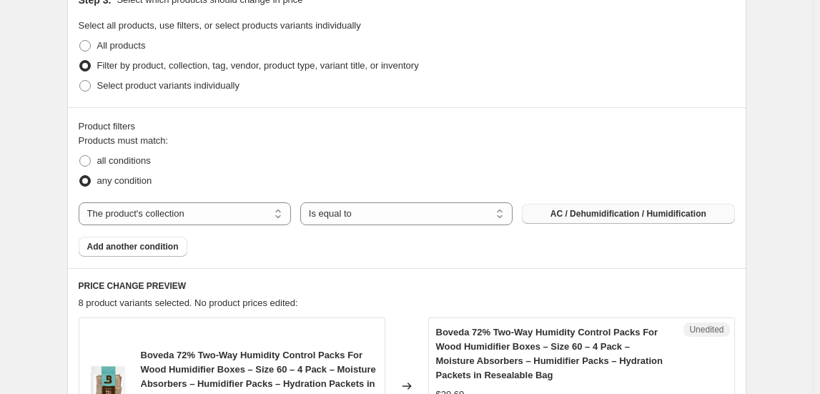
click at [648, 219] on button "AC / Dehumidification / Humidification" at bounding box center [628, 214] width 212 height 20
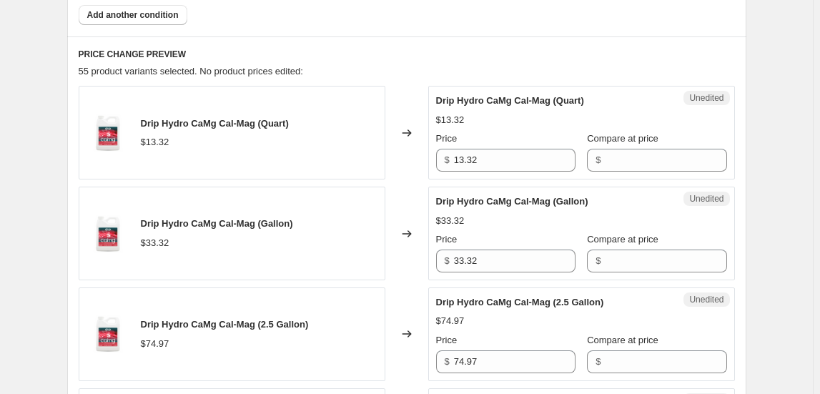
scroll to position [585, 0]
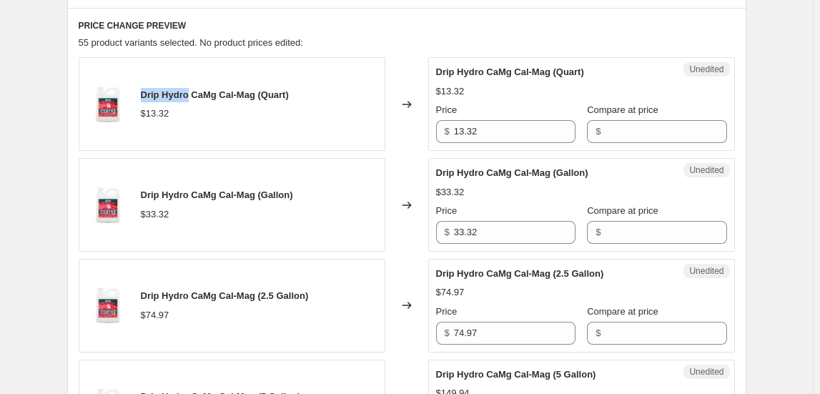
drag, startPoint x: 144, startPoint y: 97, endPoint x: 190, endPoint y: 97, distance: 45.8
click at [190, 97] on span "Drip Hydro CaMg Cal-Mag (Quart)" at bounding box center [215, 94] width 148 height 11
drag, startPoint x: 196, startPoint y: 95, endPoint x: 260, endPoint y: 92, distance: 63.8
click at [261, 92] on span "Drip Hydro CaMg Cal-Mag (Quart)" at bounding box center [215, 94] width 148 height 11
drag, startPoint x: 152, startPoint y: 94, endPoint x: 264, endPoint y: 87, distance: 111.8
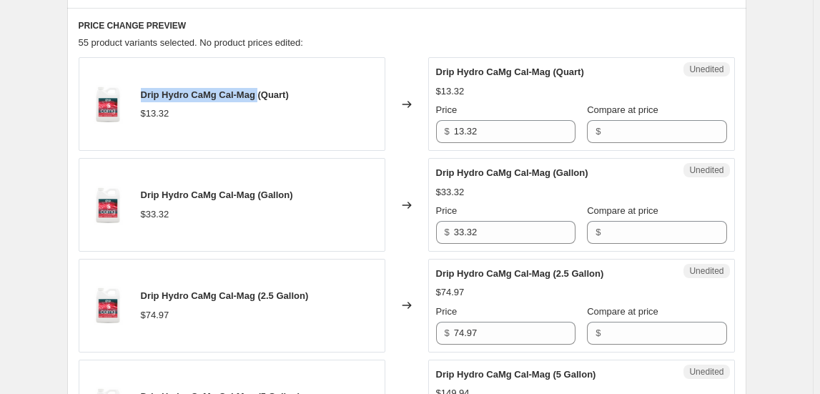
click at [264, 88] on div "Drip Hydro CaMg Cal-Mag (Quart)" at bounding box center [215, 95] width 148 height 14
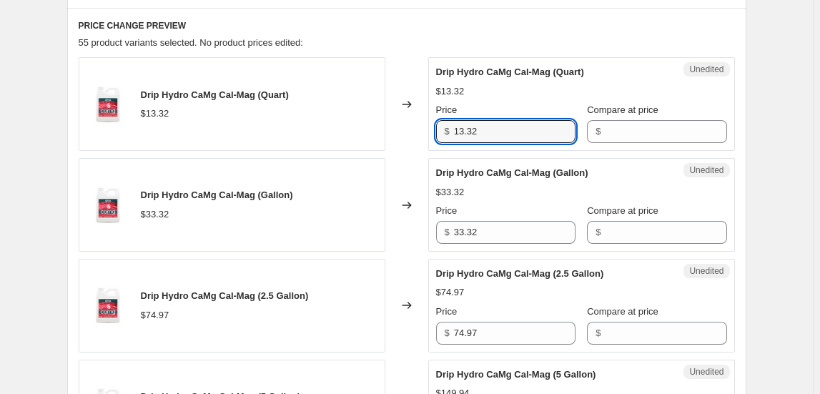
drag, startPoint x: 496, startPoint y: 136, endPoint x: 403, endPoint y: 137, distance: 92.3
click at [403, 137] on div "Drip Hydro CaMg Cal-Mag (Quart) $13.32 Changed to Unedited Drip Hydro CaMg Cal-…" at bounding box center [407, 104] width 657 height 94
click at [485, 129] on input "15.4" at bounding box center [515, 131] width 122 height 23
type input "15.4"
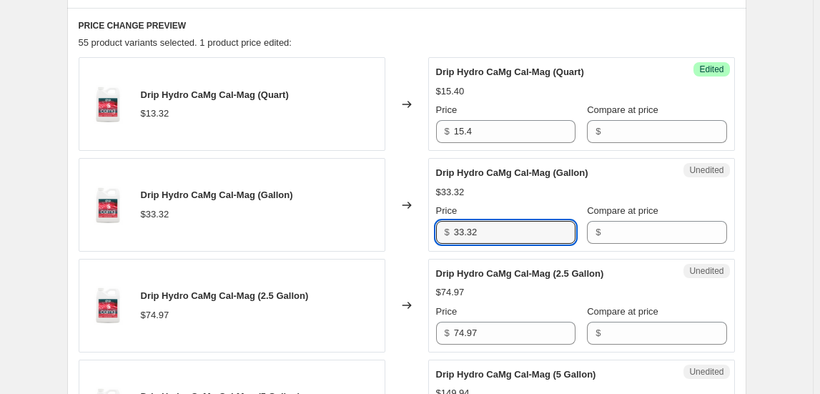
drag, startPoint x: 484, startPoint y: 235, endPoint x: 397, endPoint y: 235, distance: 87.3
click at [397, 235] on div "Drip Hydro CaMg Cal-Mag (Gallon) $33.32 Changed to Unedited Drip Hydro CaMg Cal…" at bounding box center [407, 205] width 657 height 94
type input "40.6"
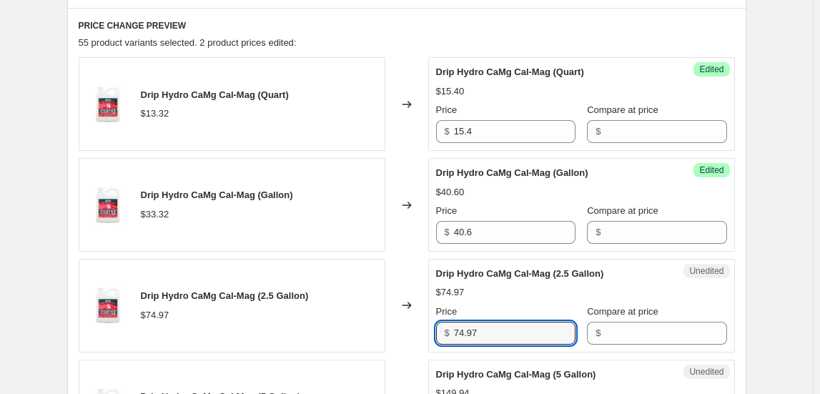
drag, startPoint x: 464, startPoint y: 330, endPoint x: 427, endPoint y: 330, distance: 36.5
click at [427, 330] on div "Drip Hydro CaMg Cal-Mag (2.5 Gallon) $74.97 Changed to Unedited Drip Hydro CaMg…" at bounding box center [407, 306] width 657 height 94
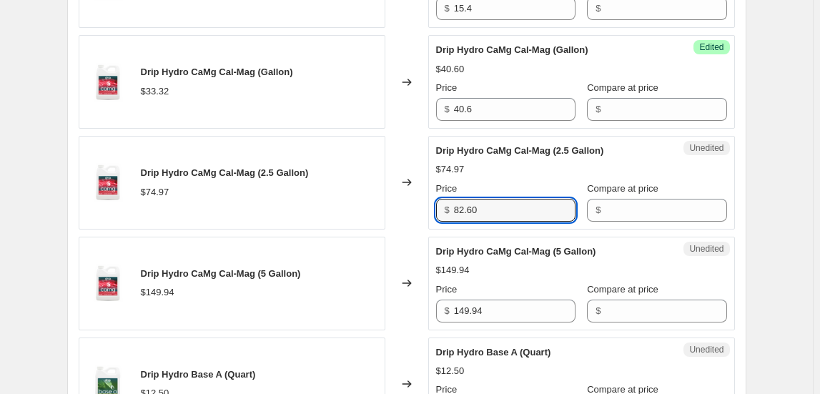
scroll to position [715, 0]
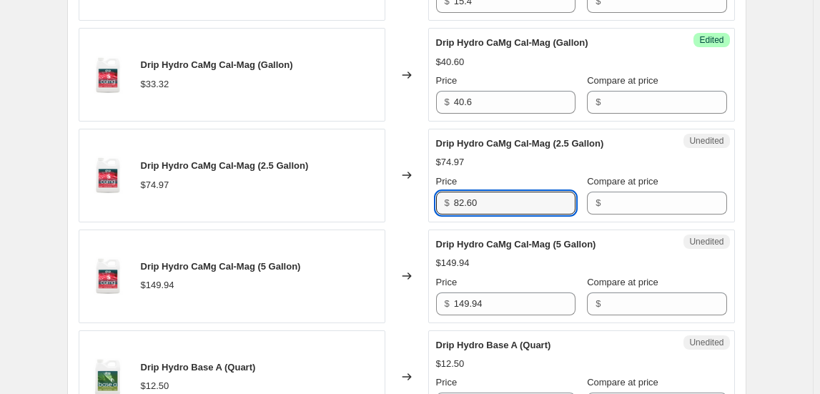
type input "82.60"
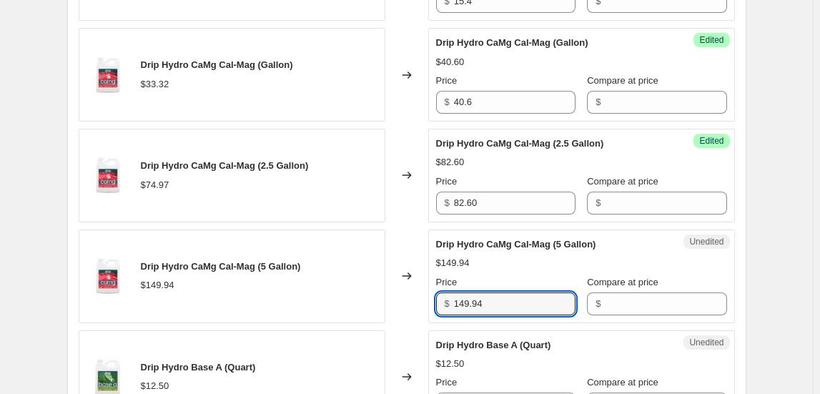
drag, startPoint x: 482, startPoint y: 302, endPoint x: 421, endPoint y: 303, distance: 60.8
click at [421, 303] on div "Drip Hydro CaMg Cal-Mag (5 Gallon) $149.94 Changed to Unedited Drip Hydro CaMg …" at bounding box center [407, 277] width 657 height 94
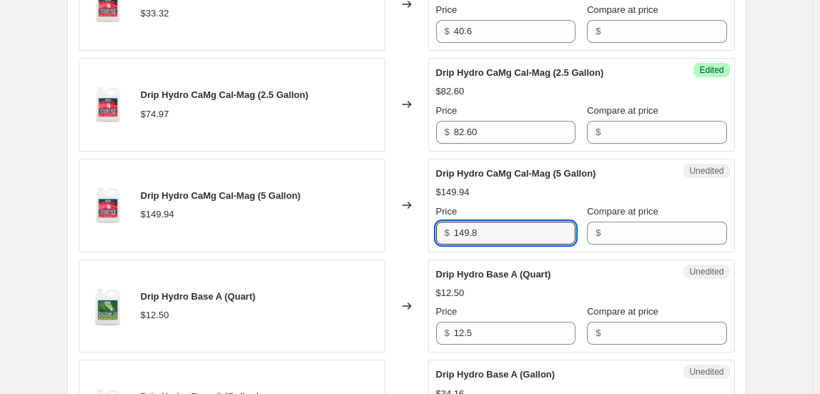
scroll to position [910, 0]
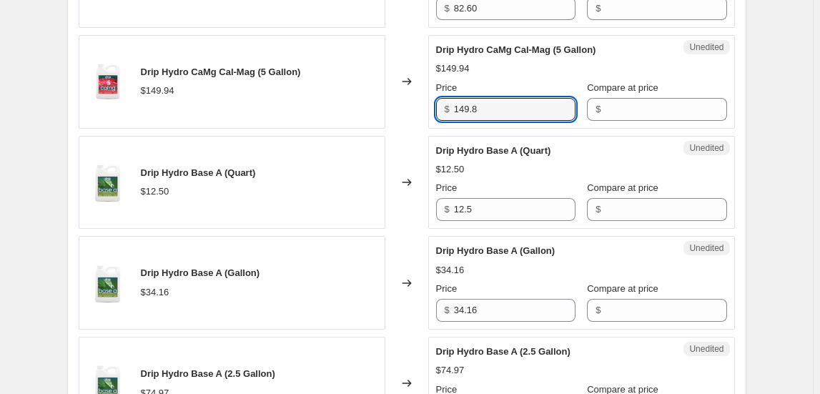
type input "149.8"
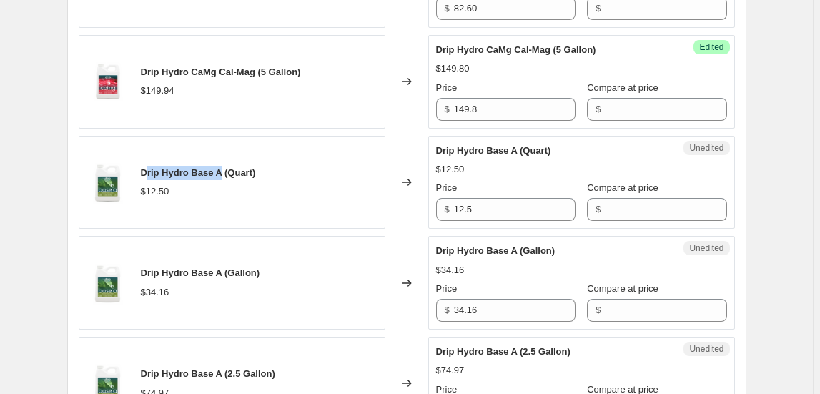
drag, startPoint x: 147, startPoint y: 167, endPoint x: 225, endPoint y: 160, distance: 78.3
click at [225, 160] on div "Drip Hydro Base A (Quart) $12.50" at bounding box center [232, 183] width 307 height 94
drag, startPoint x: 140, startPoint y: 165, endPoint x: 225, endPoint y: 167, distance: 85.2
click at [225, 167] on div "Drip Hydro Base A (Quart) $12.50" at bounding box center [232, 183] width 307 height 94
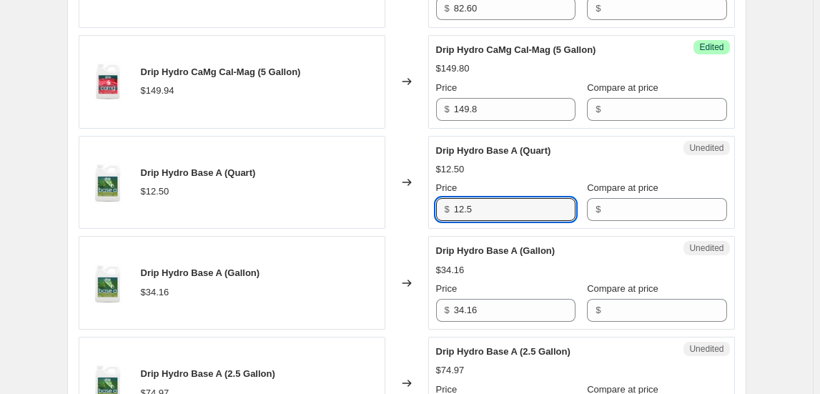
drag, startPoint x: 484, startPoint y: 209, endPoint x: 413, endPoint y: 209, distance: 70.8
click at [413, 209] on div "Drip Hydro Base A (Quart) $12.50 Changed to Unedited Drip Hydro Base A (Quart) …" at bounding box center [407, 183] width 657 height 94
type input "14"
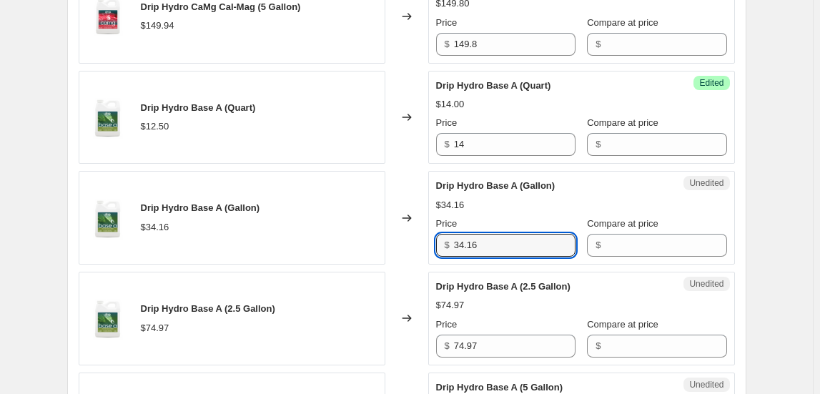
drag, startPoint x: 472, startPoint y: 239, endPoint x: 380, endPoint y: 241, distance: 92.3
click at [383, 239] on div "Drip Hydro Base A (Gallon) $34.16 Changed to Unedited Drip Hydro Base A (Gallon…" at bounding box center [407, 218] width 657 height 94
type input "42"
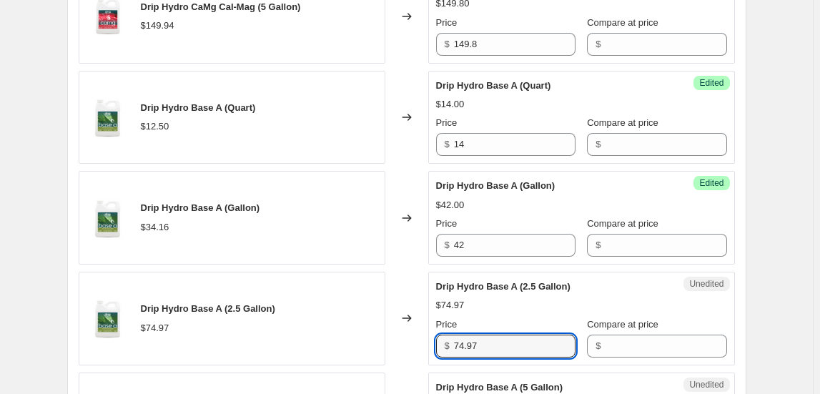
drag, startPoint x: 431, startPoint y: 340, endPoint x: 393, endPoint y: 343, distance: 37.4
click at [393, 343] on div "Drip Hydro Base A (2.5 Gallon) $74.97 Changed to Unedited Drip Hydro Base A (2.…" at bounding box center [407, 319] width 657 height 94
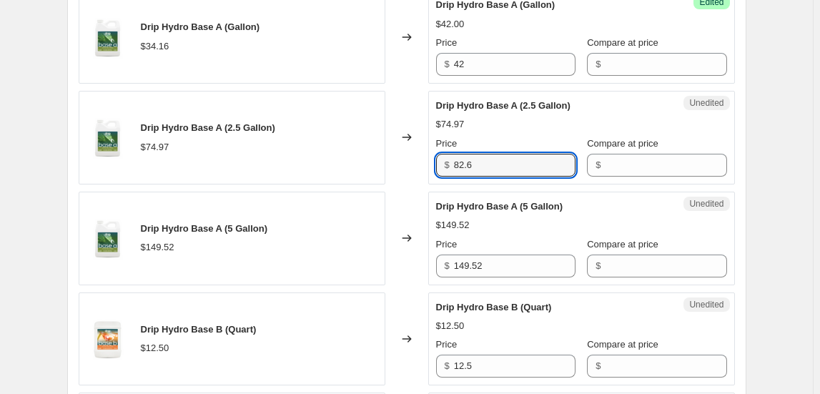
scroll to position [1170, 0]
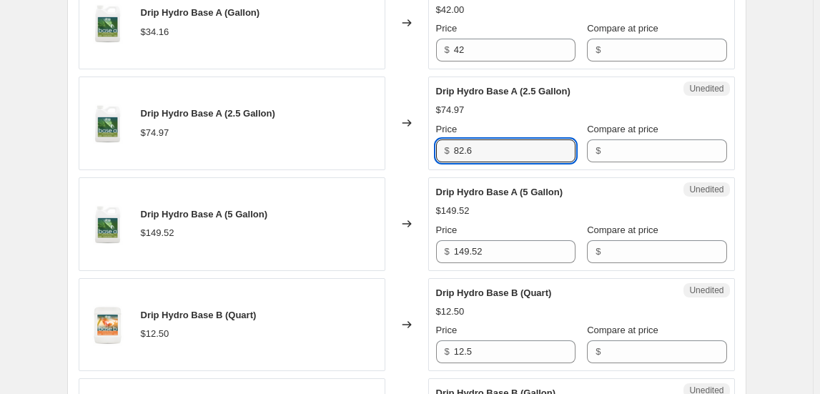
type input "82.6"
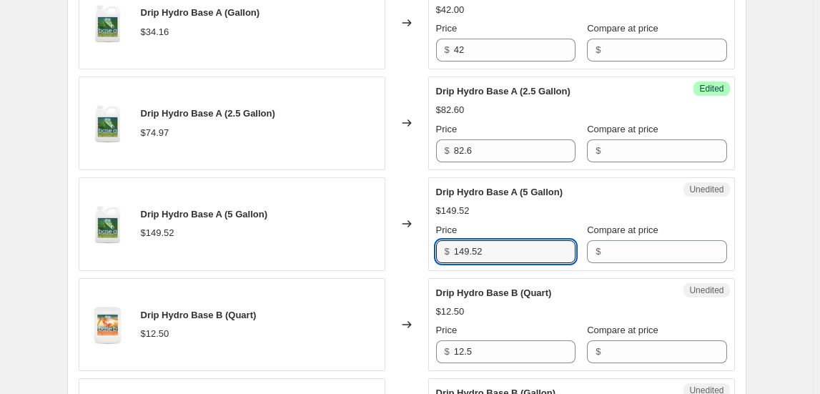
drag, startPoint x: 437, startPoint y: 250, endPoint x: 429, endPoint y: 250, distance: 7.9
click at [429, 250] on div "Drip Hydro Base A (5 Gallon) $149.52 Changed to Unedited Drip Hydro Base A (5 G…" at bounding box center [407, 224] width 657 height 94
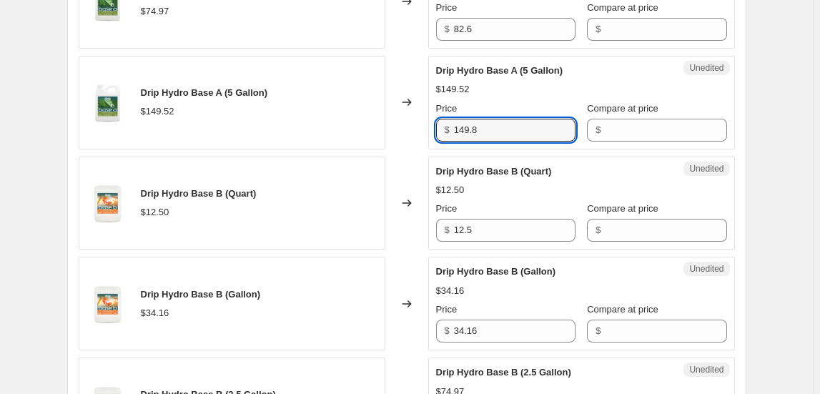
scroll to position [1300, 0]
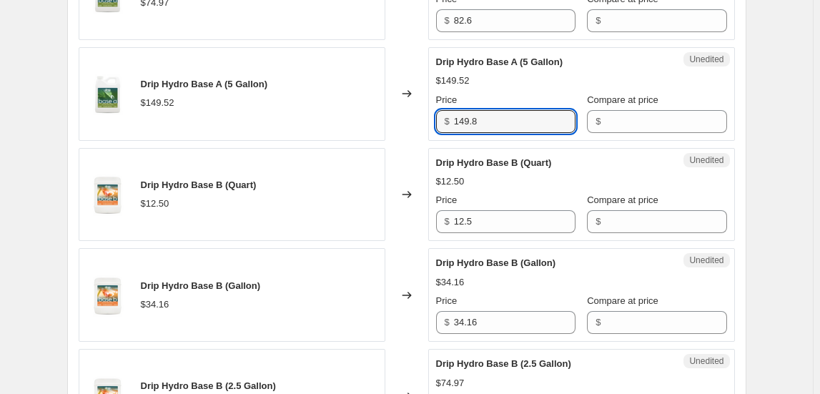
type input "149.8"
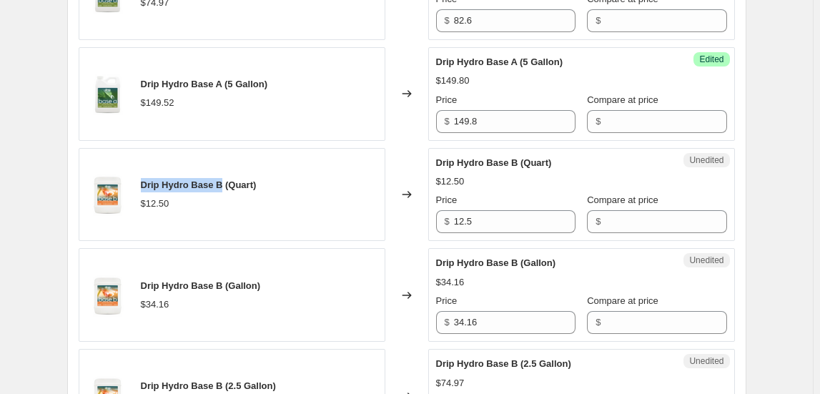
drag, startPoint x: 146, startPoint y: 182, endPoint x: 223, endPoint y: 174, distance: 77.7
click at [223, 178] on div "Drip Hydro Base B (Quart)" at bounding box center [199, 185] width 116 height 14
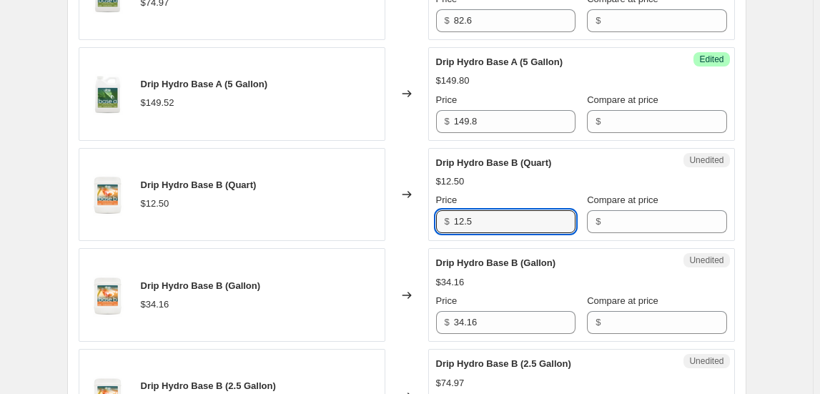
drag, startPoint x: 490, startPoint y: 220, endPoint x: 419, endPoint y: 214, distance: 71.0
click at [419, 214] on div "Drip Hydro Base B (Quart) $12.50 Changed to Unedited Drip Hydro Base B (Quart) …" at bounding box center [407, 195] width 657 height 94
type input "14"
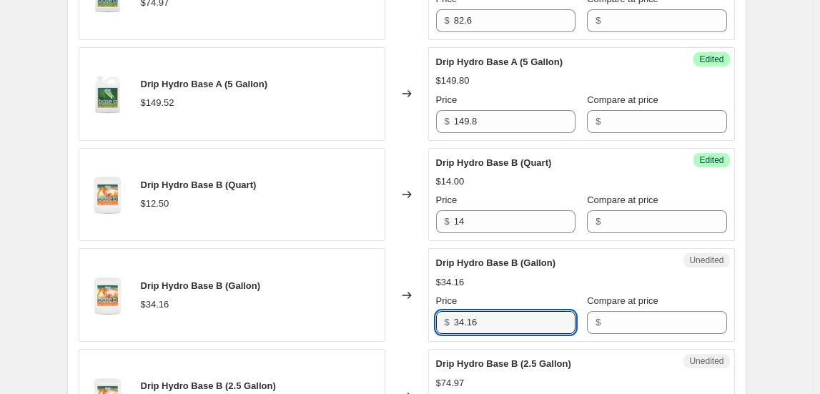
drag, startPoint x: 441, startPoint y: 318, endPoint x: 382, endPoint y: 318, distance: 59.4
click at [382, 318] on div "Drip Hydro Base B (Gallon) $34.16 Changed to Unedited Drip Hydro Base B (Gallon…" at bounding box center [407, 295] width 657 height 94
type input "42"
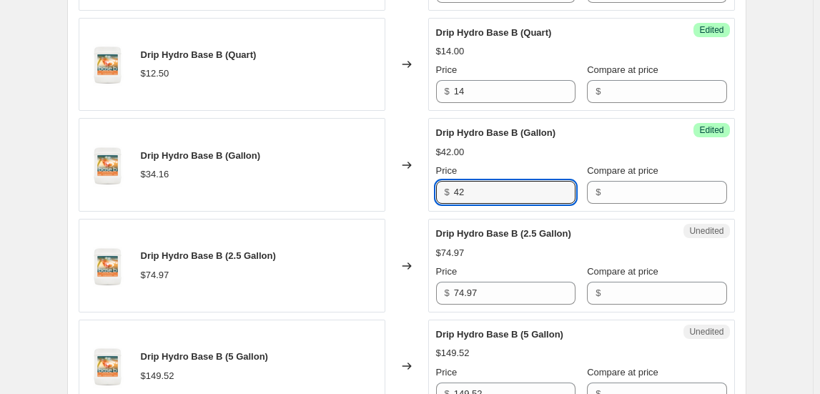
scroll to position [1495, 0]
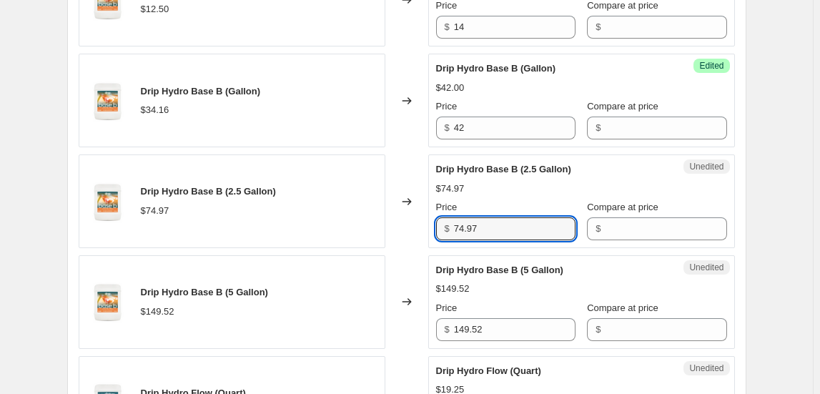
drag, startPoint x: 491, startPoint y: 216, endPoint x: 404, endPoint y: 220, distance: 86.6
click at [404, 220] on div "Drip Hydro Base B (2.5 Gallon) $74.97 Changed to Unedited Drip Hydro Base B (2.…" at bounding box center [407, 202] width 657 height 94
type input "82.6"
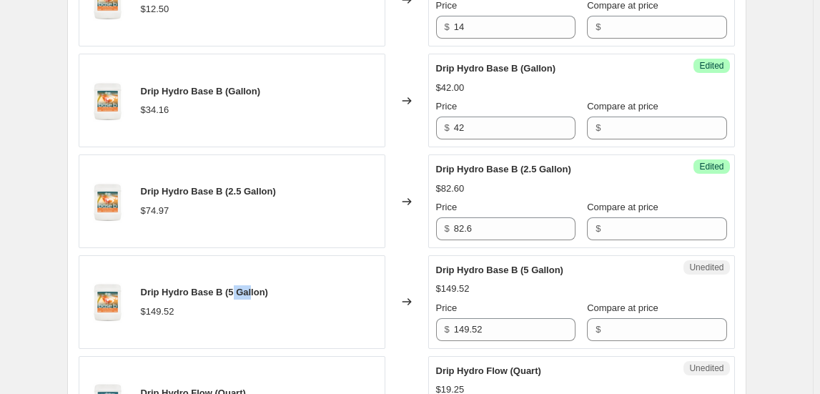
drag, startPoint x: 235, startPoint y: 288, endPoint x: 276, endPoint y: 265, distance: 46.8
click at [255, 289] on span "Drip Hydro Base B (5 Gallon)" at bounding box center [204, 292] width 127 height 11
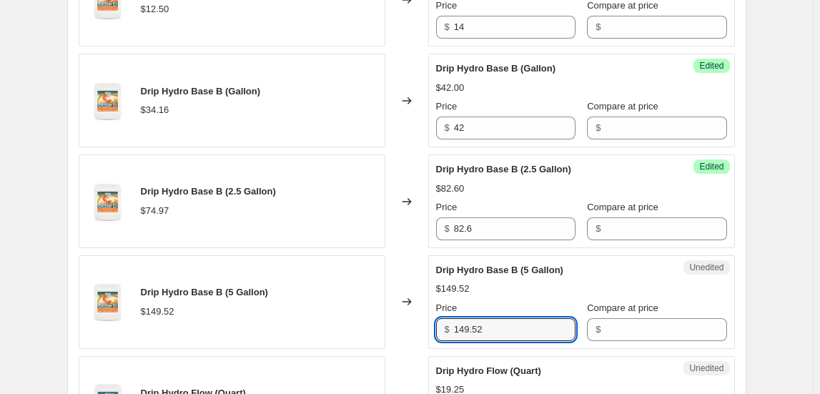
drag, startPoint x: 509, startPoint y: 319, endPoint x: 382, endPoint y: 322, distance: 126.6
click at [382, 322] on div "Drip Hydro Base B (5 Gallon) $149.52 Changed to Unedited Drip Hydro Base B (5 G…" at bounding box center [407, 302] width 657 height 94
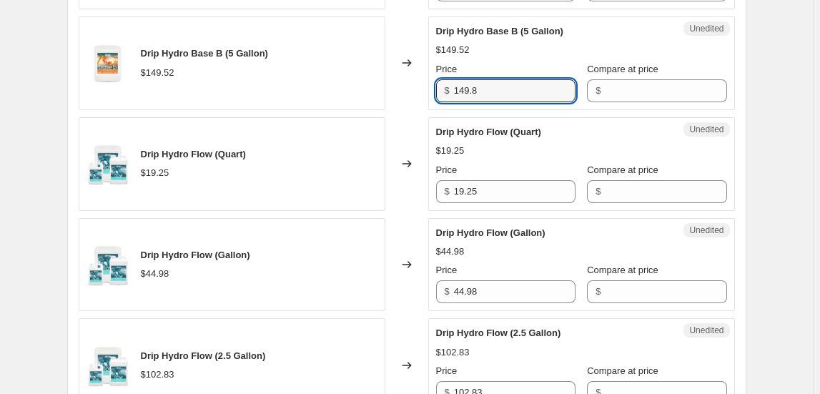
scroll to position [1755, 0]
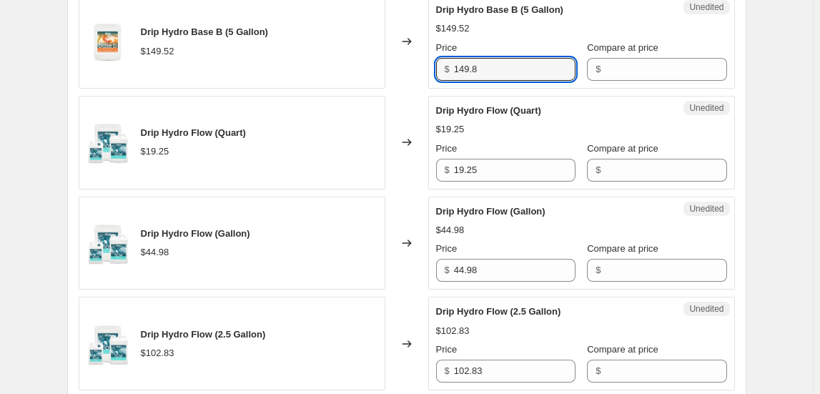
type input "149.8"
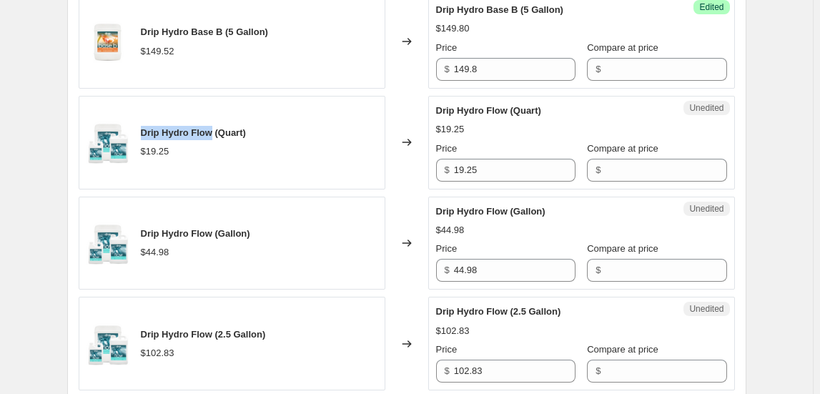
drag, startPoint x: 148, startPoint y: 128, endPoint x: 215, endPoint y: 119, distance: 67.2
click at [215, 119] on div "Drip Hydro Flow (Quart) $19.25" at bounding box center [232, 143] width 307 height 94
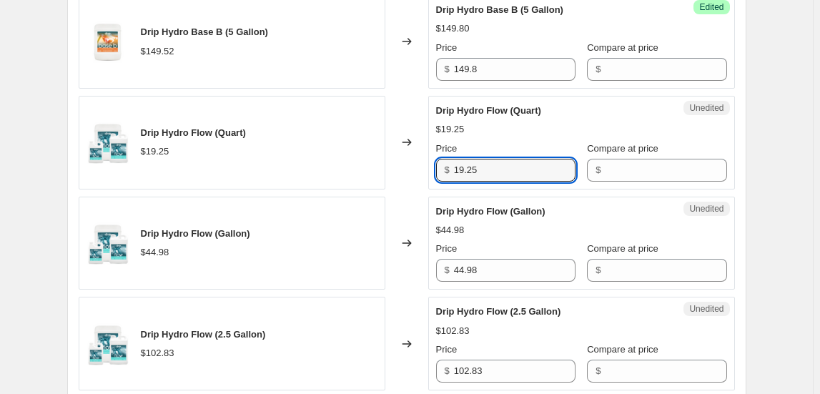
click at [436, 166] on div "Unedited Drip Hydro Flow (Quart) $19.25 Price $ 19.25 Compare at price $" at bounding box center [581, 143] width 307 height 94
type input "16.8"
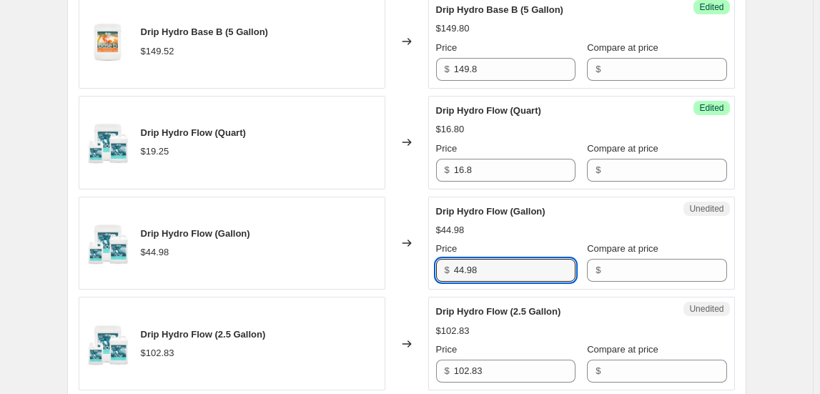
drag, startPoint x: 496, startPoint y: 264, endPoint x: 343, endPoint y: 264, distance: 153.1
click at [343, 264] on div "Drip Hydro Flow (Gallon) $44.98 Changed to Unedited Drip Hydro Flow (Gallon) $4…" at bounding box center [407, 244] width 657 height 94
type input "44.8"
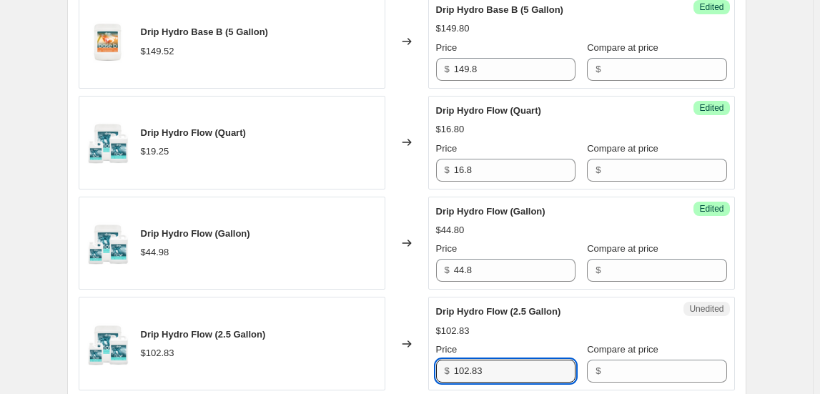
drag, startPoint x: 496, startPoint y: 366, endPoint x: 411, endPoint y: 361, distance: 84.6
click at [412, 362] on div "Drip Hydro Flow (2.5 Gallon) $102.83 Changed to Unedited Drip Hydro Flow (2.5 G…" at bounding box center [407, 344] width 657 height 94
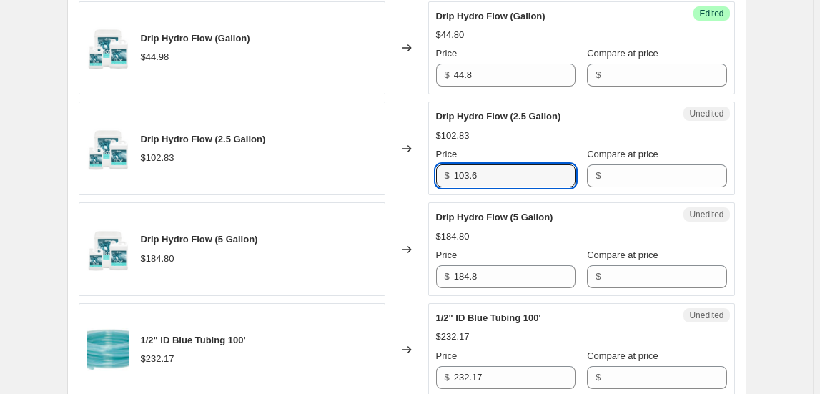
scroll to position [2016, 0]
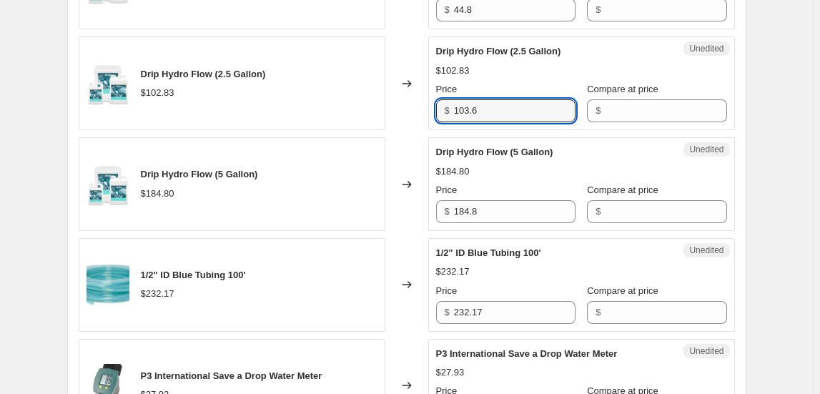
type input "103.6"
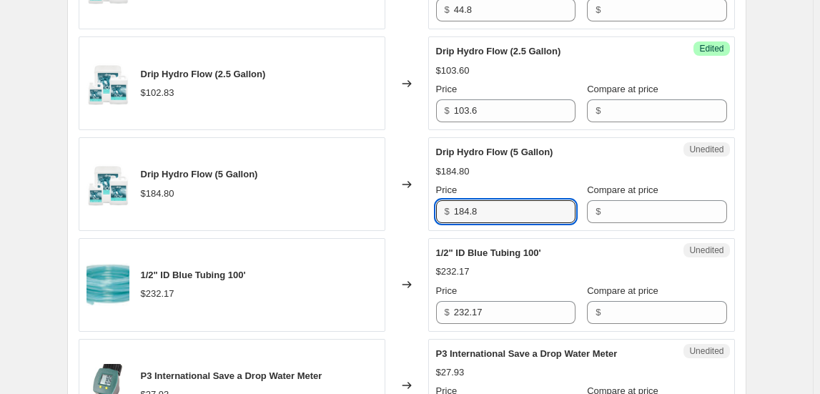
drag, startPoint x: 501, startPoint y: 205, endPoint x: 442, endPoint y: 204, distance: 59.4
click at [442, 204] on div "$ 184.8" at bounding box center [505, 211] width 139 height 23
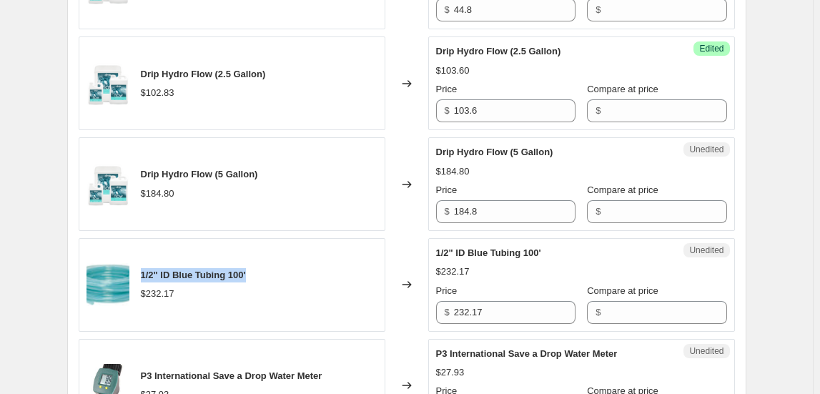
drag, startPoint x: 144, startPoint y: 266, endPoint x: 251, endPoint y: 269, distance: 107.3
click at [246, 270] on span "1/2" ID Blue Tubing 100'" at bounding box center [193, 275] width 105 height 11
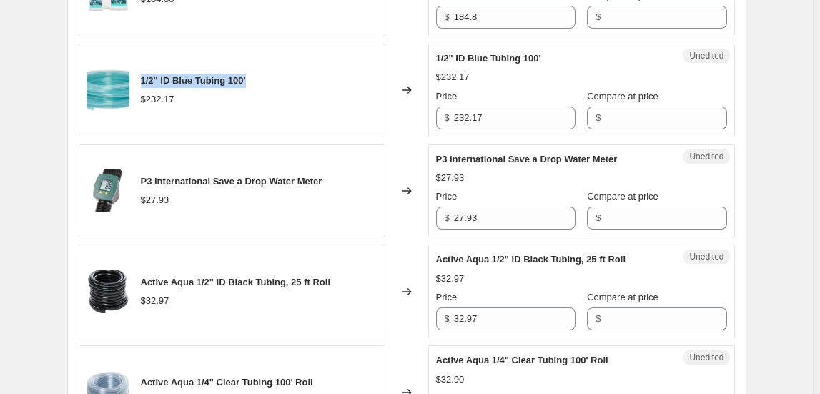
scroll to position [2275, 0]
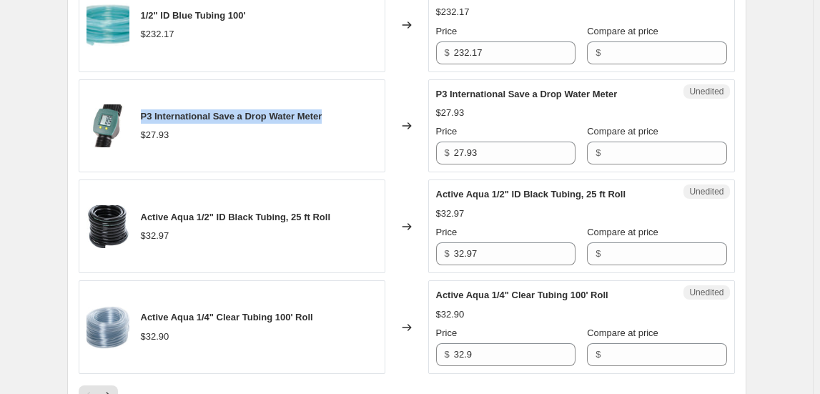
drag, startPoint x: 144, startPoint y: 107, endPoint x: 330, endPoint y: 86, distance: 187.2
click at [330, 86] on div "P3 International Save a Drop Water Meter $27.93" at bounding box center [232, 126] width 307 height 94
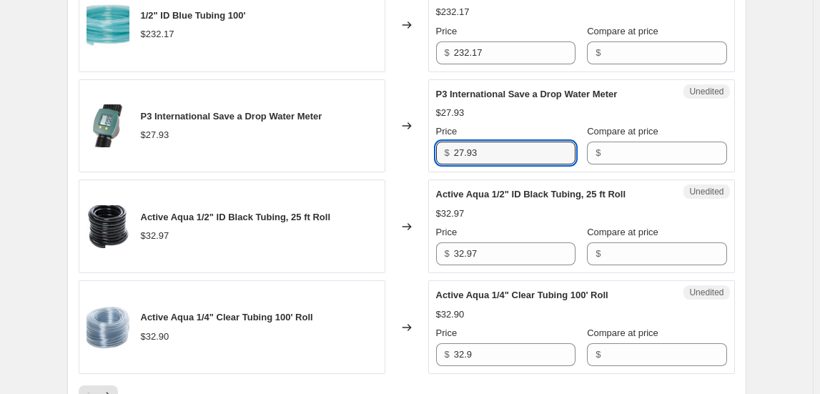
drag, startPoint x: 484, startPoint y: 142, endPoint x: 436, endPoint y: 146, distance: 48.8
click at [436, 146] on div "Unedited P3 International Save a Drop Water Meter $27.93 Price $ 27.93 Compare …" at bounding box center [581, 126] width 307 height 94
click at [307, 134] on div "$27.93" at bounding box center [232, 135] width 182 height 14
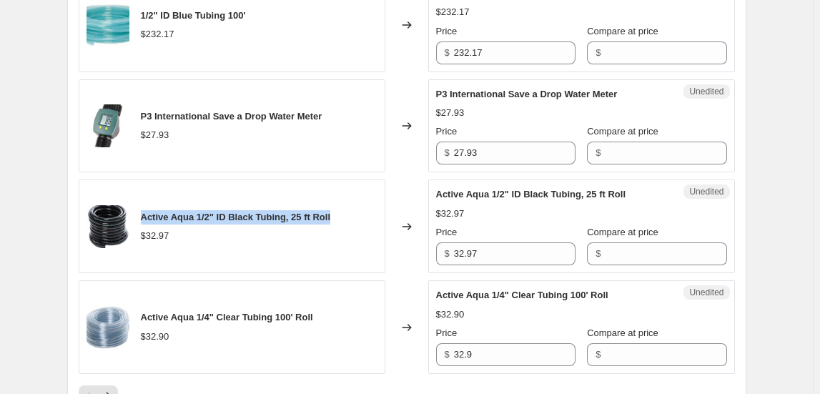
drag, startPoint x: 146, startPoint y: 205, endPoint x: 347, endPoint y: 207, distance: 201.0
click at [347, 207] on div "Active Aqua 1/2" ID Black Tubing, 25 ft Roll $32.97" at bounding box center [232, 227] width 307 height 94
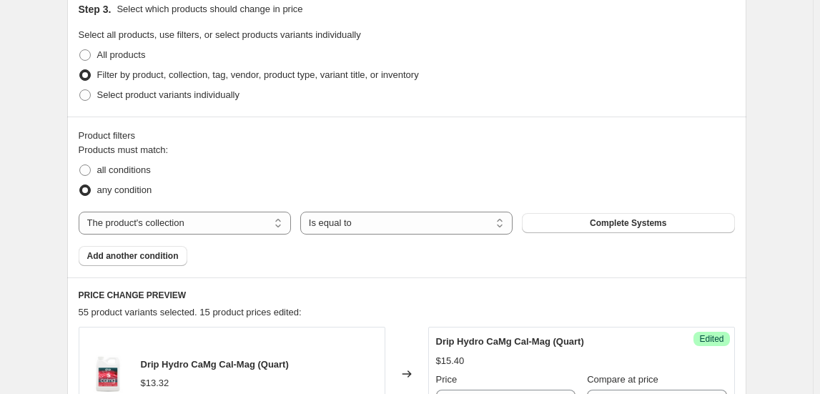
scroll to position [390, 0]
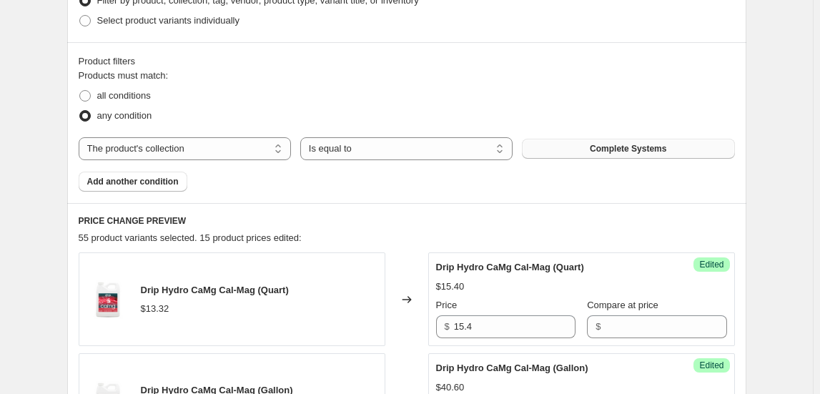
click at [633, 151] on span "Complete Systems" at bounding box center [628, 148] width 77 height 11
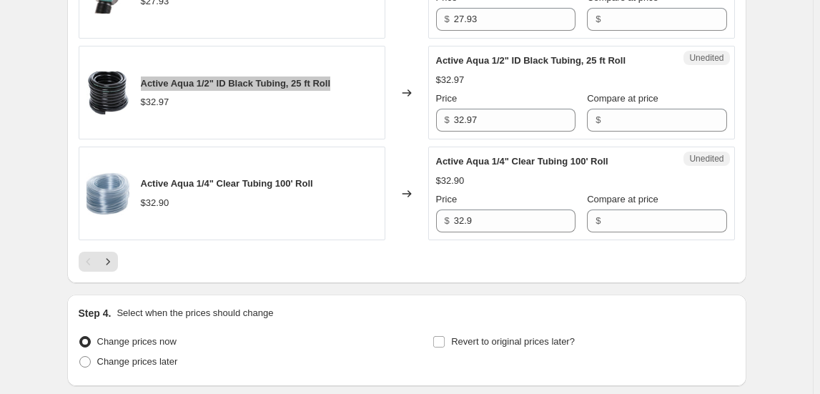
scroll to position [2511, 0]
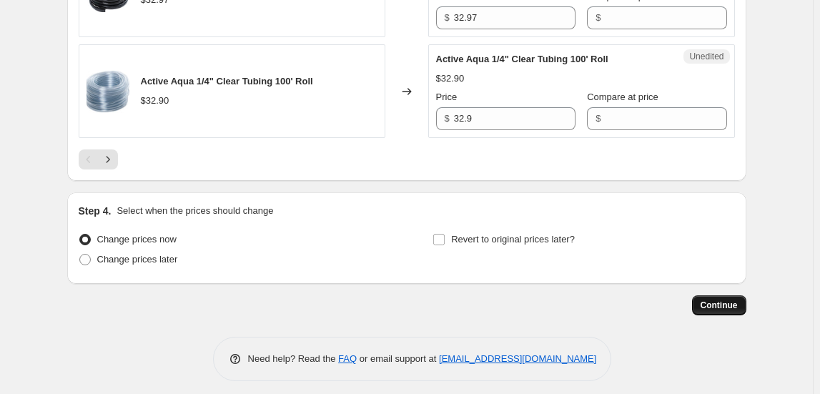
click at [711, 300] on span "Continue" at bounding box center [719, 305] width 37 height 11
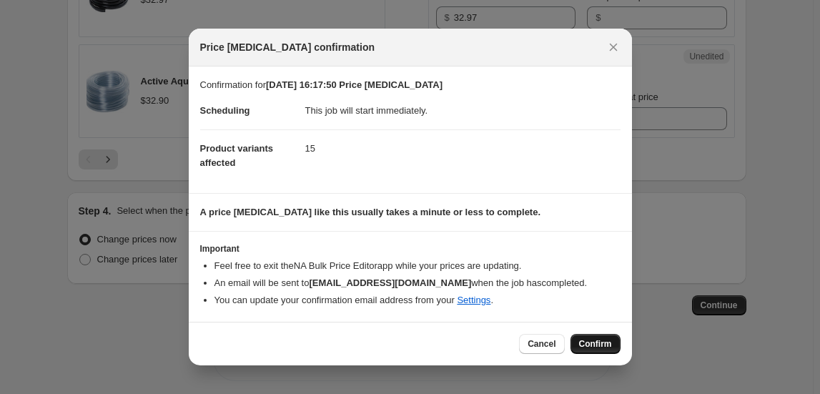
click at [600, 343] on span "Confirm" at bounding box center [595, 343] width 33 height 11
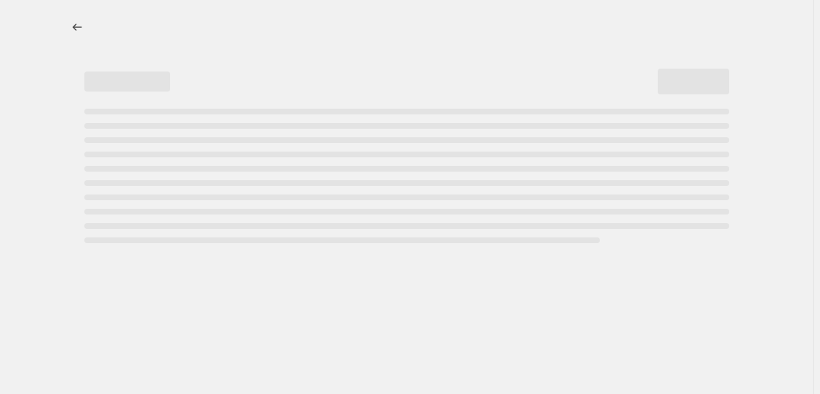
select select "collection"
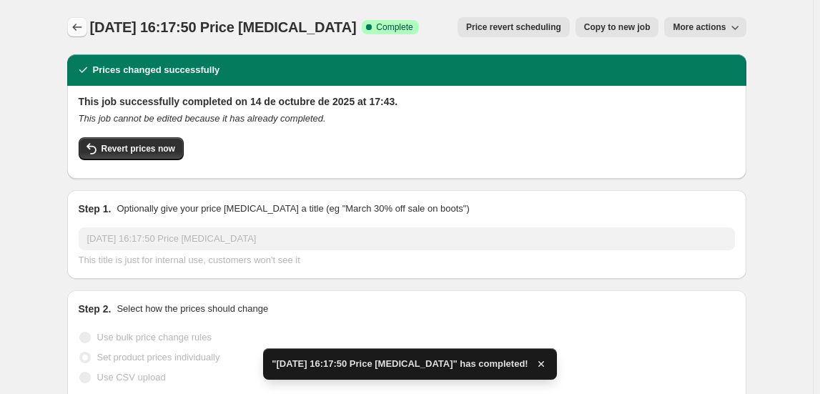
click at [79, 29] on icon "Price change jobs" at bounding box center [77, 27] width 14 height 14
